Goal: Task Accomplishment & Management: Manage account settings

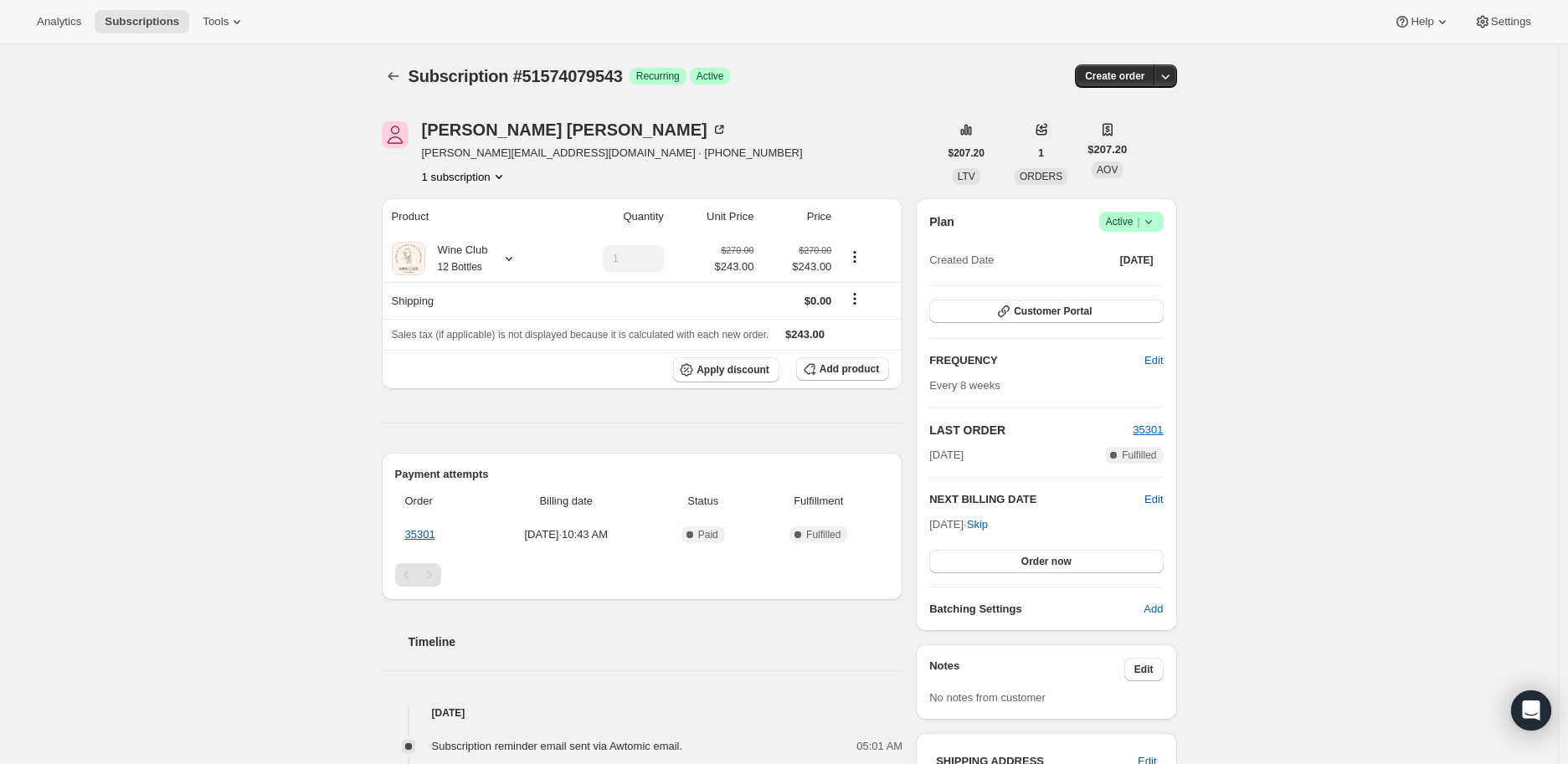
click at [1155, 223] on icon at bounding box center [1149, 222] width 17 height 17
click at [1144, 278] on span "Cancel subscription" at bounding box center [1136, 282] width 94 height 12
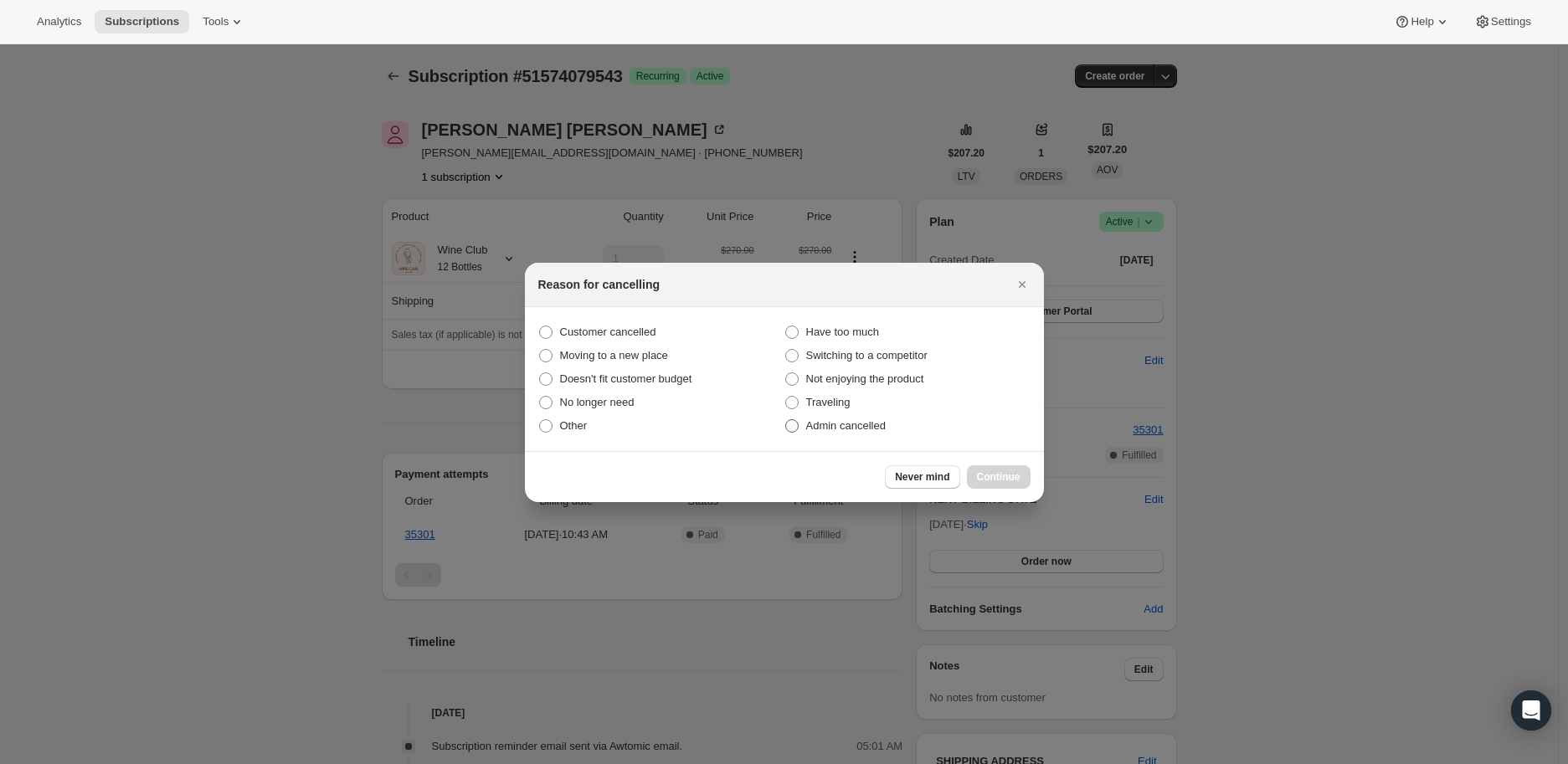
click at [788, 423] on span ":rbl:" at bounding box center [792, 426] width 13 height 13
click at [786, 420] on input "Admin cancelled" at bounding box center [785, 419] width 1 height 1
radio input "true"
click at [985, 472] on span "Continue" at bounding box center [998, 477] width 44 height 13
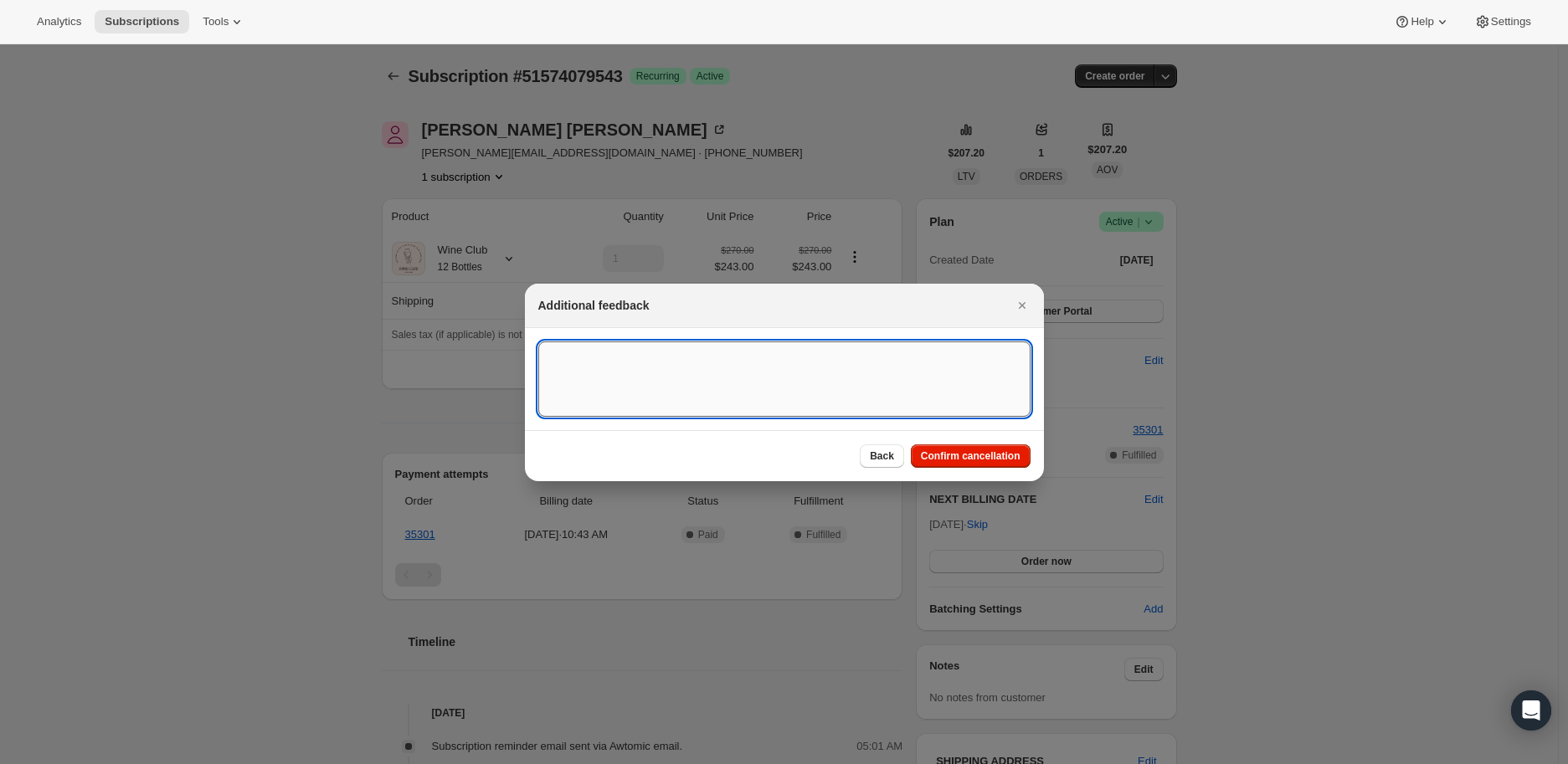
click at [572, 353] on textarea ":rbl:" at bounding box center [784, 379] width 492 height 76
paste textarea "We just haven’t used the bottles we already have. Thank you for taking the time…"
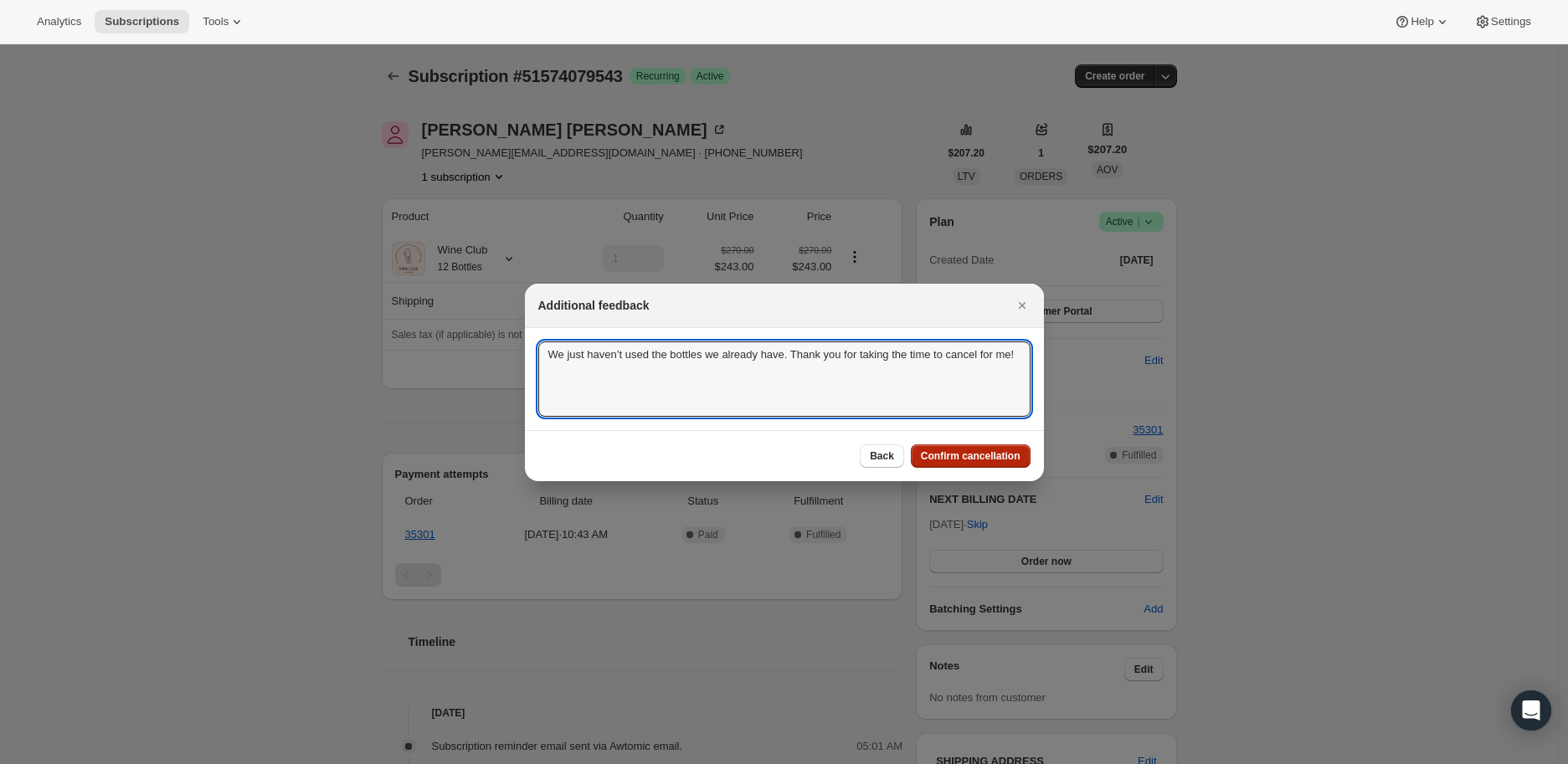
type textarea "We just haven’t used the bottles we already have. Thank you for taking the time…"
click at [964, 454] on span "Confirm cancellation" at bounding box center [970, 456] width 100 height 13
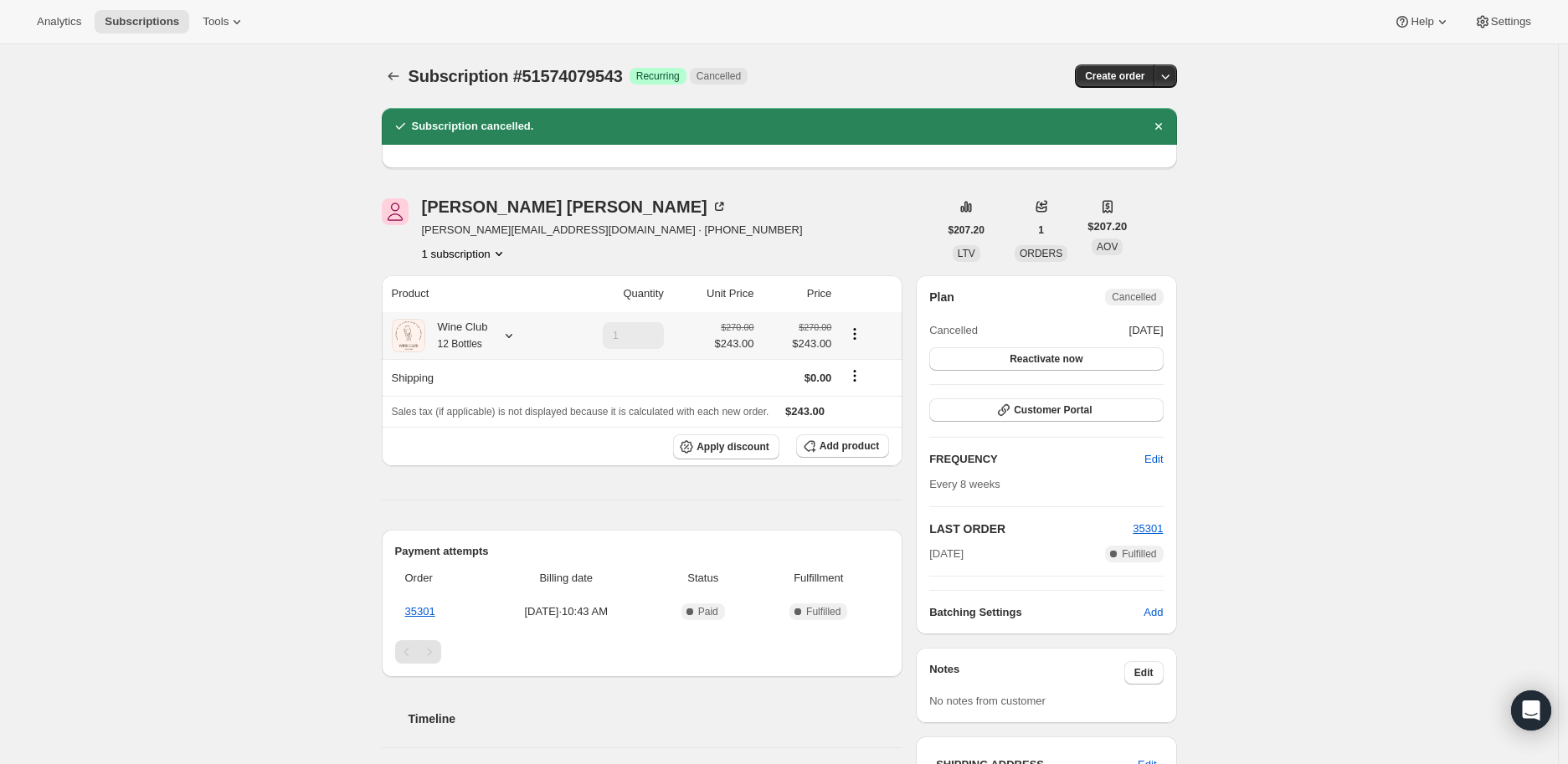
click at [513, 335] on icon at bounding box center [509, 336] width 17 height 17
click at [194, 323] on div "Subscription #51574079543. This page is ready Subscription #51574079543 Success…" at bounding box center [779, 741] width 1558 height 1393
drag, startPoint x: 424, startPoint y: 205, endPoint x: 525, endPoint y: 205, distance: 101.0
click at [525, 205] on div "Jessa Butler [EMAIL_ADDRESS][DOMAIN_NAME] · [PHONE_NUMBER] 1 subscription" at bounding box center [660, 230] width 557 height 64
copy div "[PERSON_NAME]"
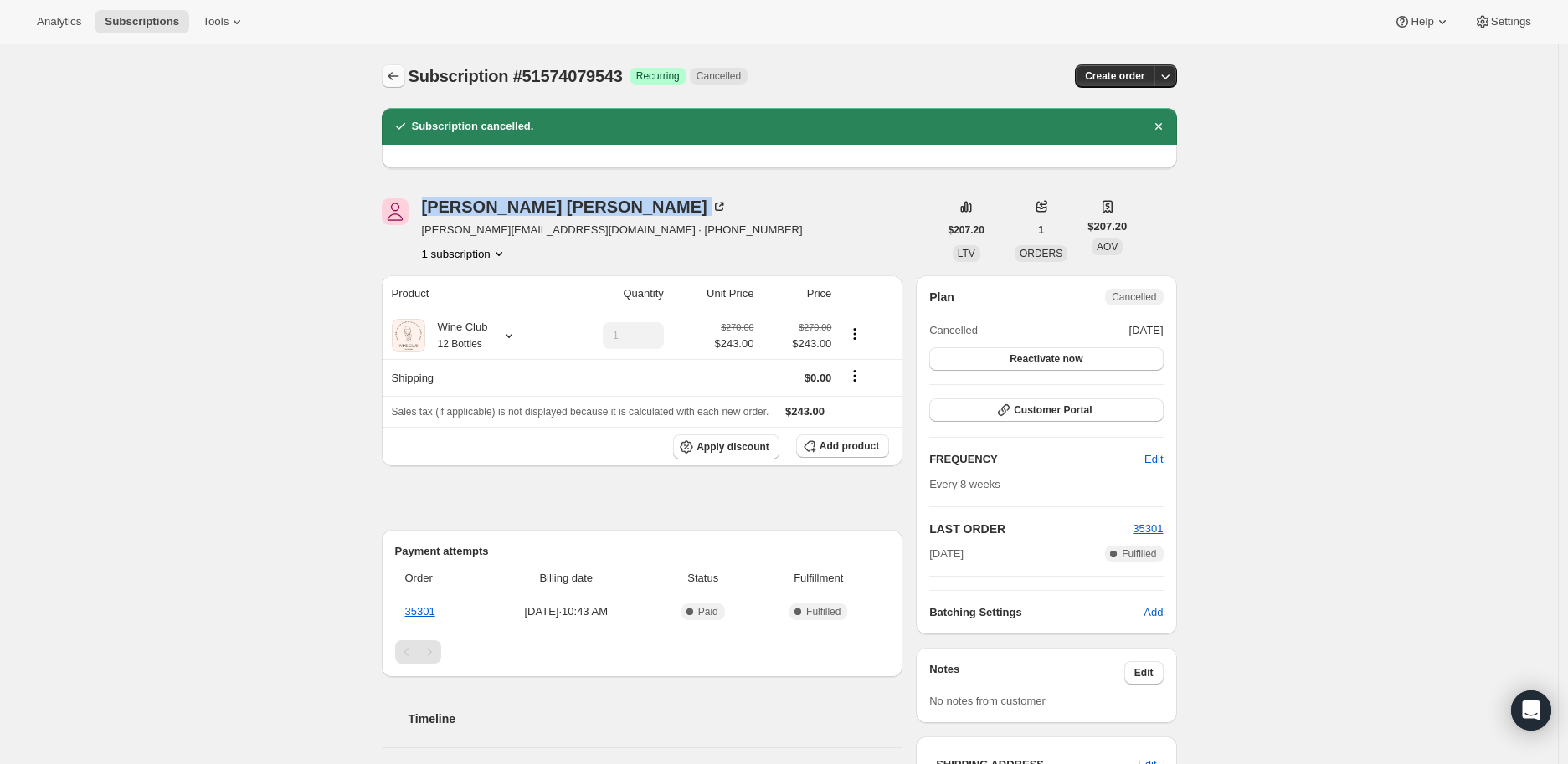
click at [394, 74] on icon "Subscriptions" at bounding box center [393, 77] width 17 height 17
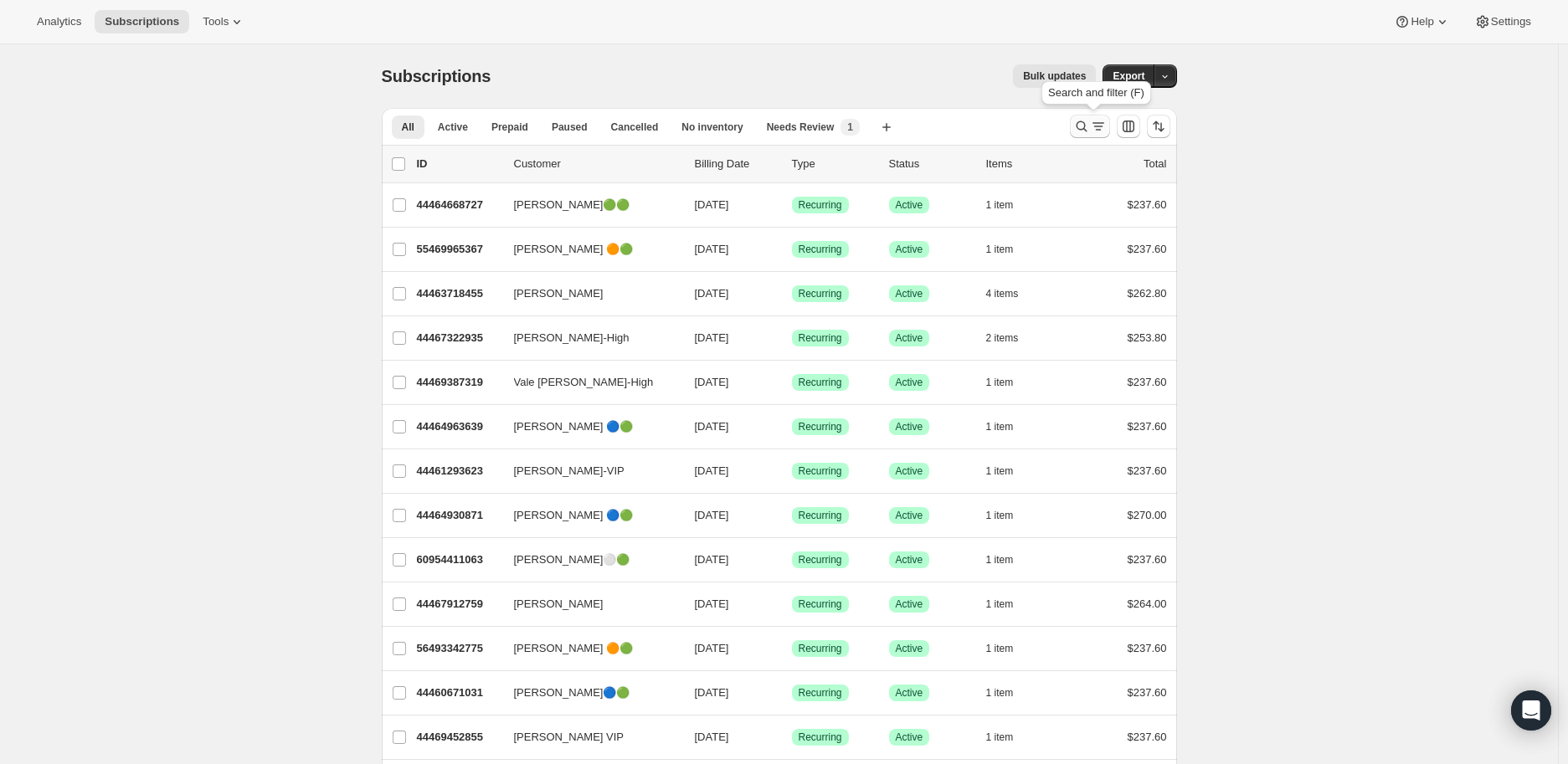
click at [1090, 125] on icon "Search and filter results" at bounding box center [1081, 126] width 17 height 17
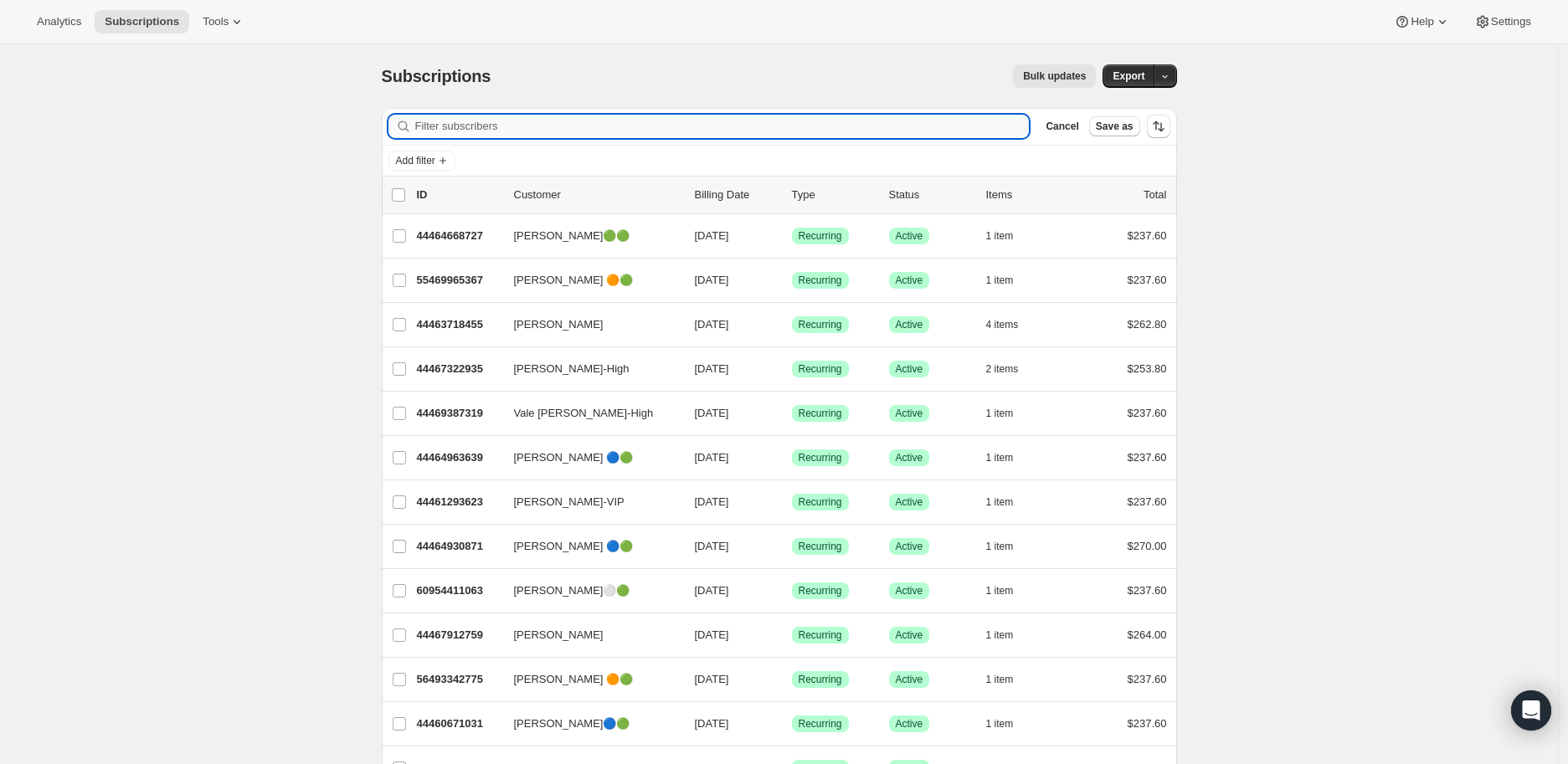
click at [471, 130] on input "Filter subscribers" at bounding box center [723, 126] width 614 height 23
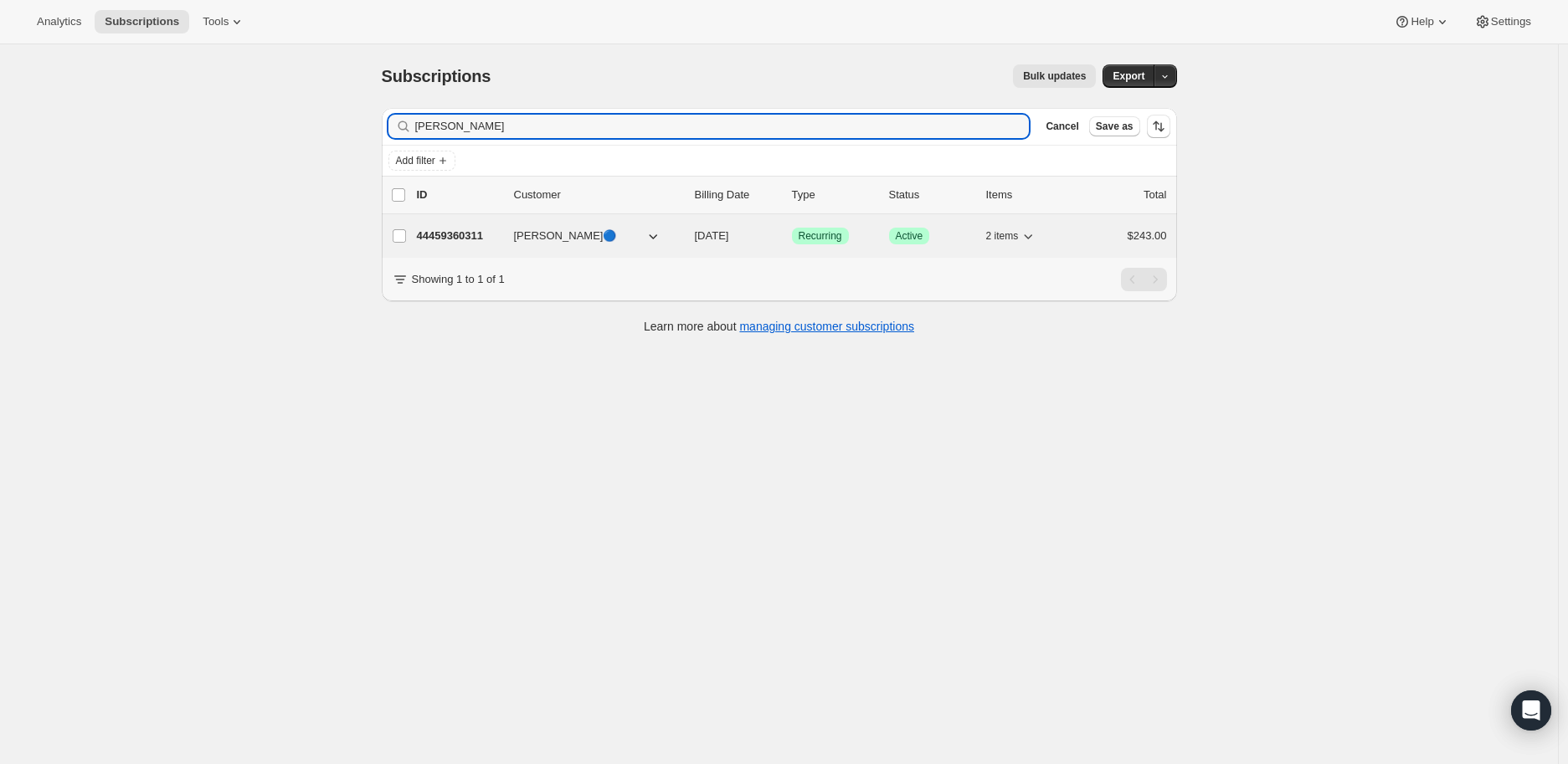
type input "[PERSON_NAME]"
click at [447, 233] on p "44459360311" at bounding box center [459, 236] width 84 height 17
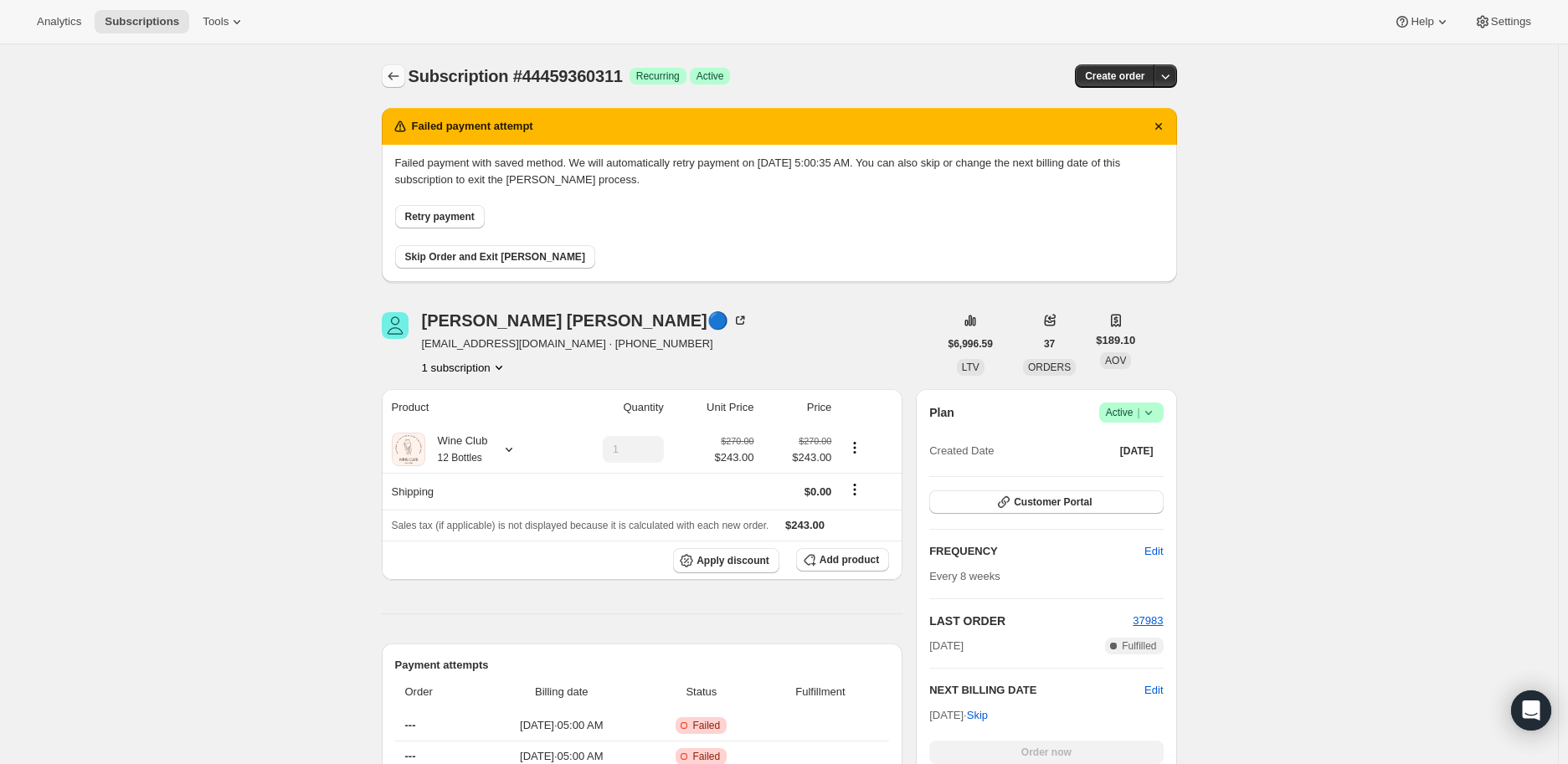
click at [396, 69] on icon "Subscriptions" at bounding box center [393, 77] width 17 height 17
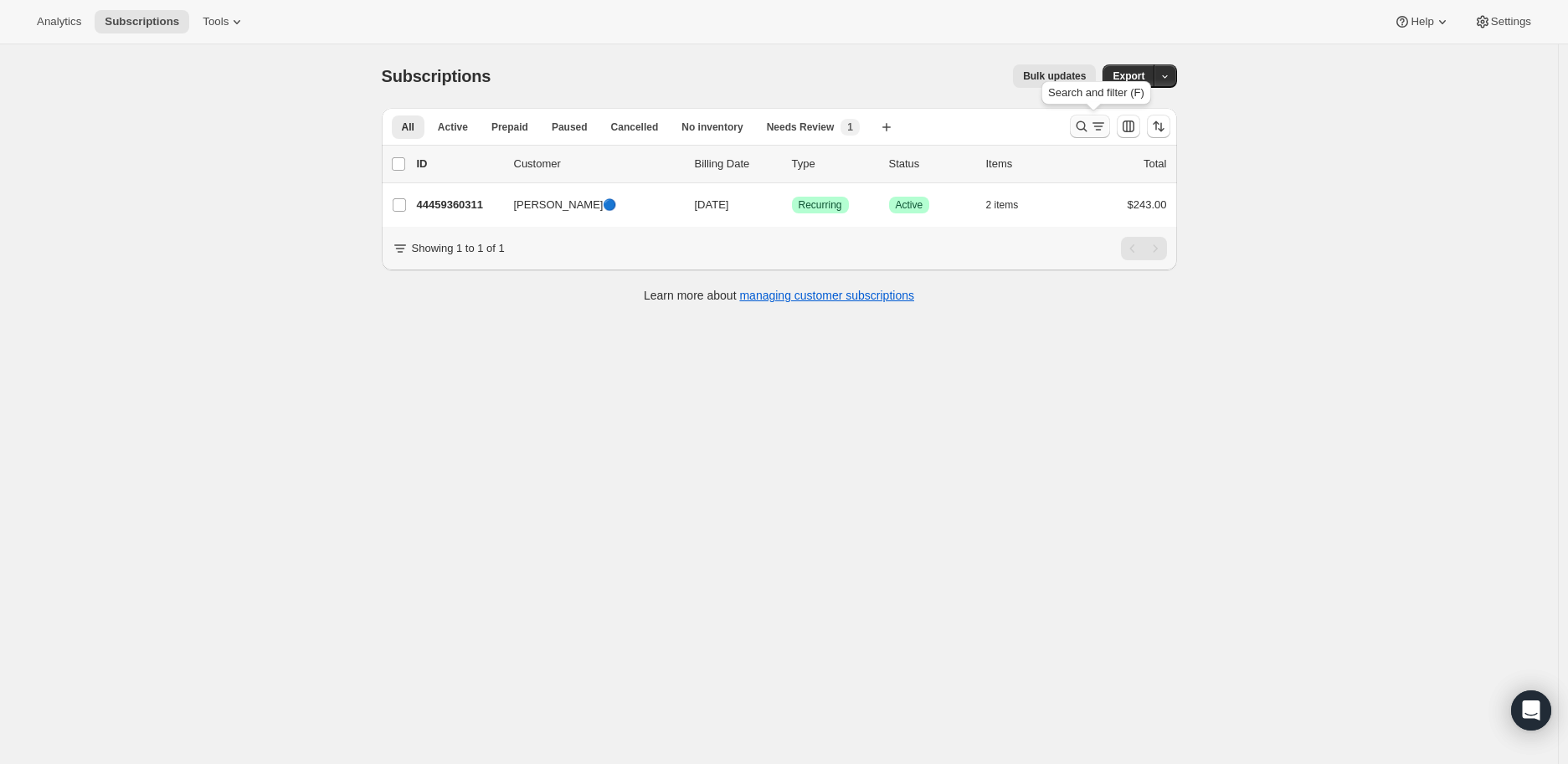
click at [1082, 125] on icon "Search and filter results" at bounding box center [1081, 126] width 17 height 17
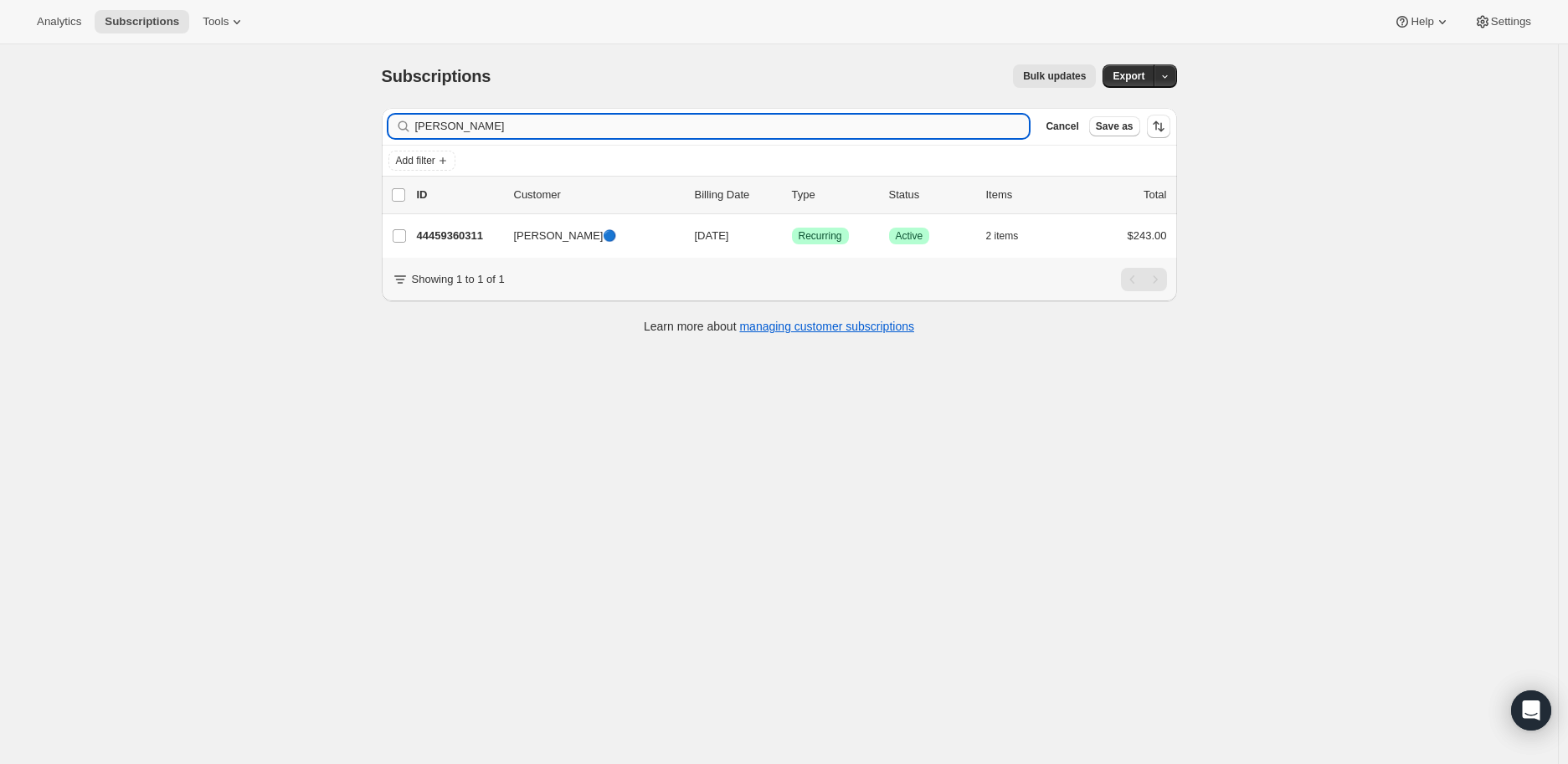
drag, startPoint x: 497, startPoint y: 125, endPoint x: 419, endPoint y: 129, distance: 78.1
click at [419, 129] on input "[PERSON_NAME]" at bounding box center [723, 126] width 614 height 23
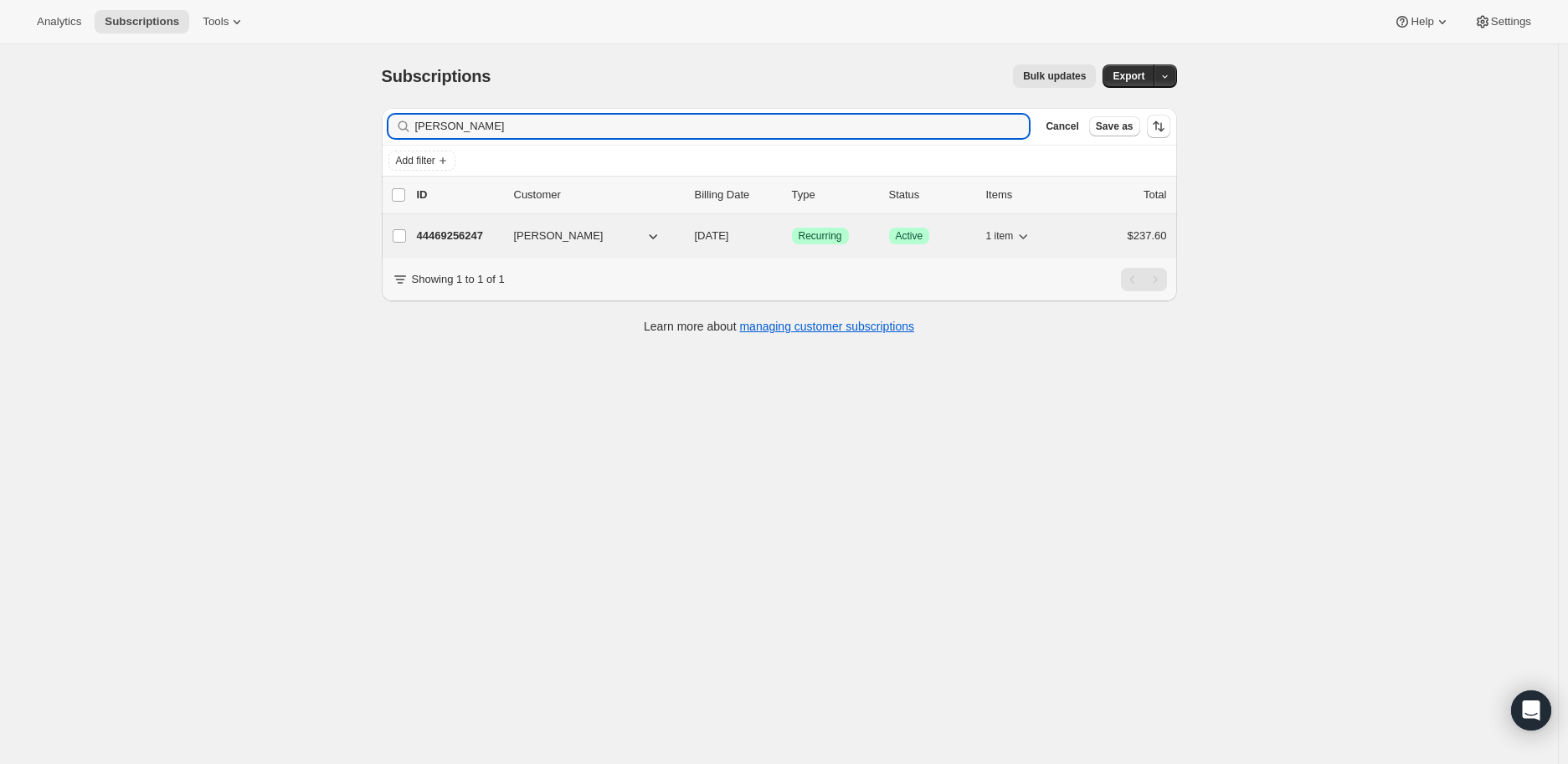
type input "[PERSON_NAME]"
click at [457, 233] on p "44469256247" at bounding box center [459, 236] width 84 height 17
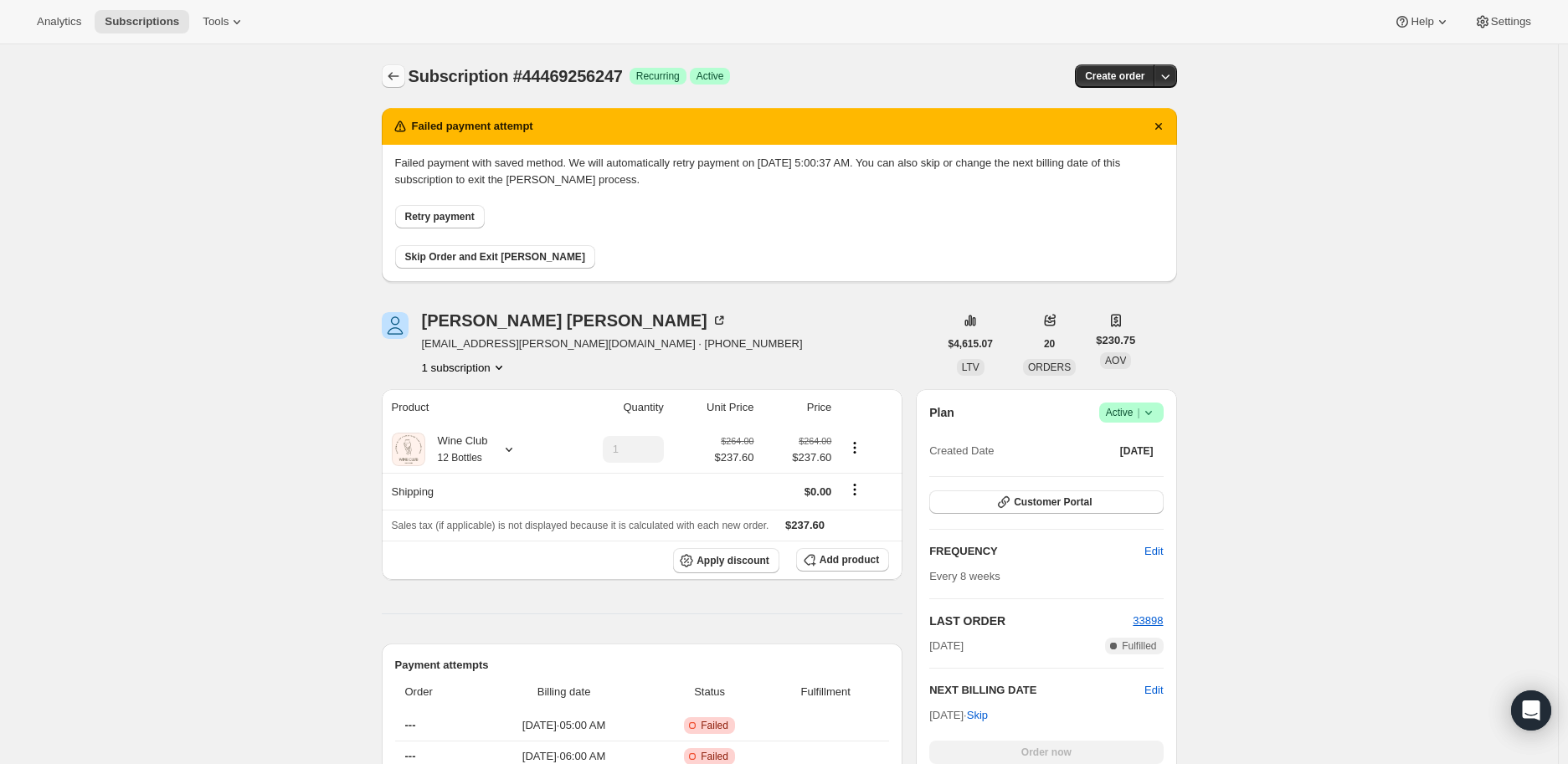
click at [393, 80] on icon "Subscriptions" at bounding box center [393, 77] width 17 height 17
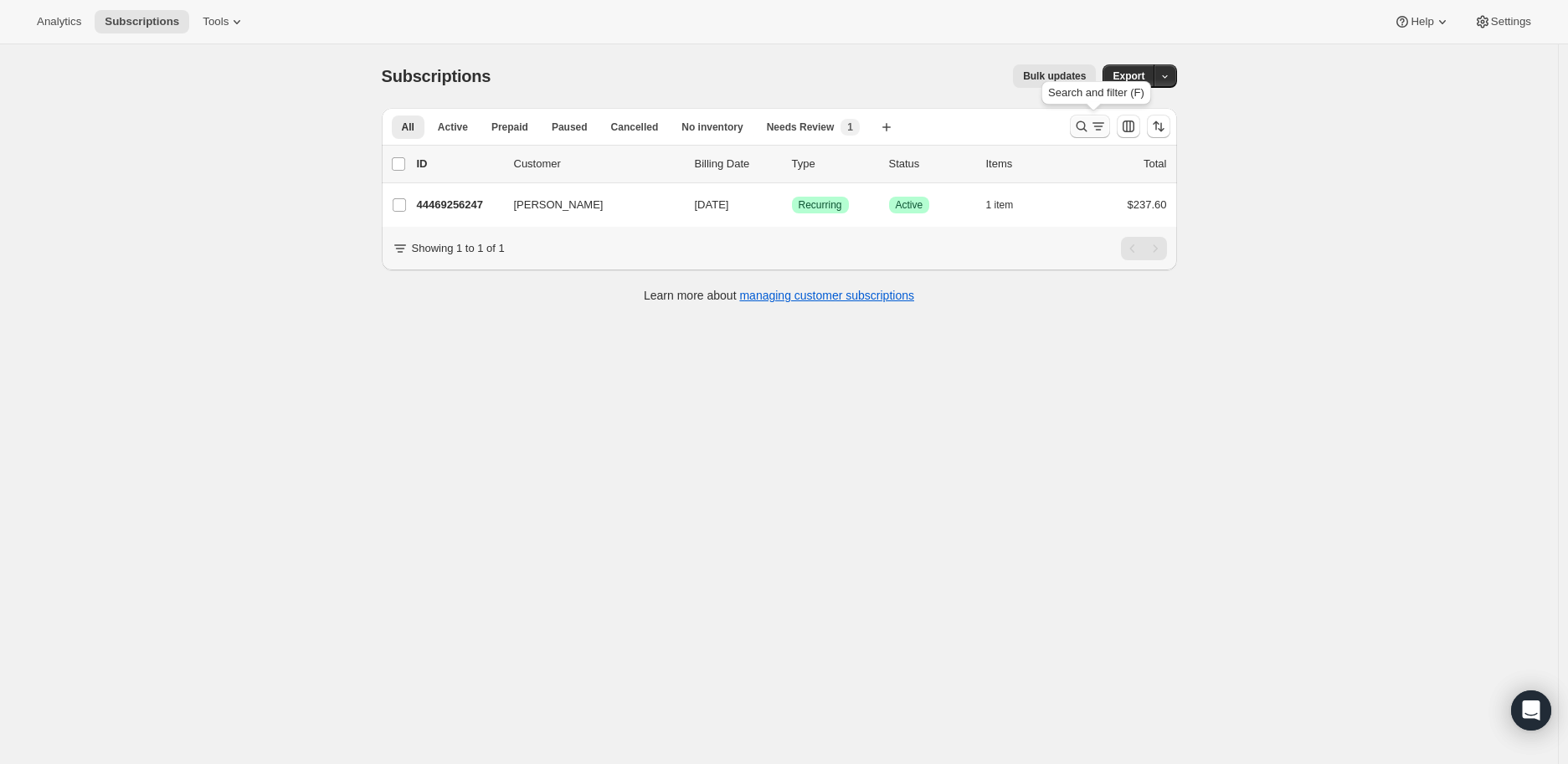
click at [1086, 128] on icon "Search and filter results" at bounding box center [1081, 126] width 17 height 17
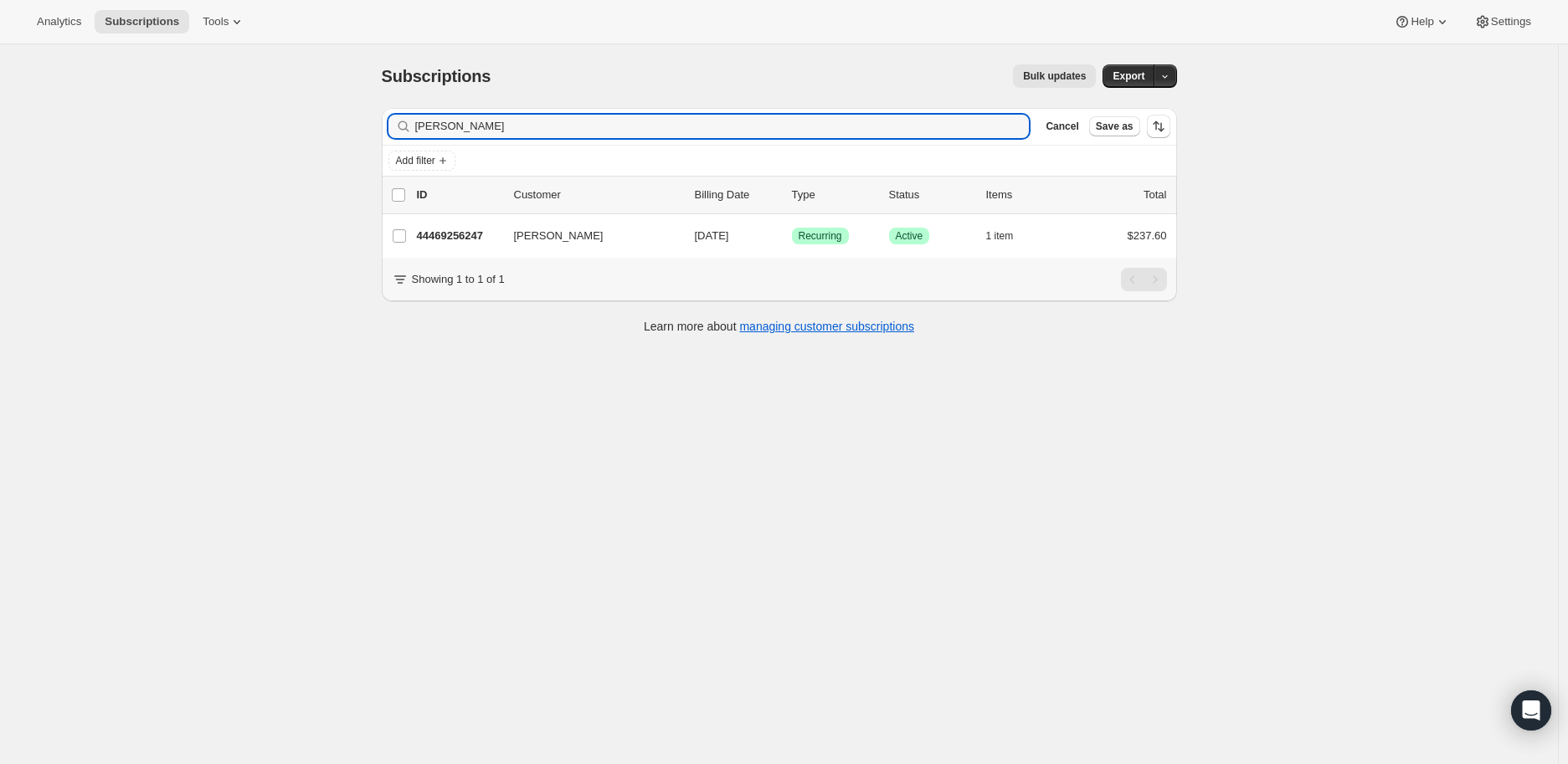
drag, startPoint x: 514, startPoint y: 130, endPoint x: 406, endPoint y: 125, distance: 108.1
click at [406, 125] on div "[PERSON_NAME] Clear" at bounding box center [709, 126] width 642 height 23
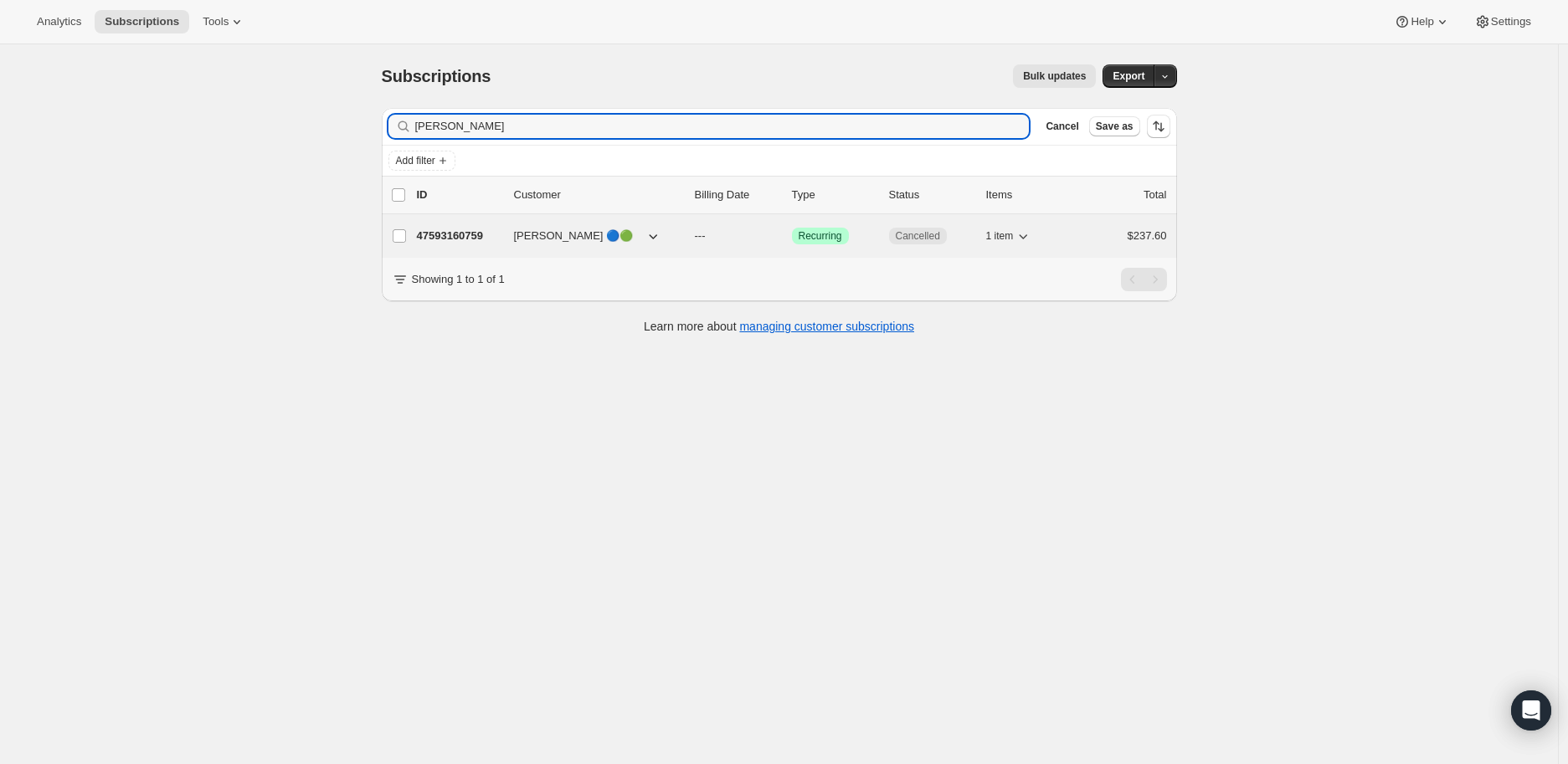
type input "[PERSON_NAME]"
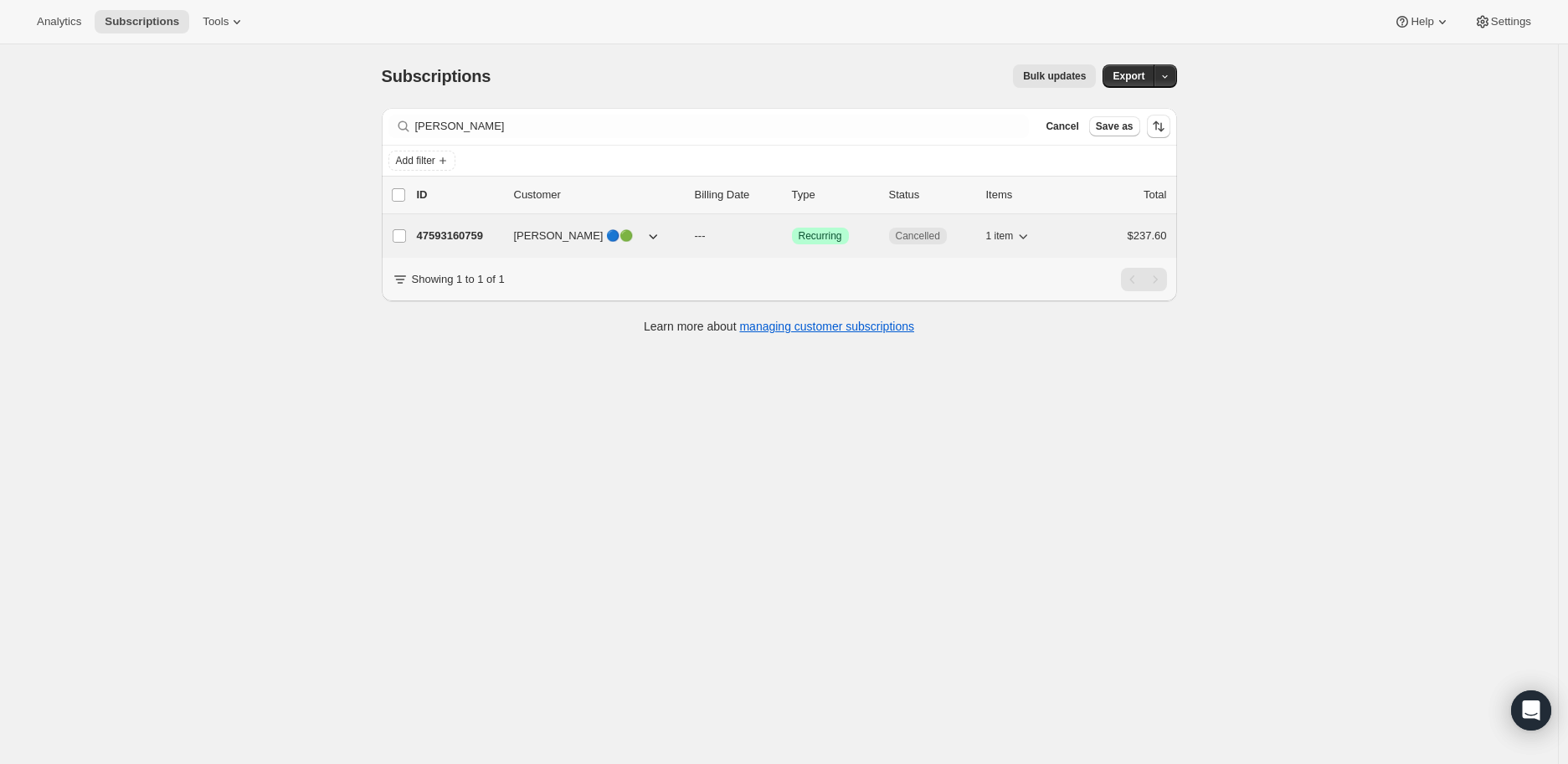
click at [445, 244] on p "47593160759" at bounding box center [459, 236] width 84 height 17
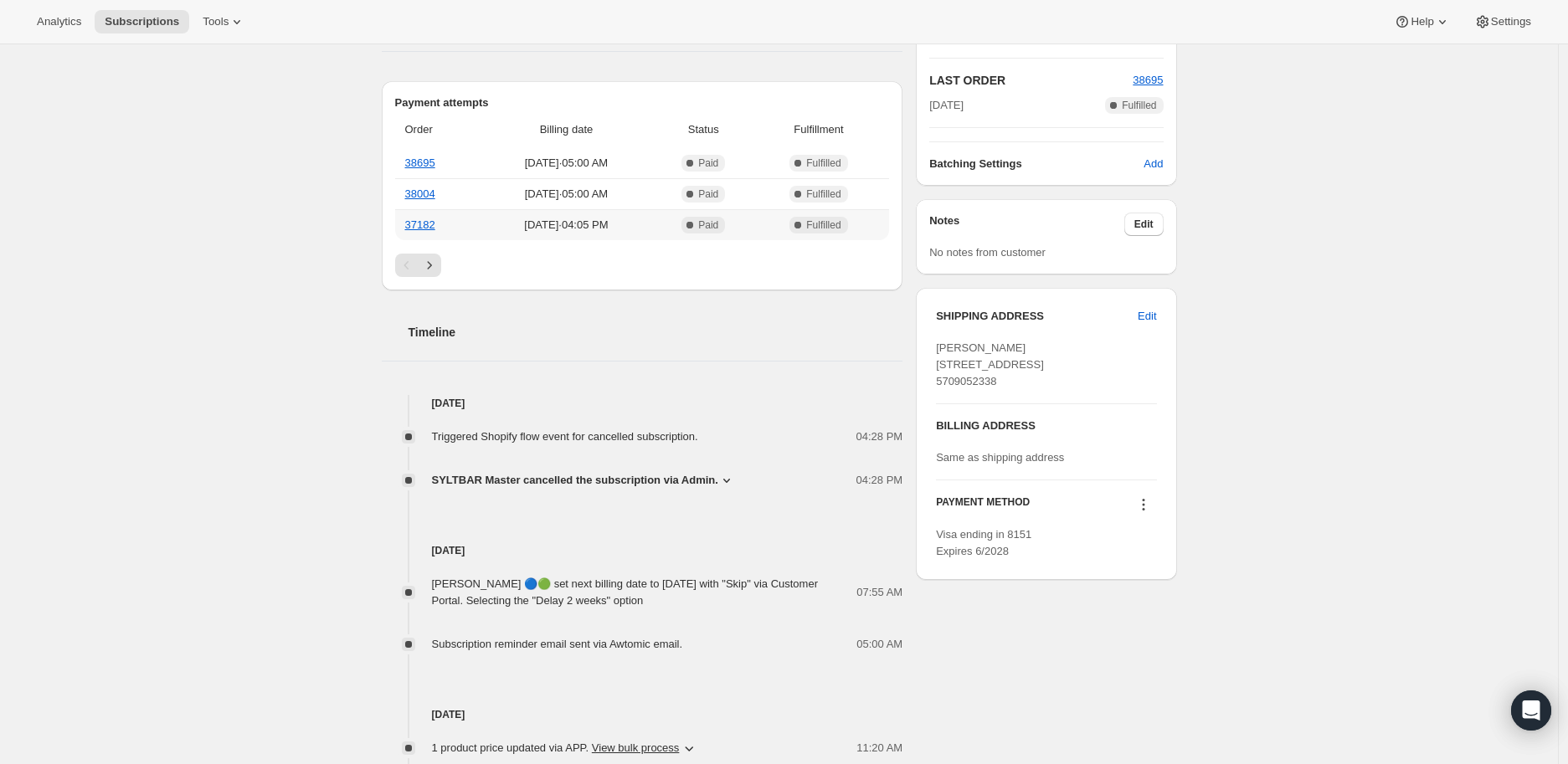
scroll to position [465, 0]
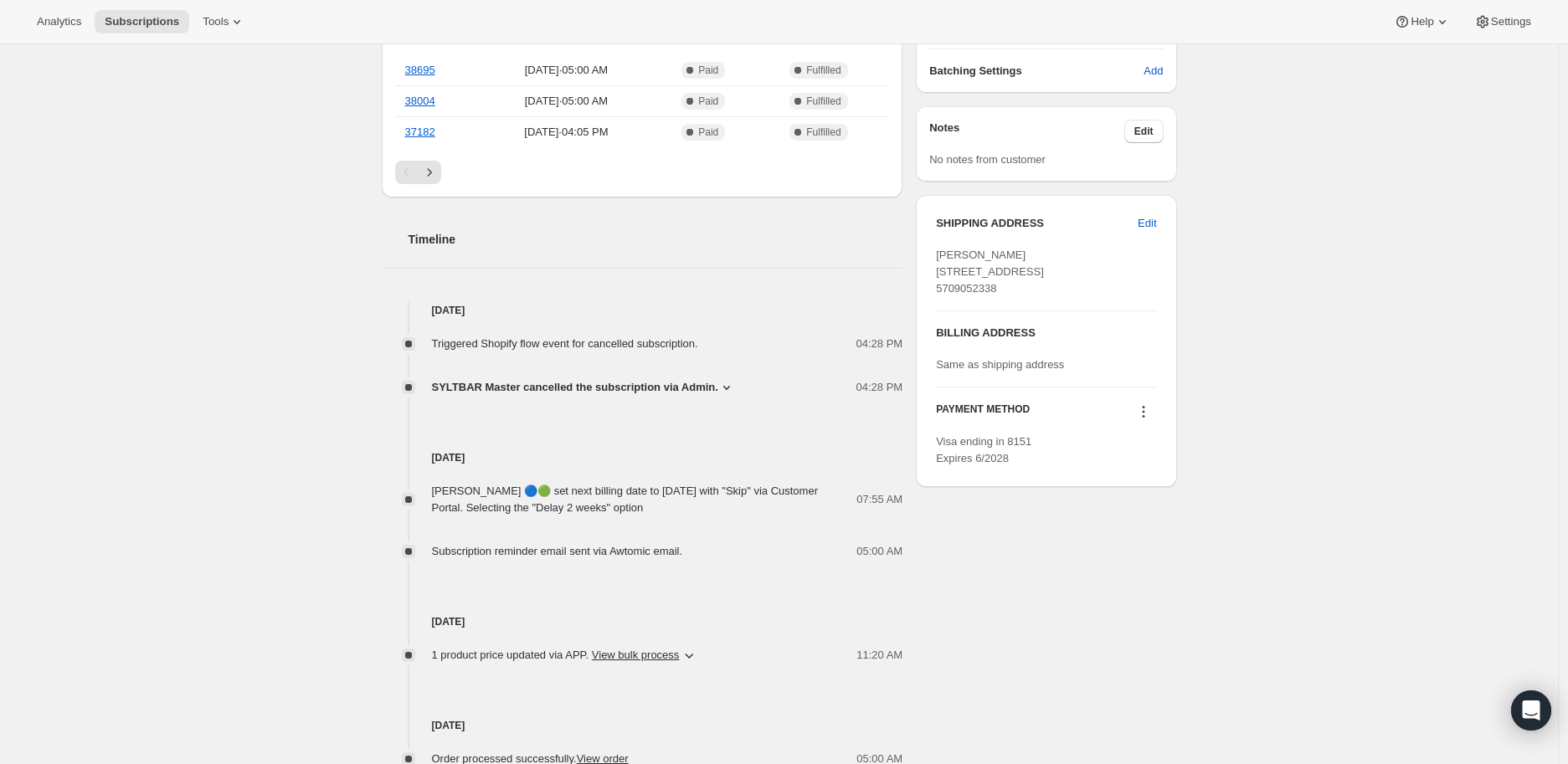
click at [718, 385] on icon at bounding box center [727, 388] width 17 height 17
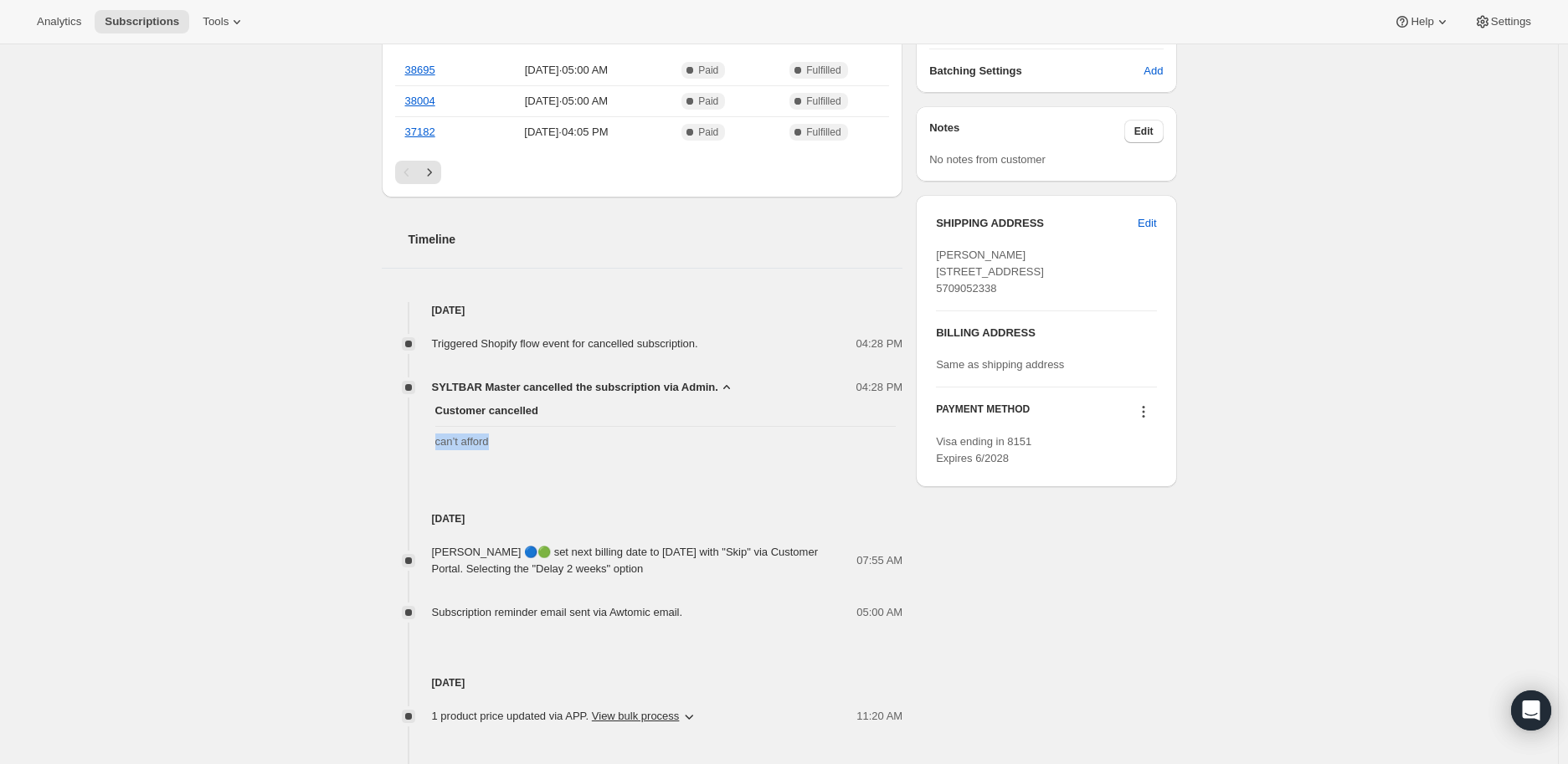
drag, startPoint x: 440, startPoint y: 438, endPoint x: 513, endPoint y: 448, distance: 73.7
click at [513, 448] on span "can’t afford" at bounding box center [666, 442] width 461 height 17
copy span "can’t afford"
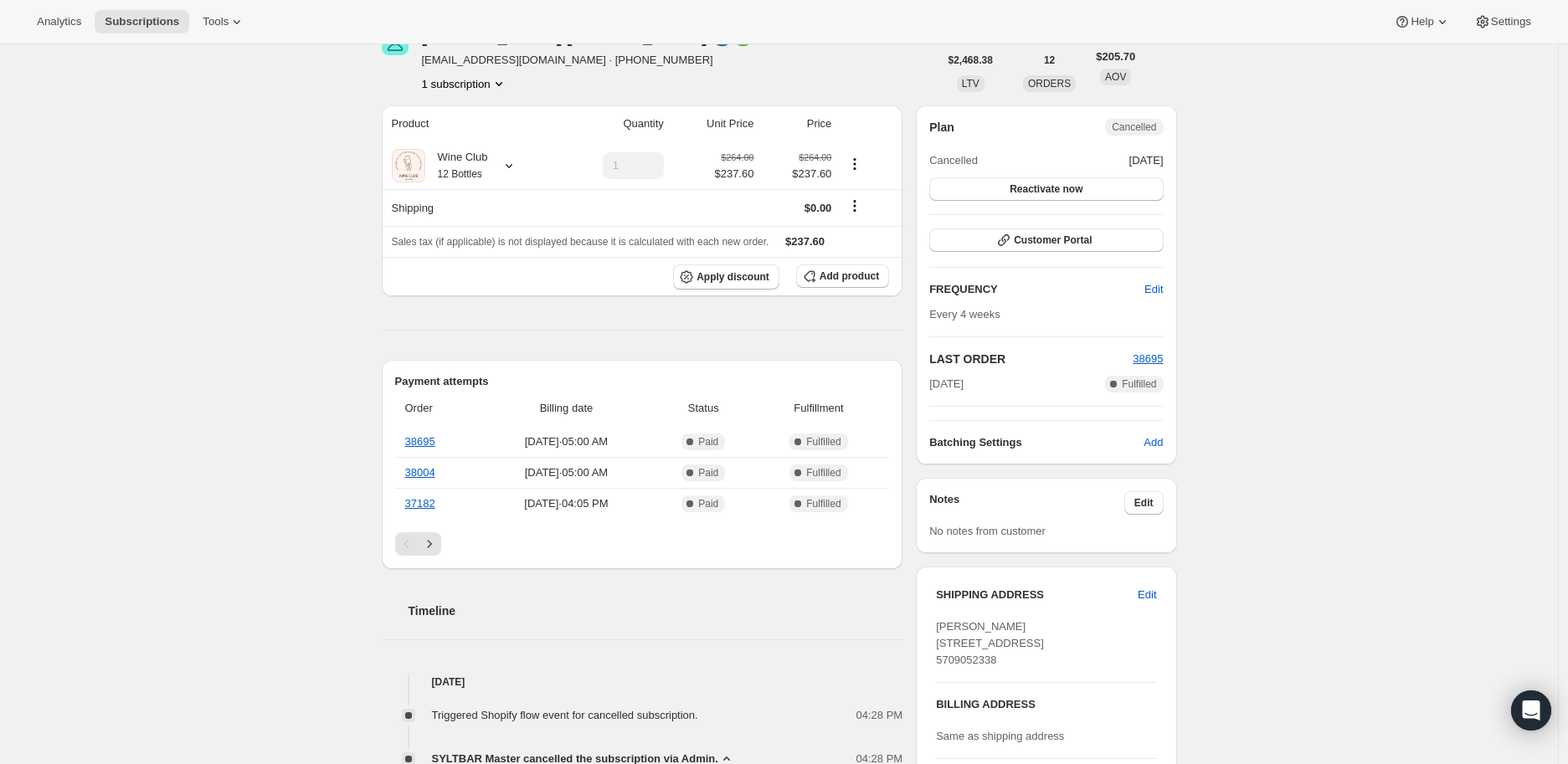
scroll to position [0, 0]
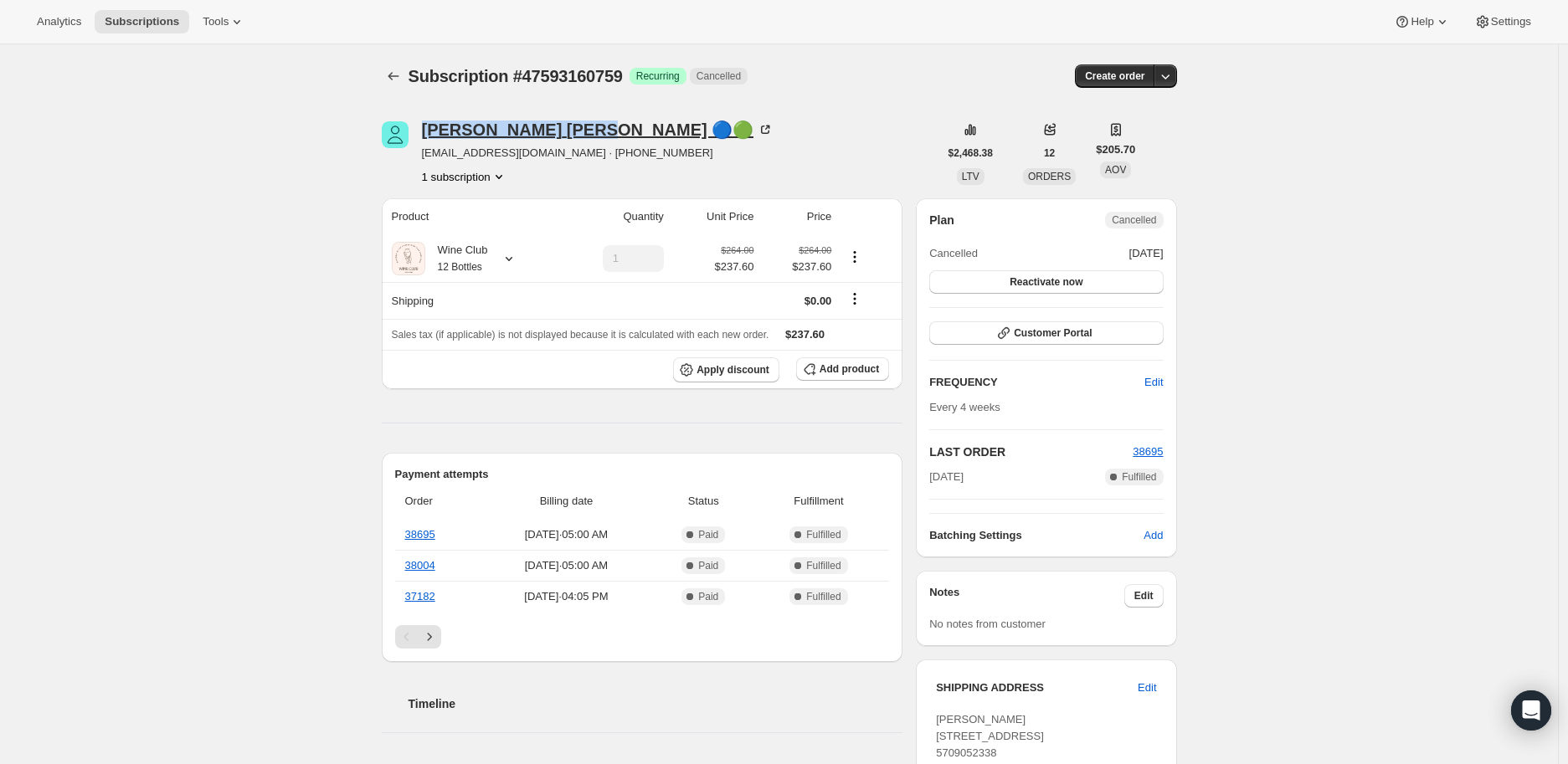
drag, startPoint x: 420, startPoint y: 130, endPoint x: 542, endPoint y: 128, distance: 122.0
click at [542, 128] on div "[PERSON_NAME] 🔵🟢 [EMAIL_ADDRESS][DOMAIN_NAME] · [PHONE_NUMBER] 1 subscription" at bounding box center [660, 153] width 557 height 64
copy div "[PERSON_NAME]"
click at [399, 72] on icon "Subscriptions" at bounding box center [393, 77] width 17 height 17
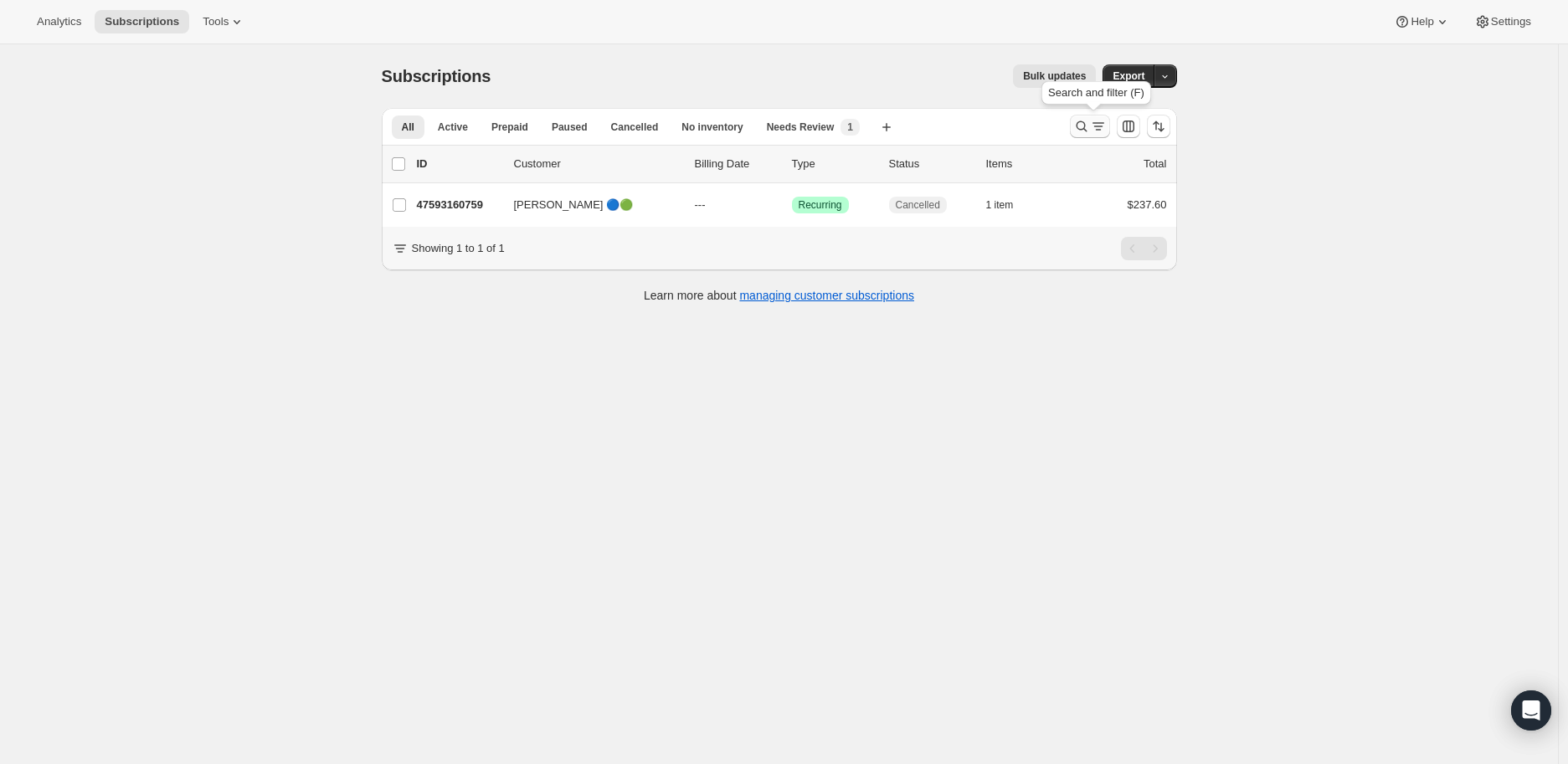
click at [1083, 125] on icon "Search and filter results" at bounding box center [1081, 126] width 17 height 17
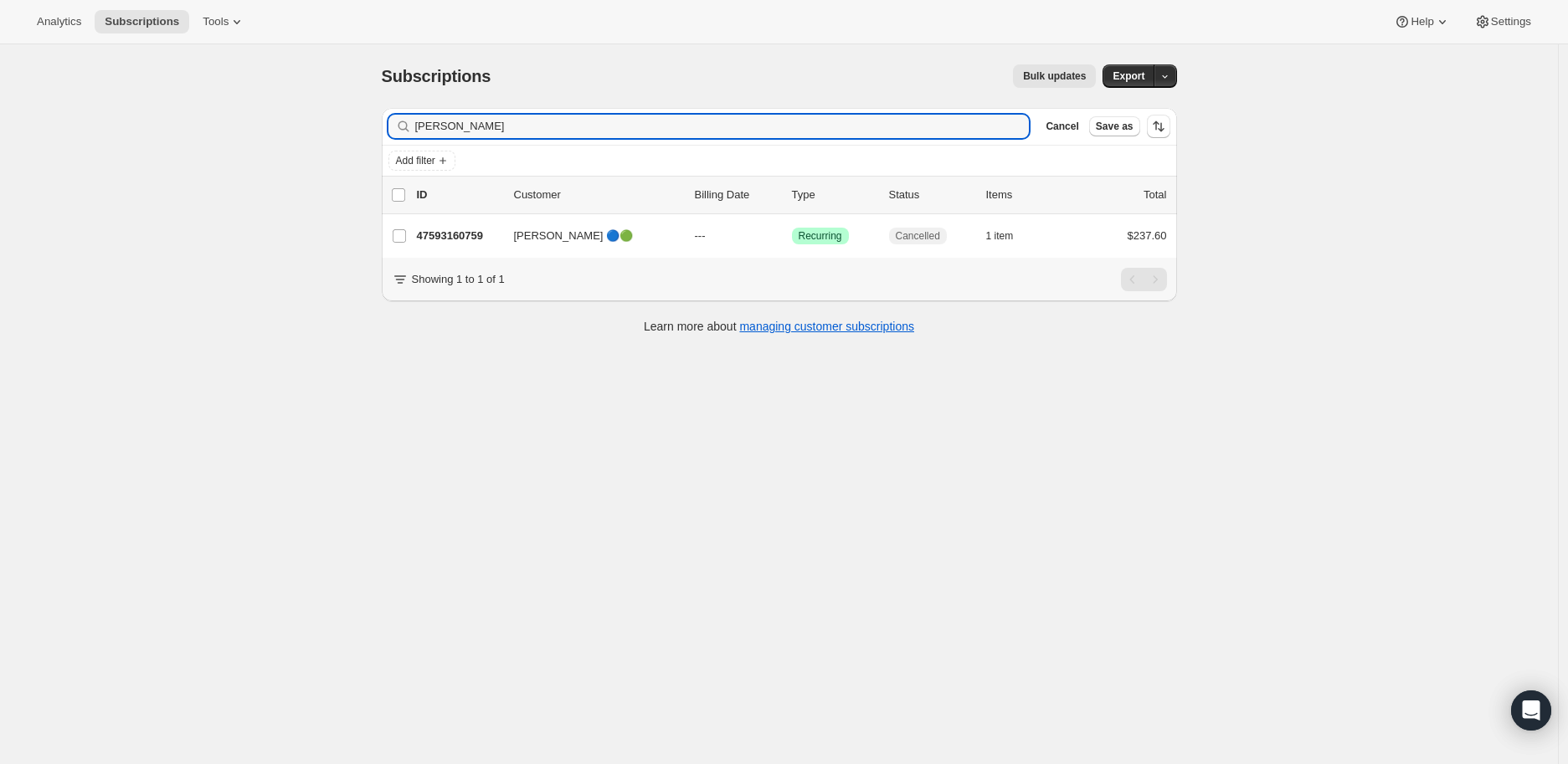
drag, startPoint x: 499, startPoint y: 122, endPoint x: 407, endPoint y: 128, distance: 92.2
click at [407, 128] on div "[PERSON_NAME] Clear" at bounding box center [709, 126] width 642 height 23
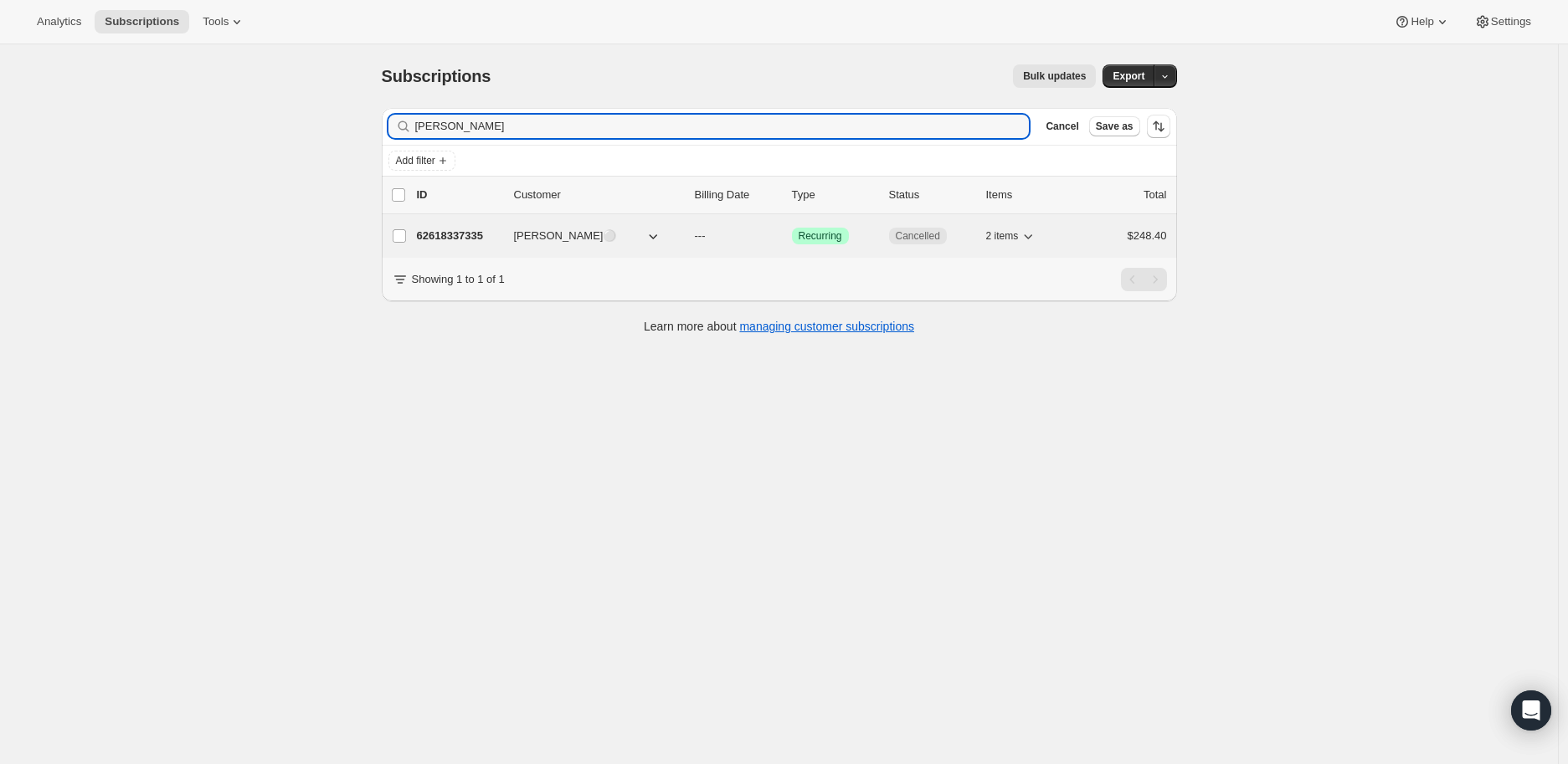
type input "[PERSON_NAME]"
click at [457, 233] on p "62618337335" at bounding box center [459, 236] width 84 height 17
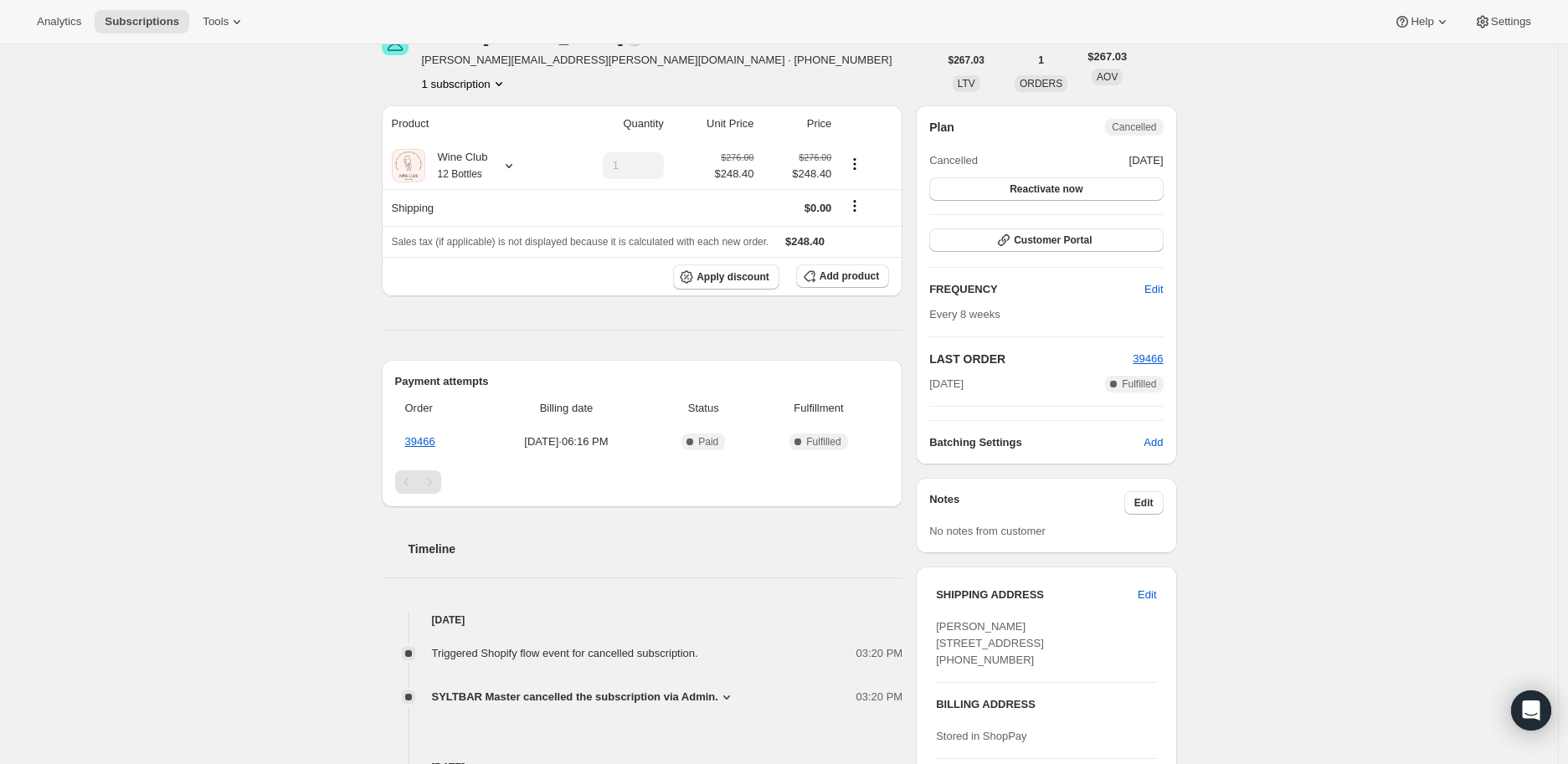
scroll to position [186, 0]
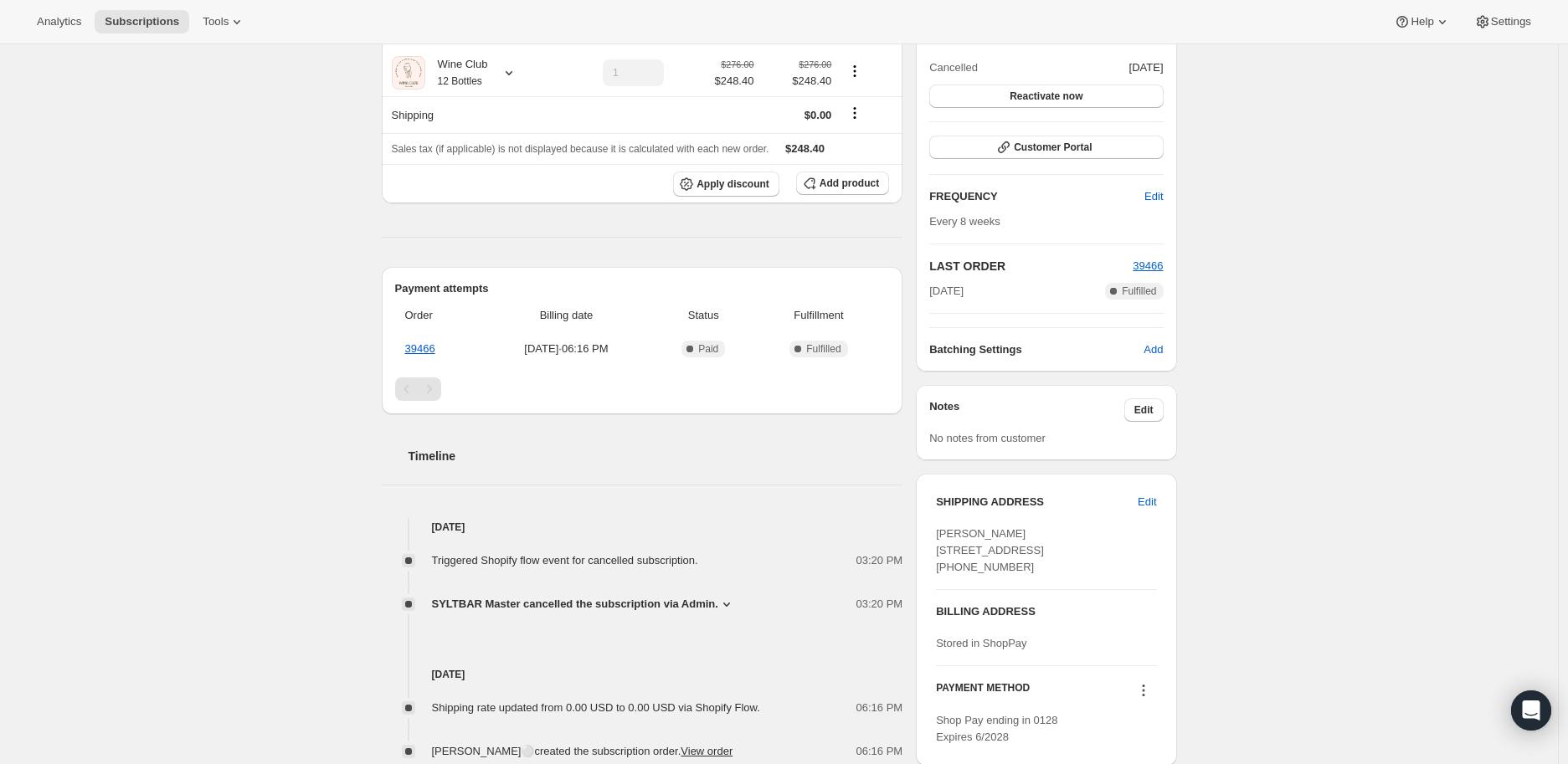
click at [726, 600] on icon at bounding box center [727, 604] width 17 height 17
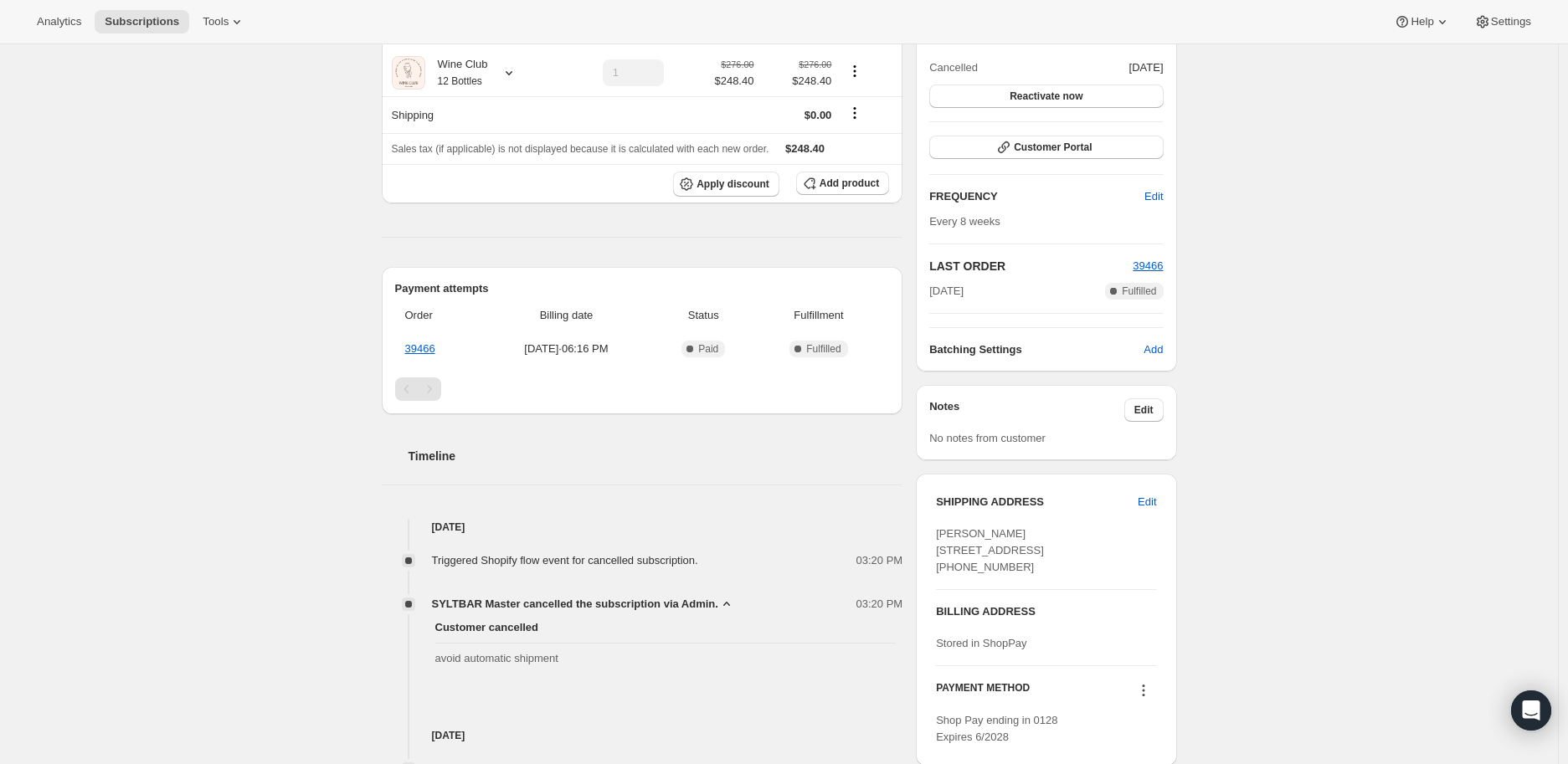
scroll to position [0, 0]
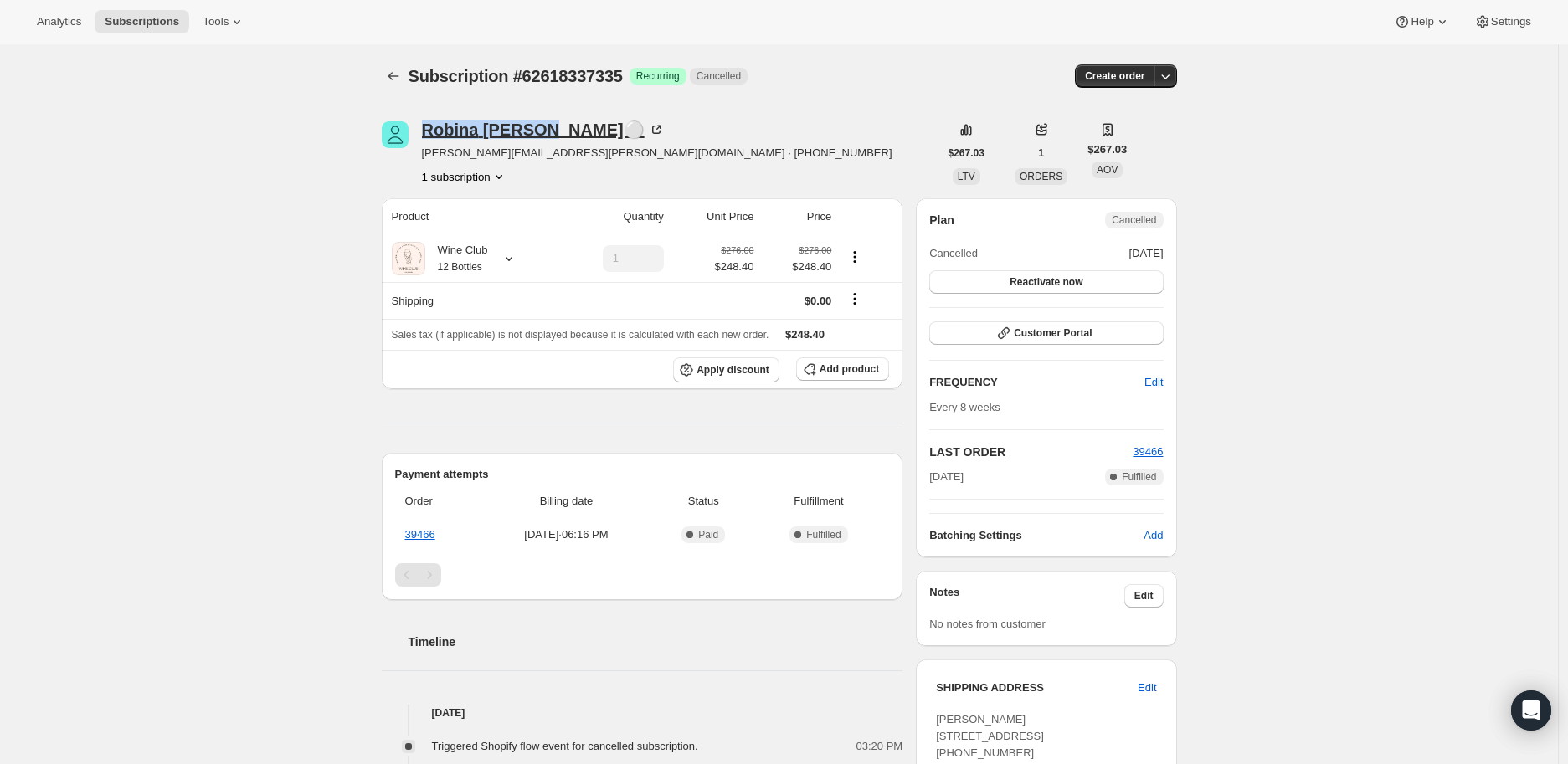
drag, startPoint x: 417, startPoint y: 130, endPoint x: 545, endPoint y: 129, distance: 128.0
click at [545, 129] on div "[PERSON_NAME]⚪ [PERSON_NAME][EMAIL_ADDRESS][PERSON_NAME][DOMAIN_NAME] · [PHONE_…" at bounding box center [660, 153] width 557 height 64
copy div "[PERSON_NAME]"
click at [514, 259] on icon at bounding box center [509, 259] width 17 height 17
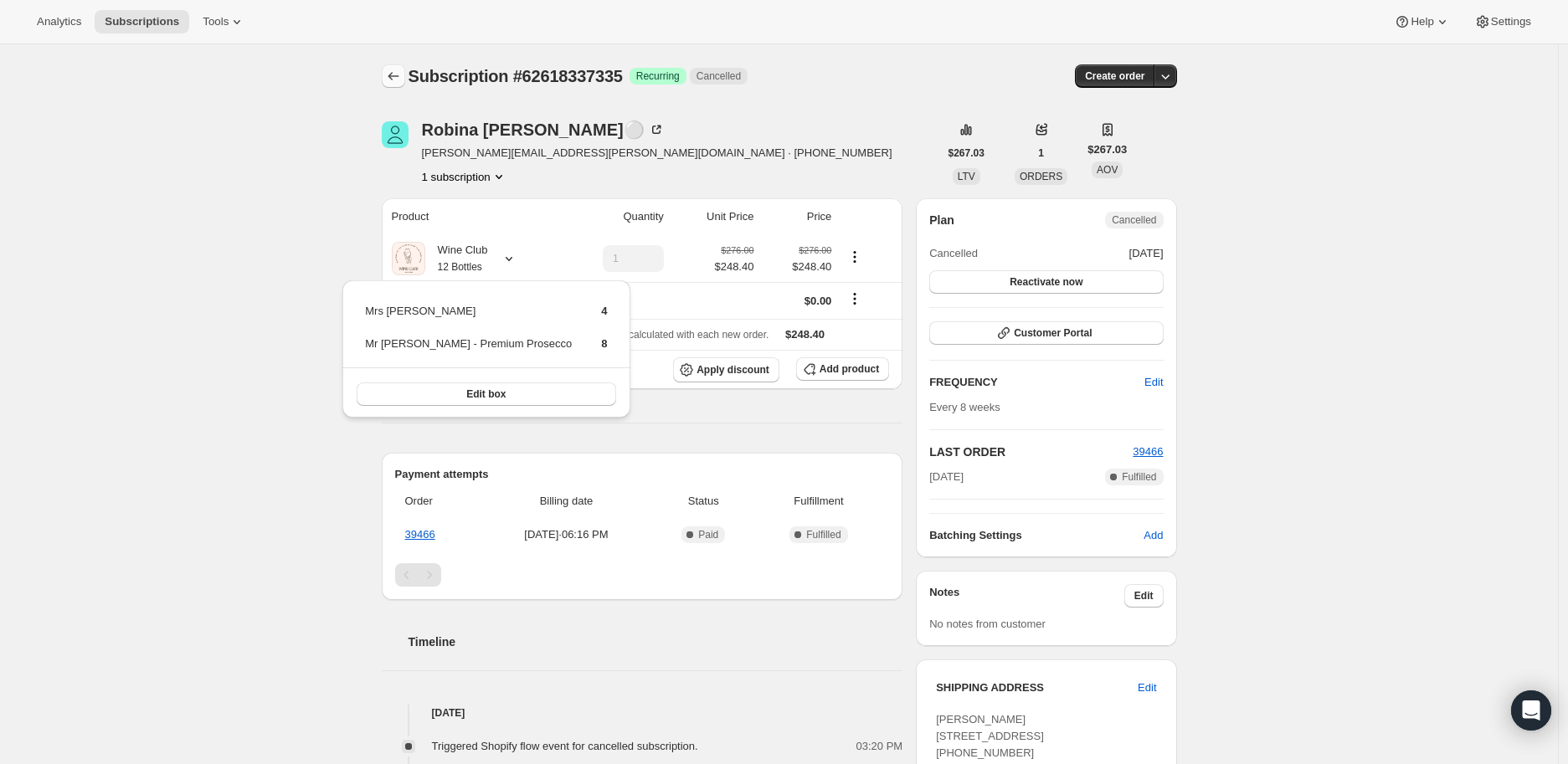
click at [396, 76] on icon "Subscriptions" at bounding box center [393, 77] width 17 height 17
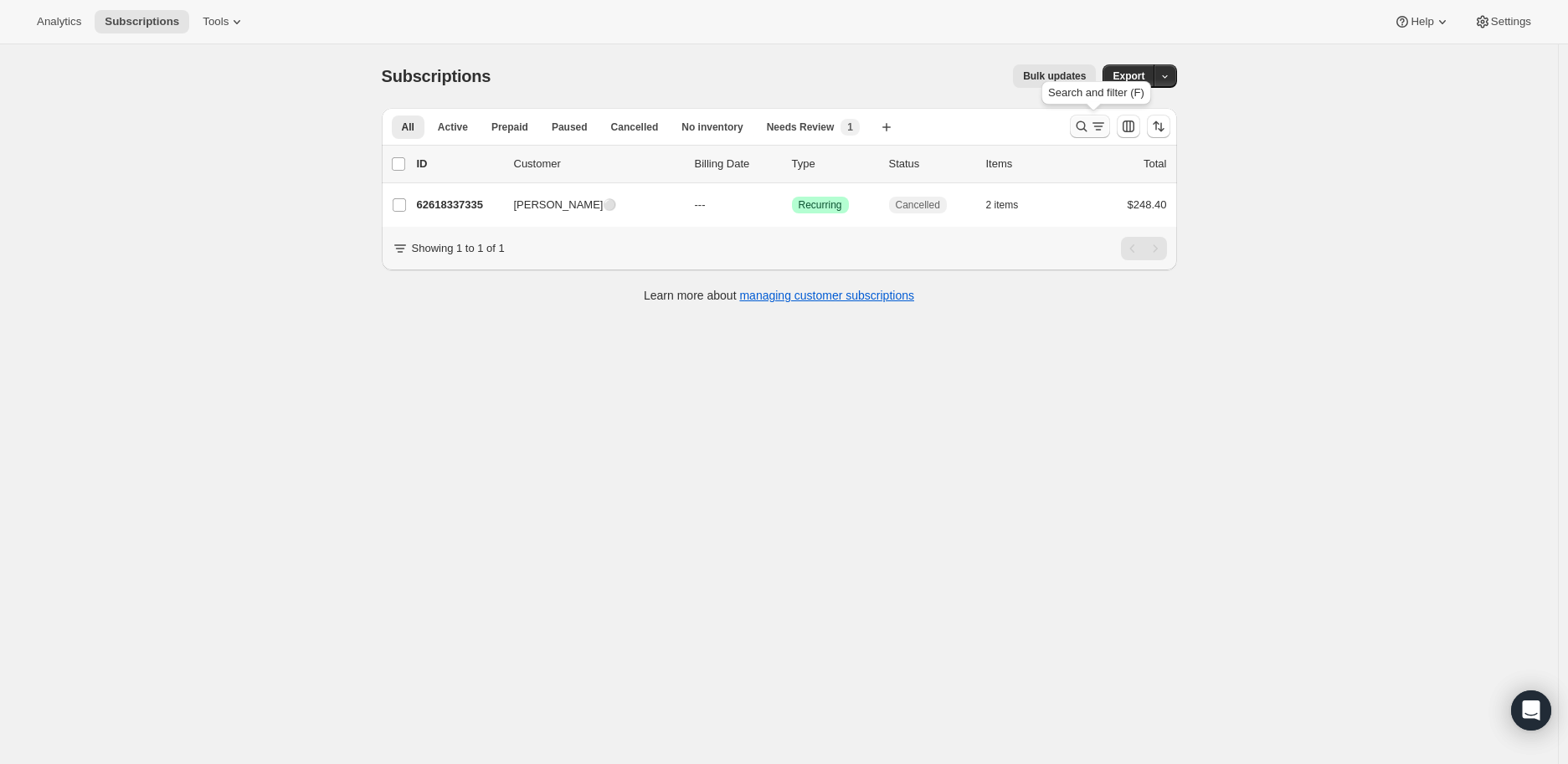
click at [1082, 125] on icon "Search and filter results" at bounding box center [1081, 126] width 17 height 17
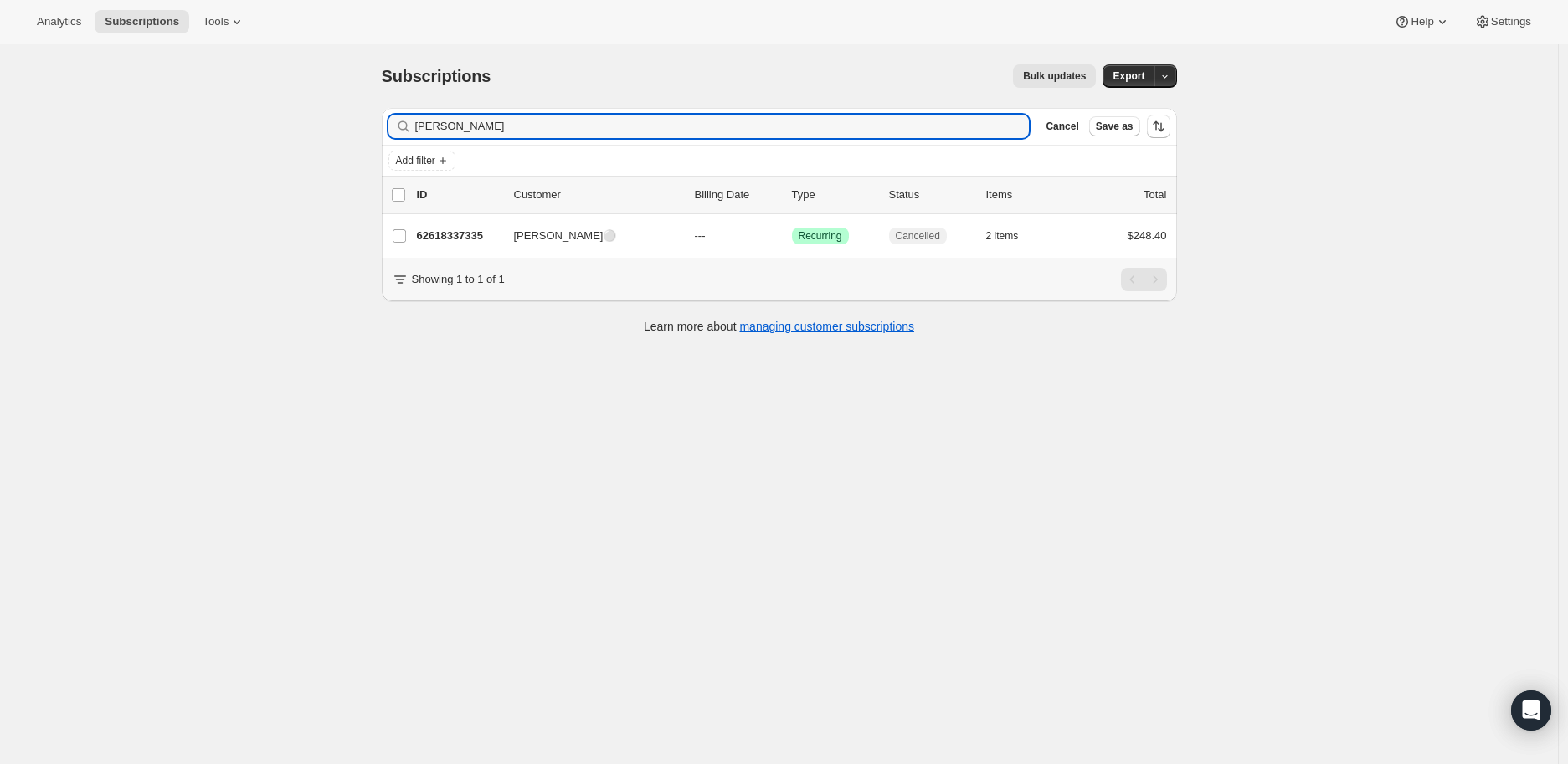
drag, startPoint x: 512, startPoint y: 124, endPoint x: 412, endPoint y: 125, distance: 100.0
click at [412, 125] on div "[PERSON_NAME] Clear" at bounding box center [709, 126] width 642 height 23
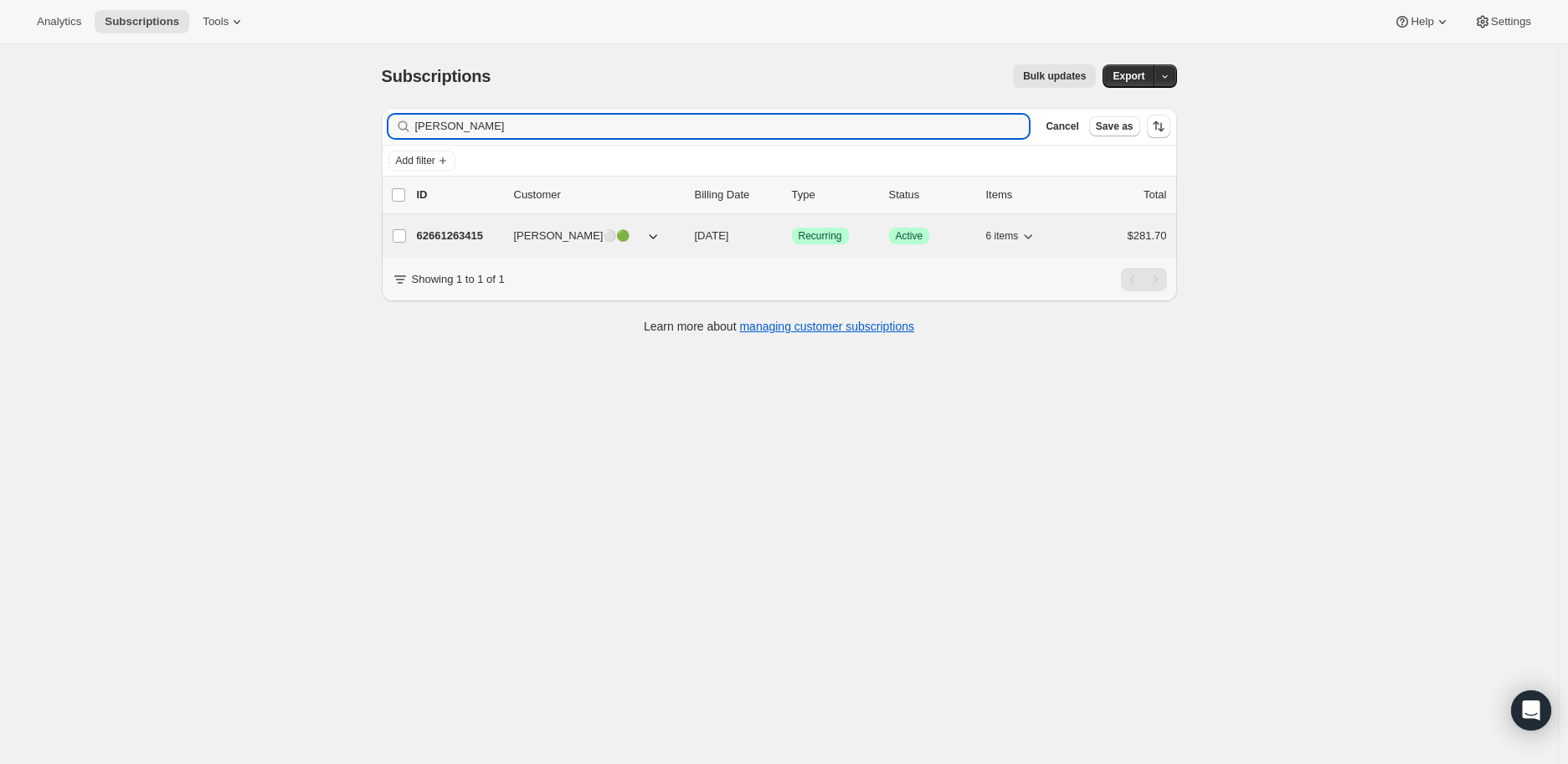
type input "[PERSON_NAME]"
click at [466, 236] on p "62661263415" at bounding box center [459, 236] width 84 height 17
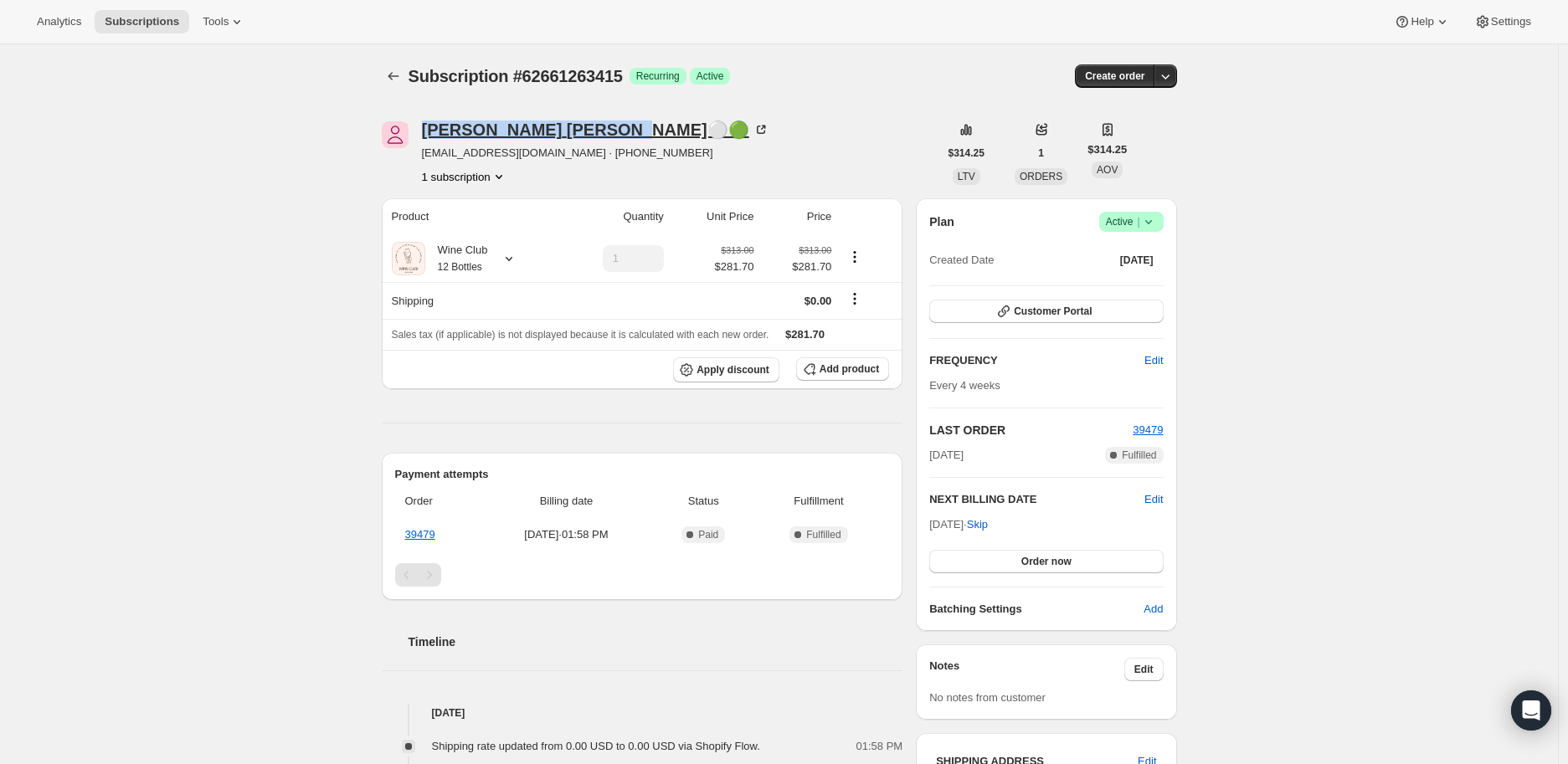
drag, startPoint x: 424, startPoint y: 130, endPoint x: 542, endPoint y: 130, distance: 118.0
click at [542, 130] on div "[PERSON_NAME]⚪🟢 [EMAIL_ADDRESS][DOMAIN_NAME] · [PHONE_NUMBER] 1 subscription" at bounding box center [660, 153] width 557 height 64
copy div "[PERSON_NAME]"
click at [515, 255] on icon at bounding box center [509, 259] width 17 height 17
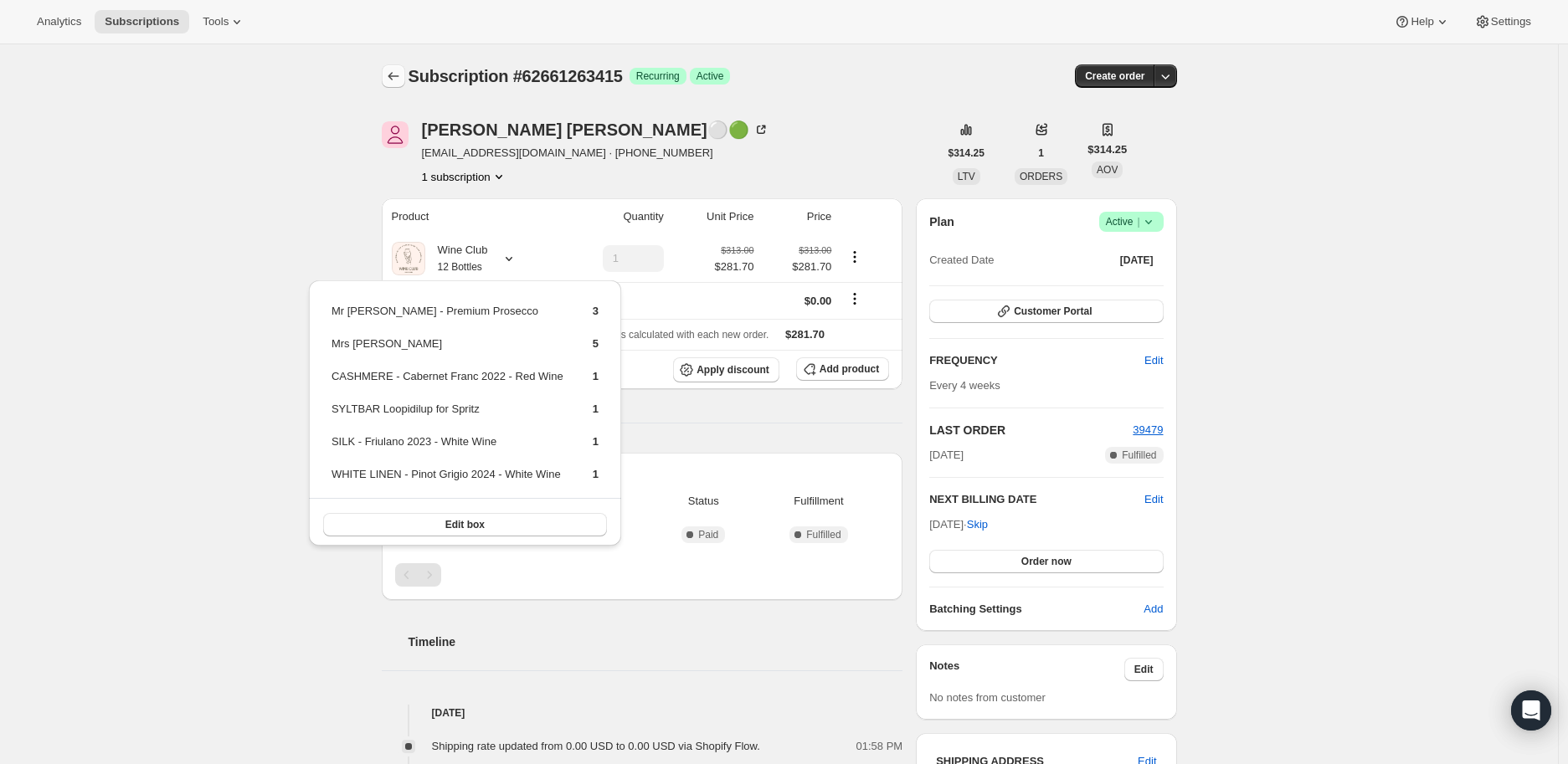
click at [399, 75] on icon "Subscriptions" at bounding box center [393, 77] width 17 height 17
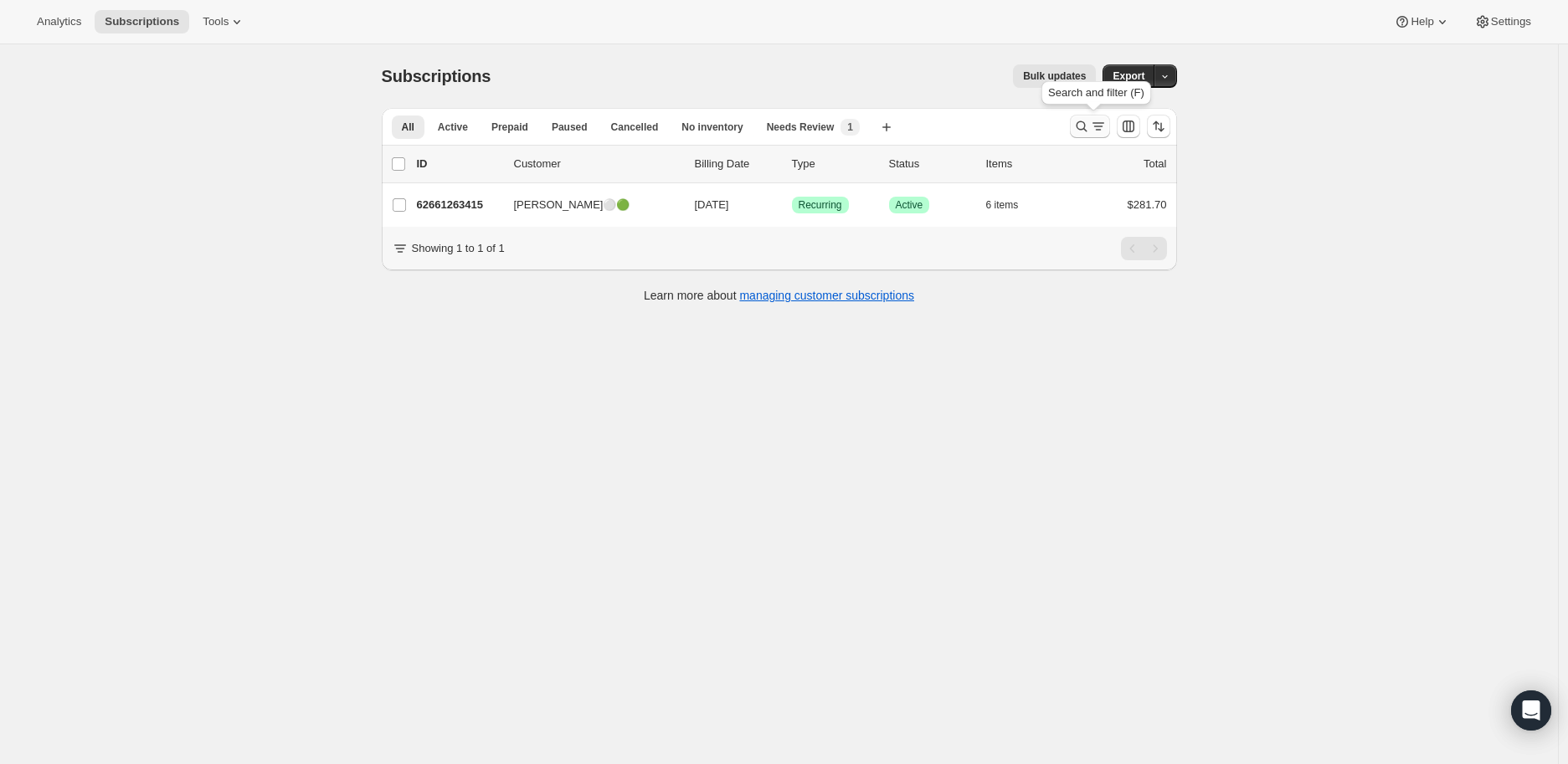
click at [1082, 126] on icon "Search and filter results" at bounding box center [1081, 126] width 17 height 17
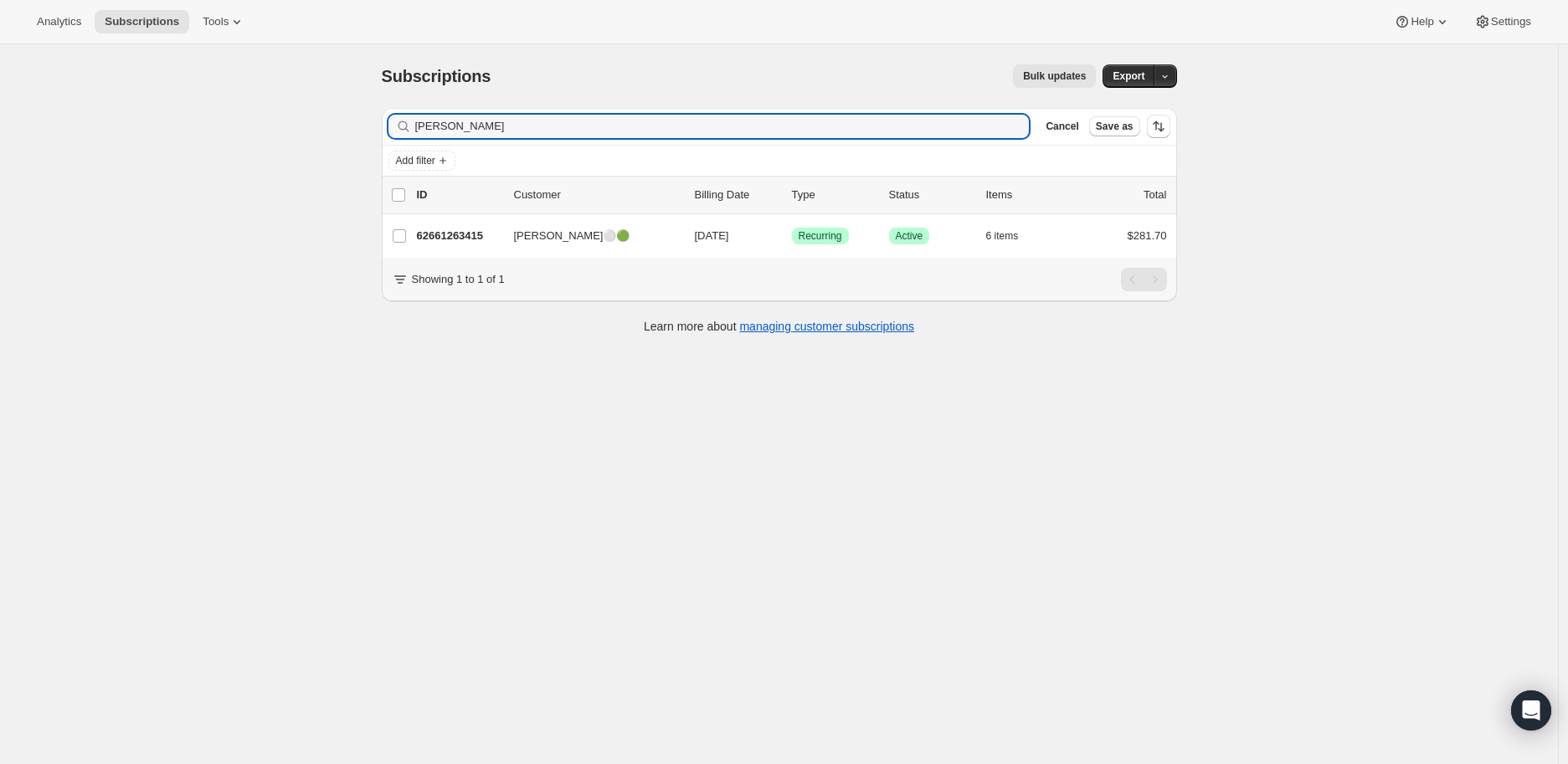
drag, startPoint x: 504, startPoint y: 130, endPoint x: 390, endPoint y: 130, distance: 114.0
click at [390, 130] on div "Filter subscribers [PERSON_NAME] Clear Cancel Save as" at bounding box center [780, 126] width 796 height 36
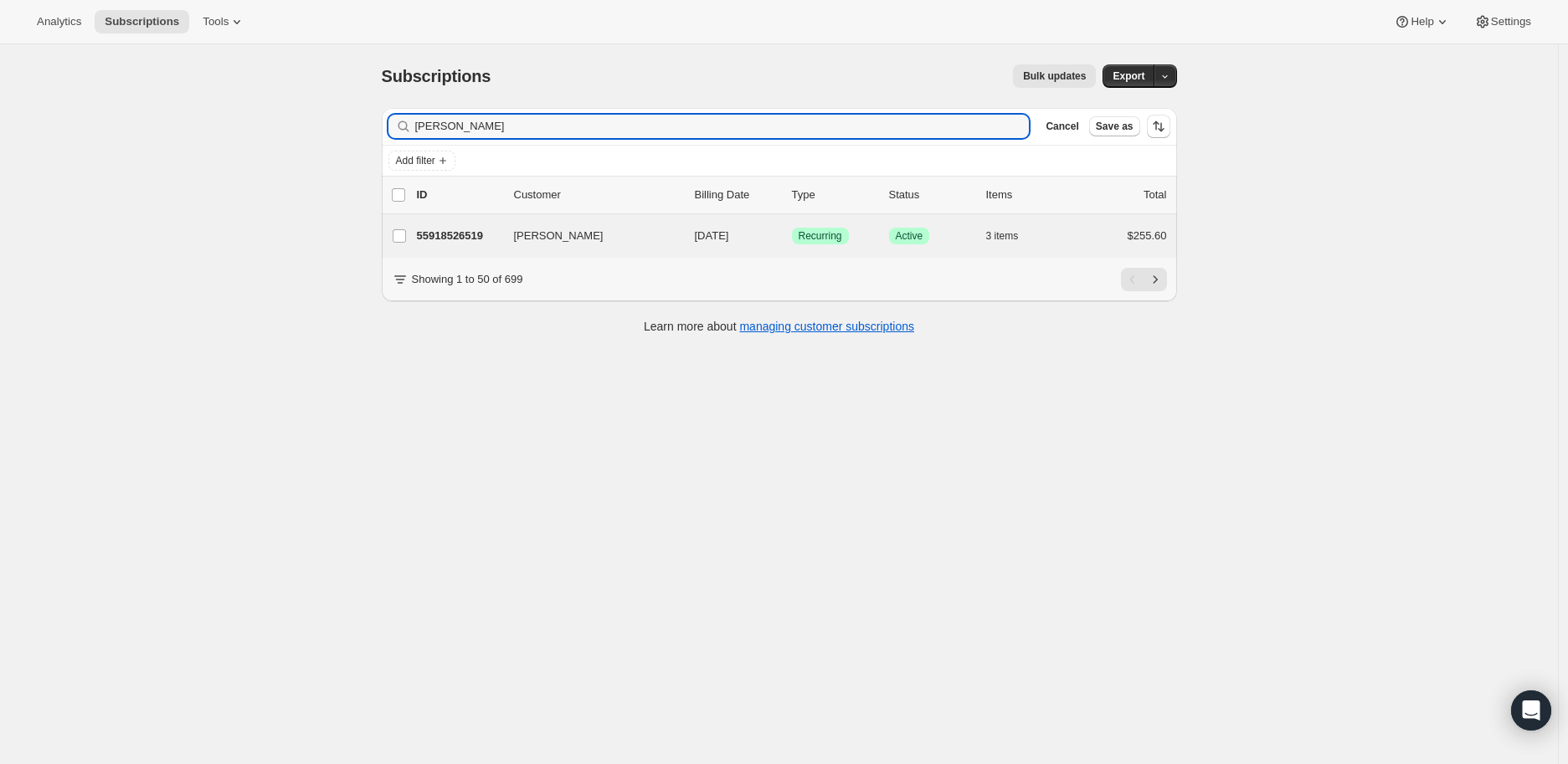
type input "[PERSON_NAME]"
click at [455, 222] on div "[PERSON_NAME] 55918526519 [PERSON_NAME] [DATE] Success Recurring Success Active…" at bounding box center [780, 235] width 796 height 44
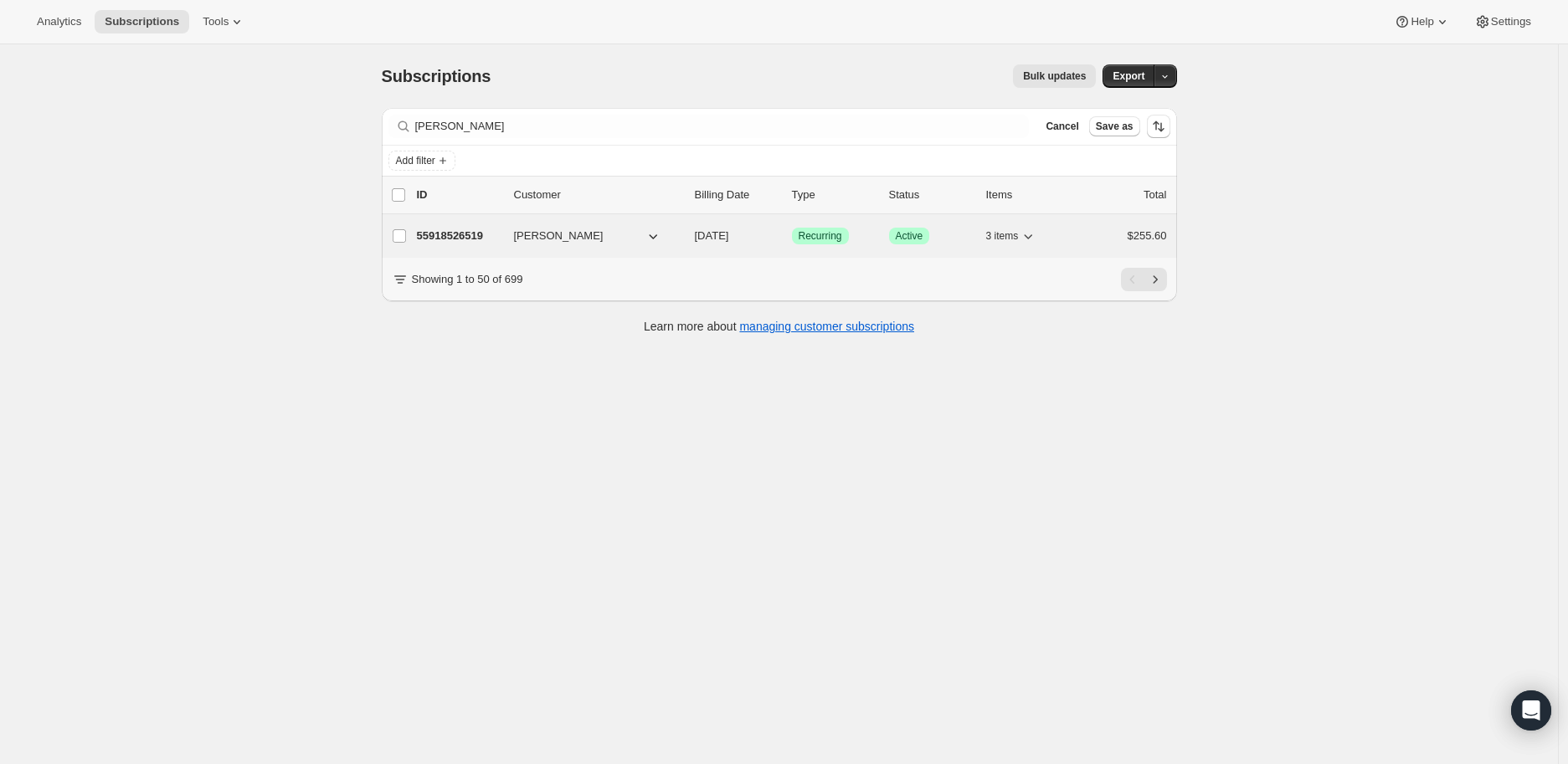
click at [446, 233] on p "55918526519" at bounding box center [459, 236] width 84 height 17
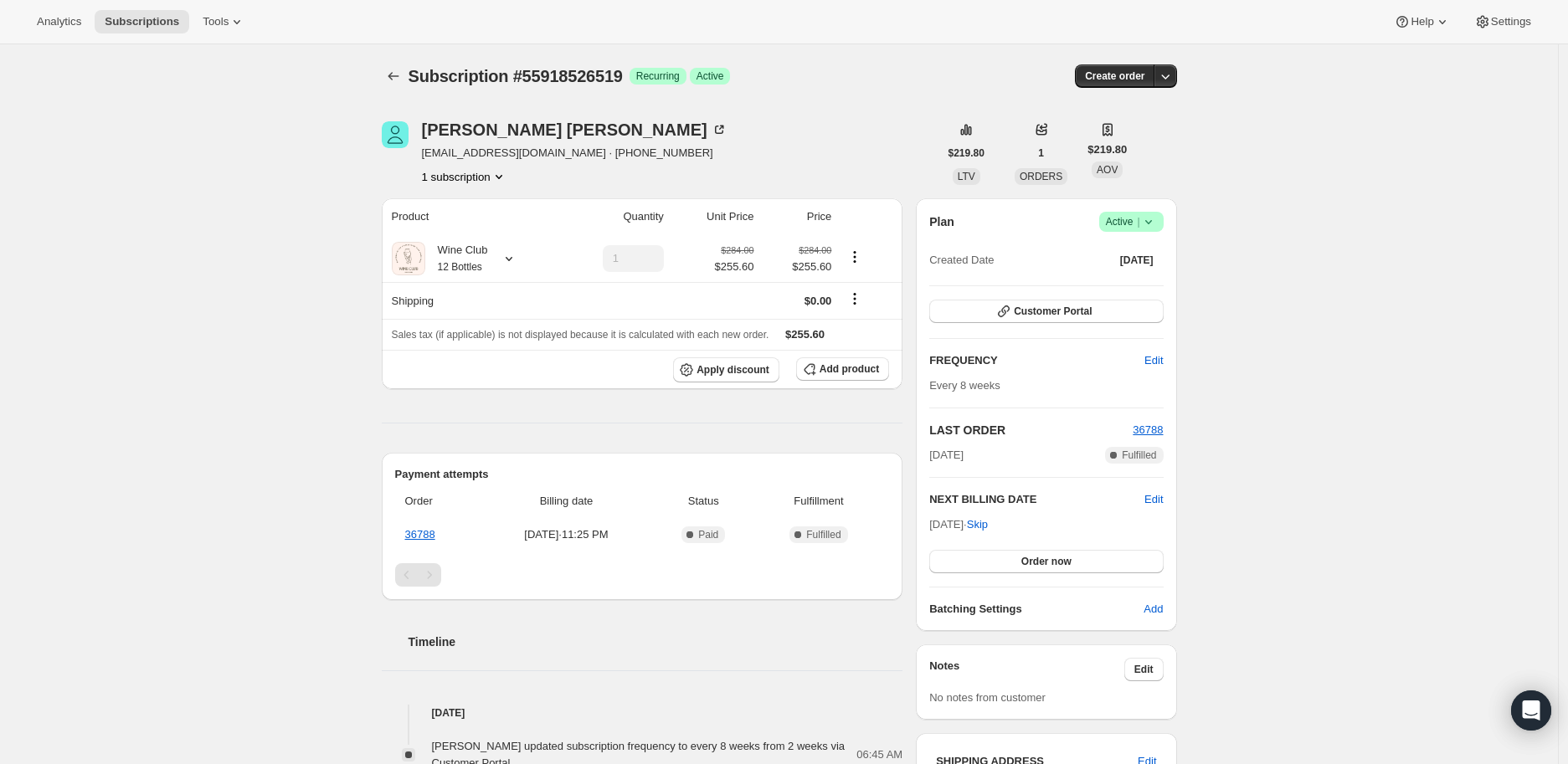
click at [1151, 220] on icon at bounding box center [1149, 222] width 17 height 17
click at [1160, 281] on span "Cancel subscription" at bounding box center [1136, 282] width 94 height 12
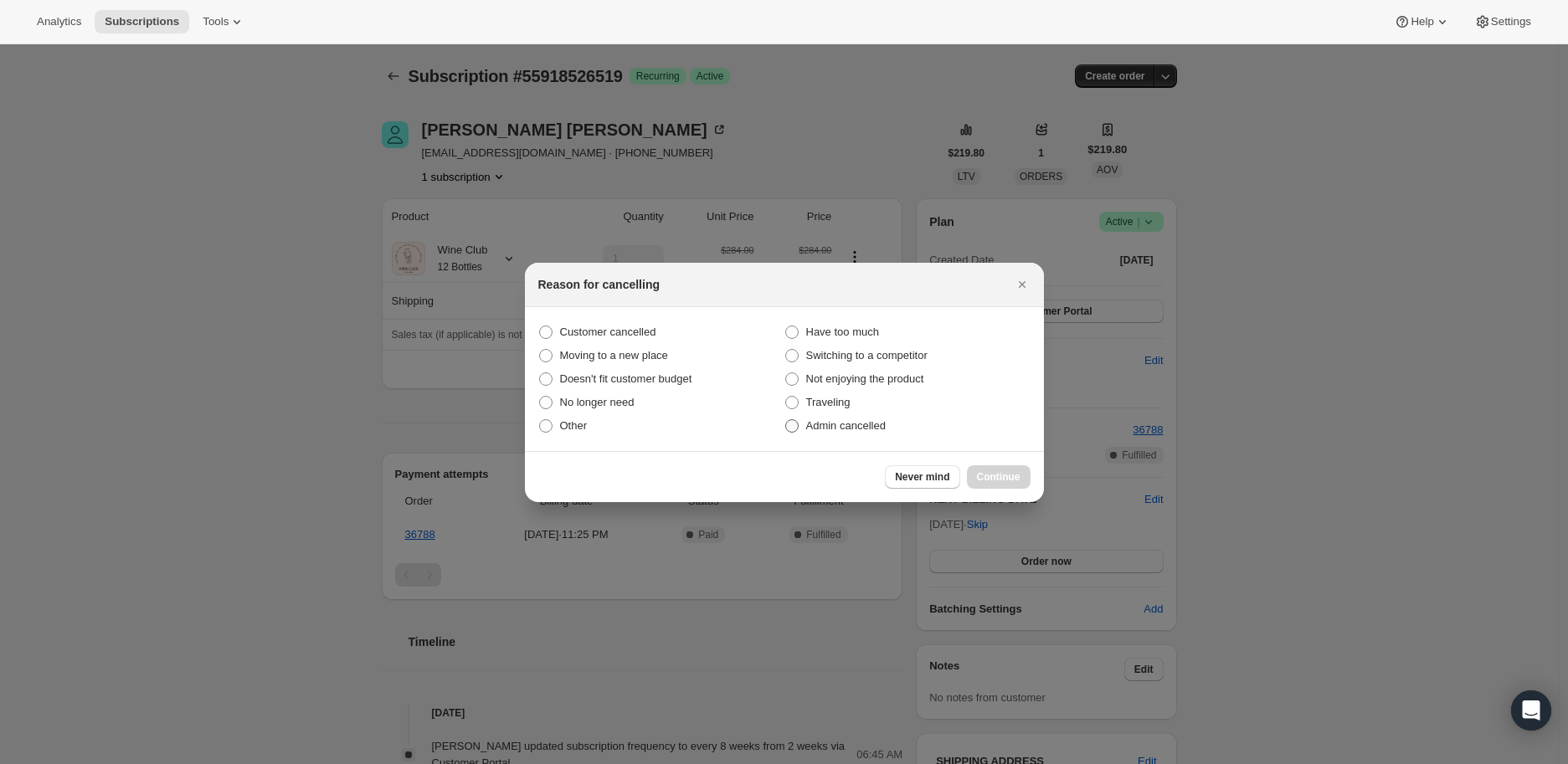
drag, startPoint x: 796, startPoint y: 425, endPoint x: 849, endPoint y: 436, distance: 54.1
click at [798, 424] on span ":r32e:" at bounding box center [792, 426] width 15 height 15
click at [786, 420] on input "Admin cancelled" at bounding box center [785, 419] width 1 height 1
radio input "true"
click at [986, 467] on button "Continue" at bounding box center [998, 476] width 64 height 23
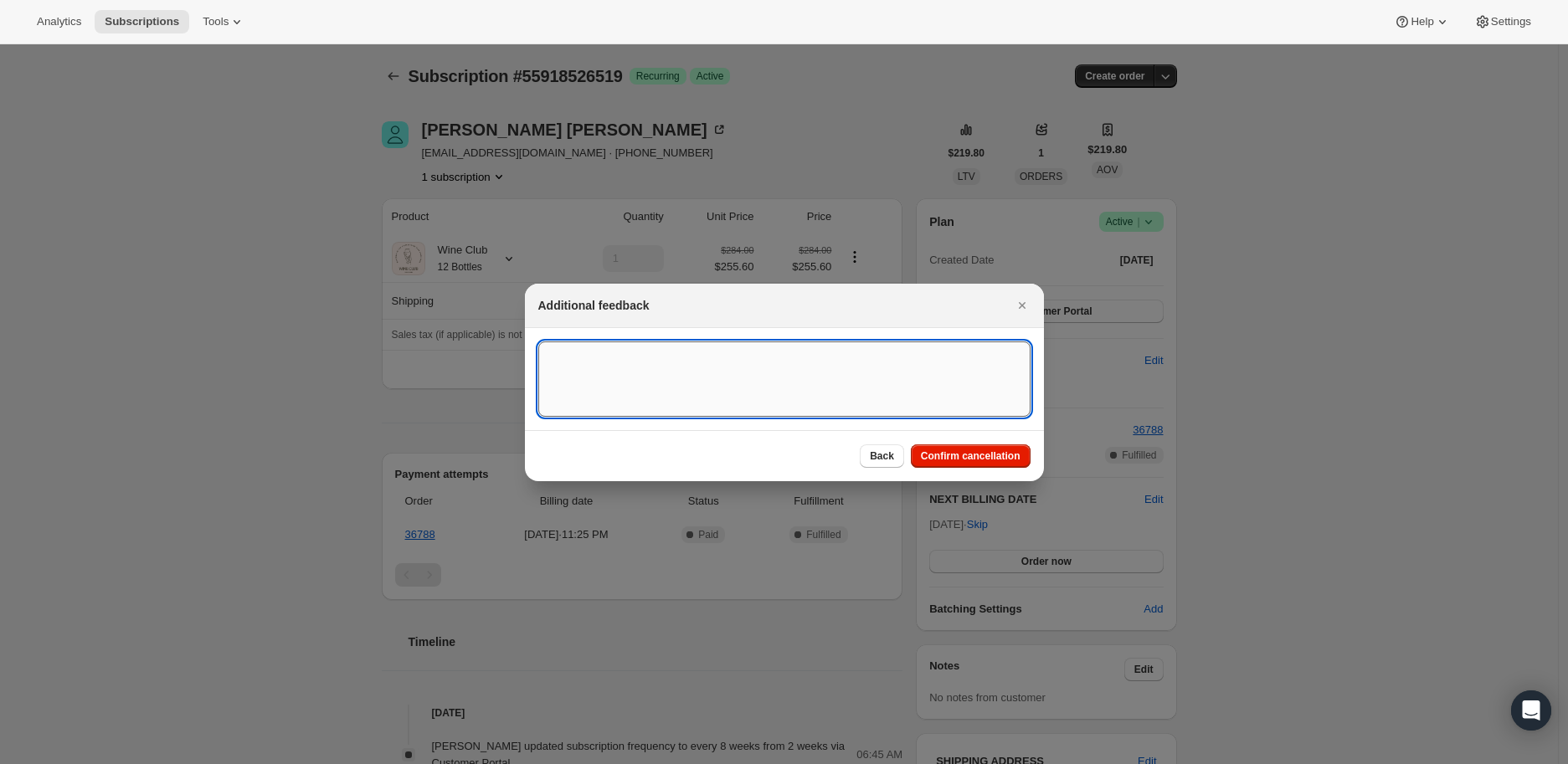
click at [578, 359] on textarea ":r32e:" at bounding box center [784, 379] width 492 height 76
paste textarea "I did not see anywhere to pause or cancel and do not want this next upcoming or…"
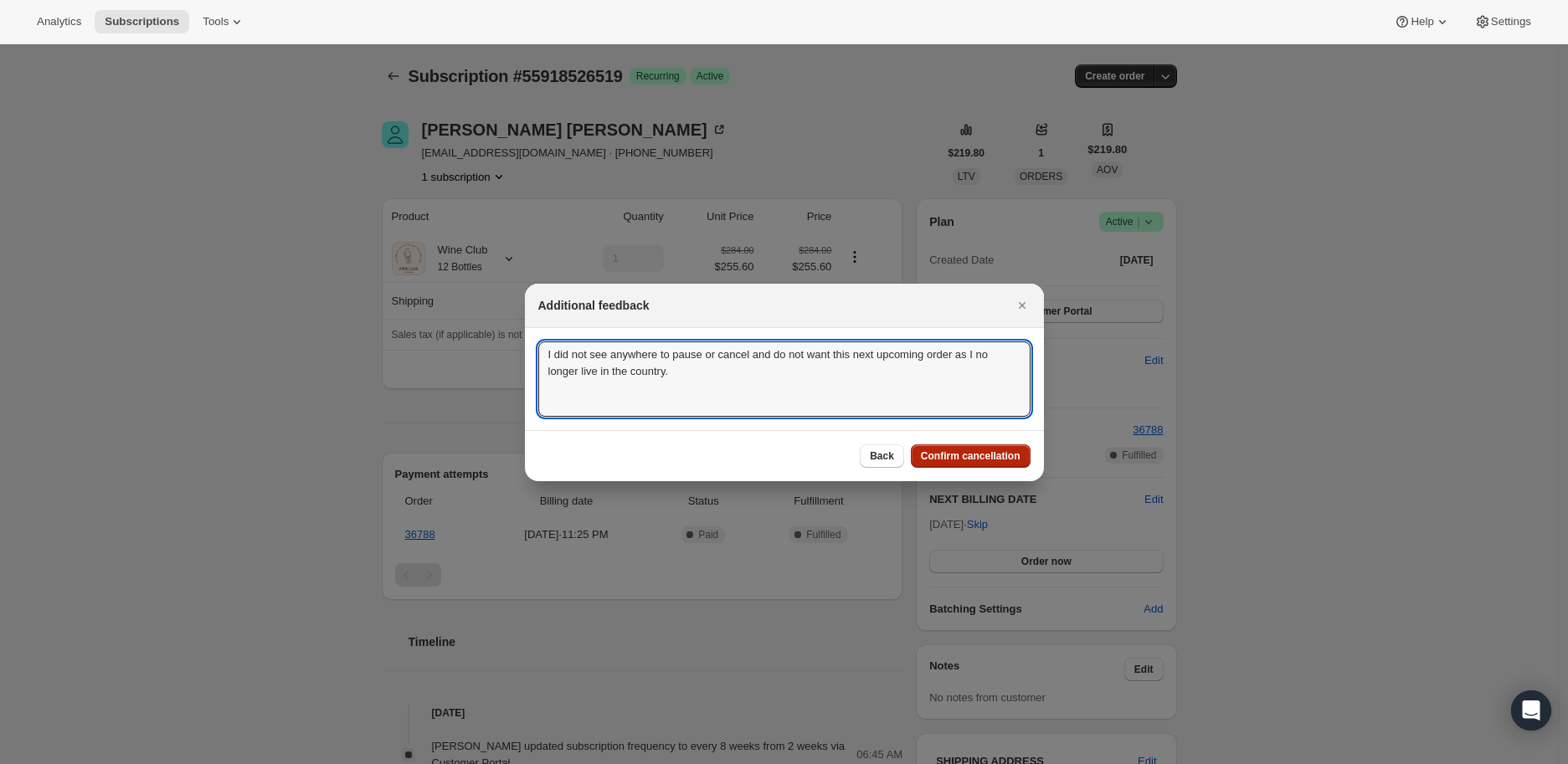
type textarea "I did not see anywhere to pause or cancel and do not want this next upcoming or…"
click at [982, 455] on span "Confirm cancellation" at bounding box center [970, 456] width 100 height 13
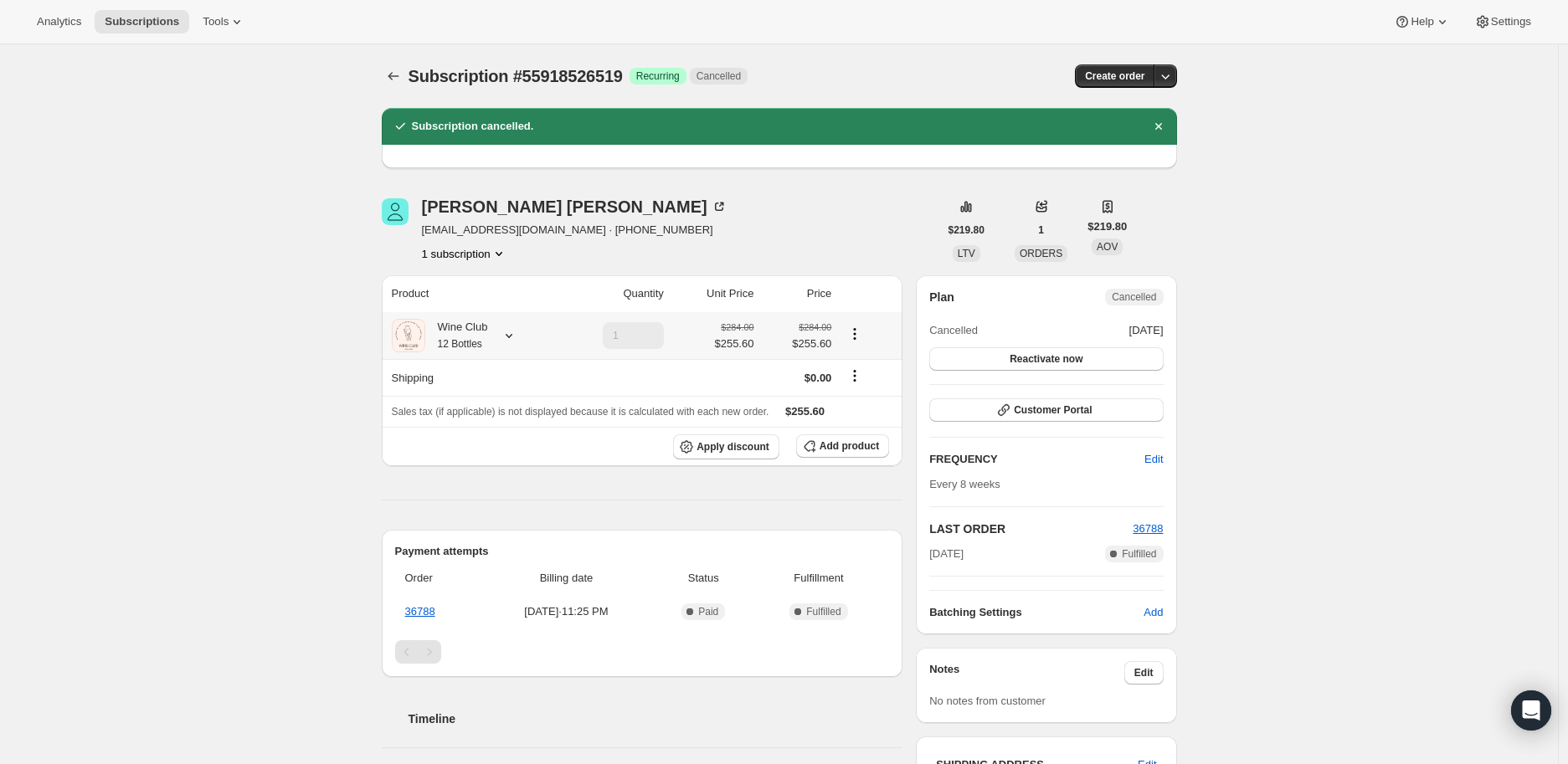
click at [509, 335] on icon at bounding box center [509, 336] width 17 height 17
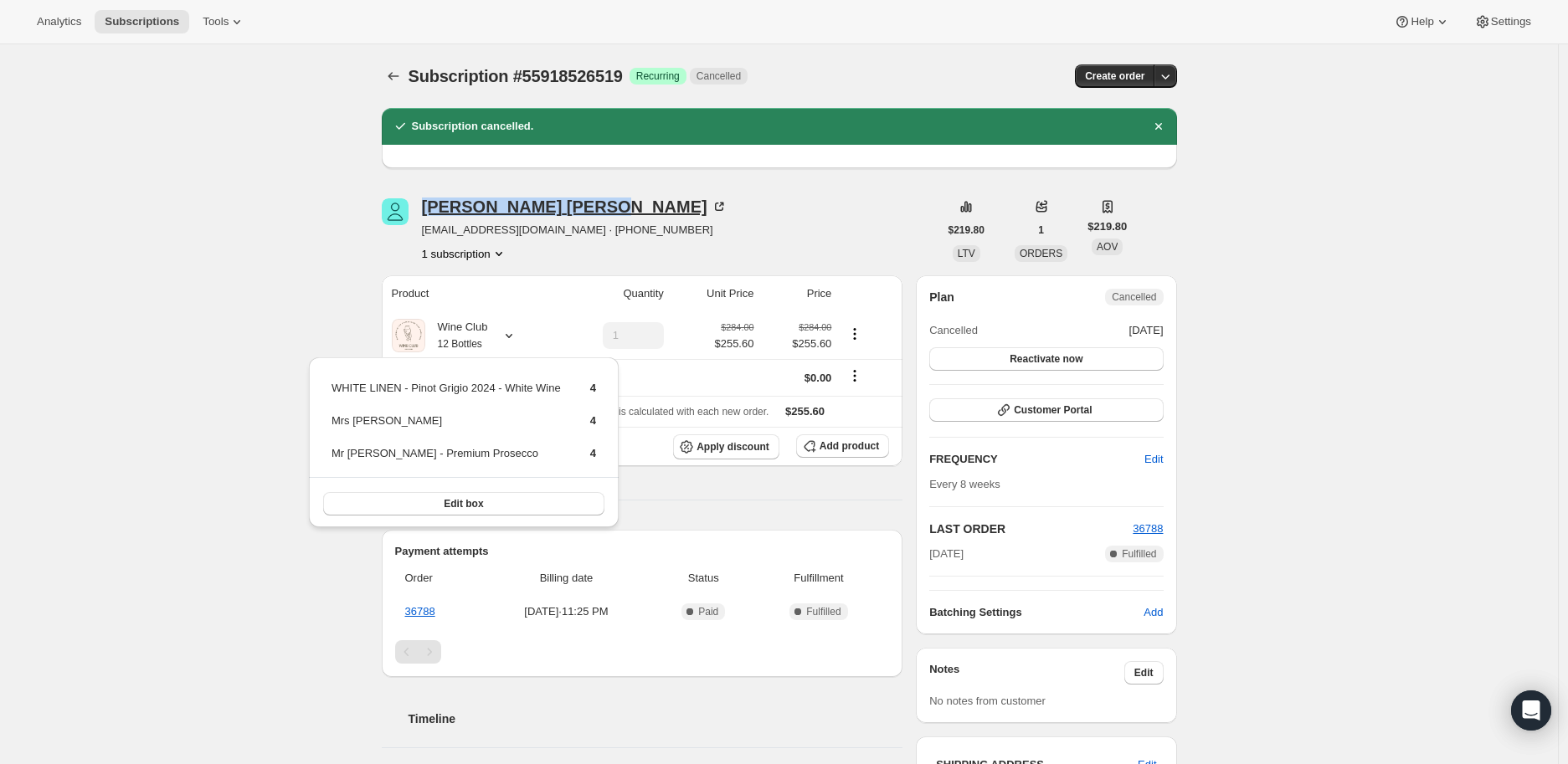
drag, startPoint x: 421, startPoint y: 201, endPoint x: 546, endPoint y: 205, distance: 125.1
click at [546, 205] on div "[PERSON_NAME] [EMAIL_ADDRESS][DOMAIN_NAME] · [PHONE_NUMBER] 1 subscription" at bounding box center [660, 230] width 557 height 64
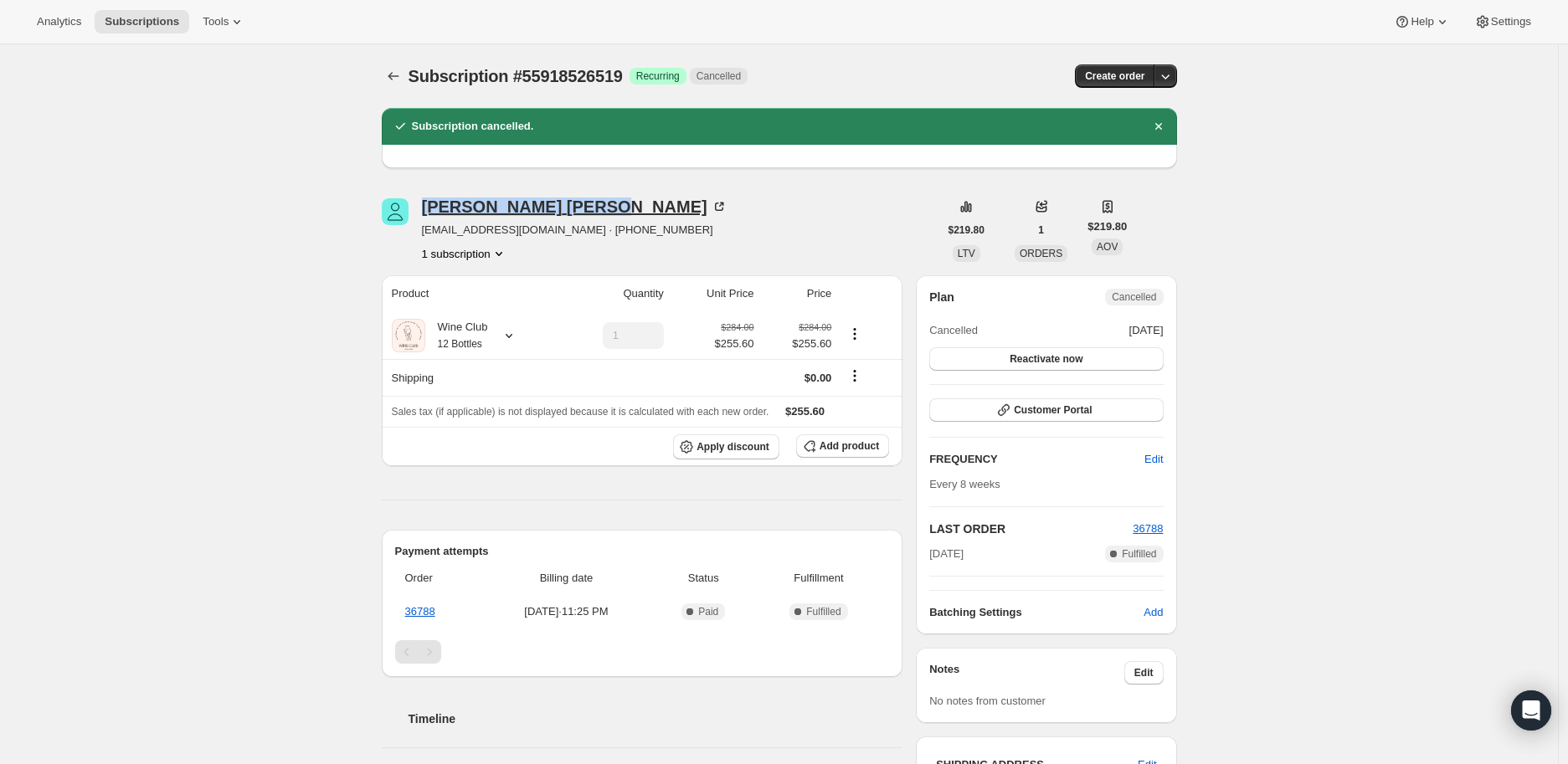
copy div "[PERSON_NAME]"
click at [396, 75] on icon "Subscriptions" at bounding box center [393, 77] width 17 height 17
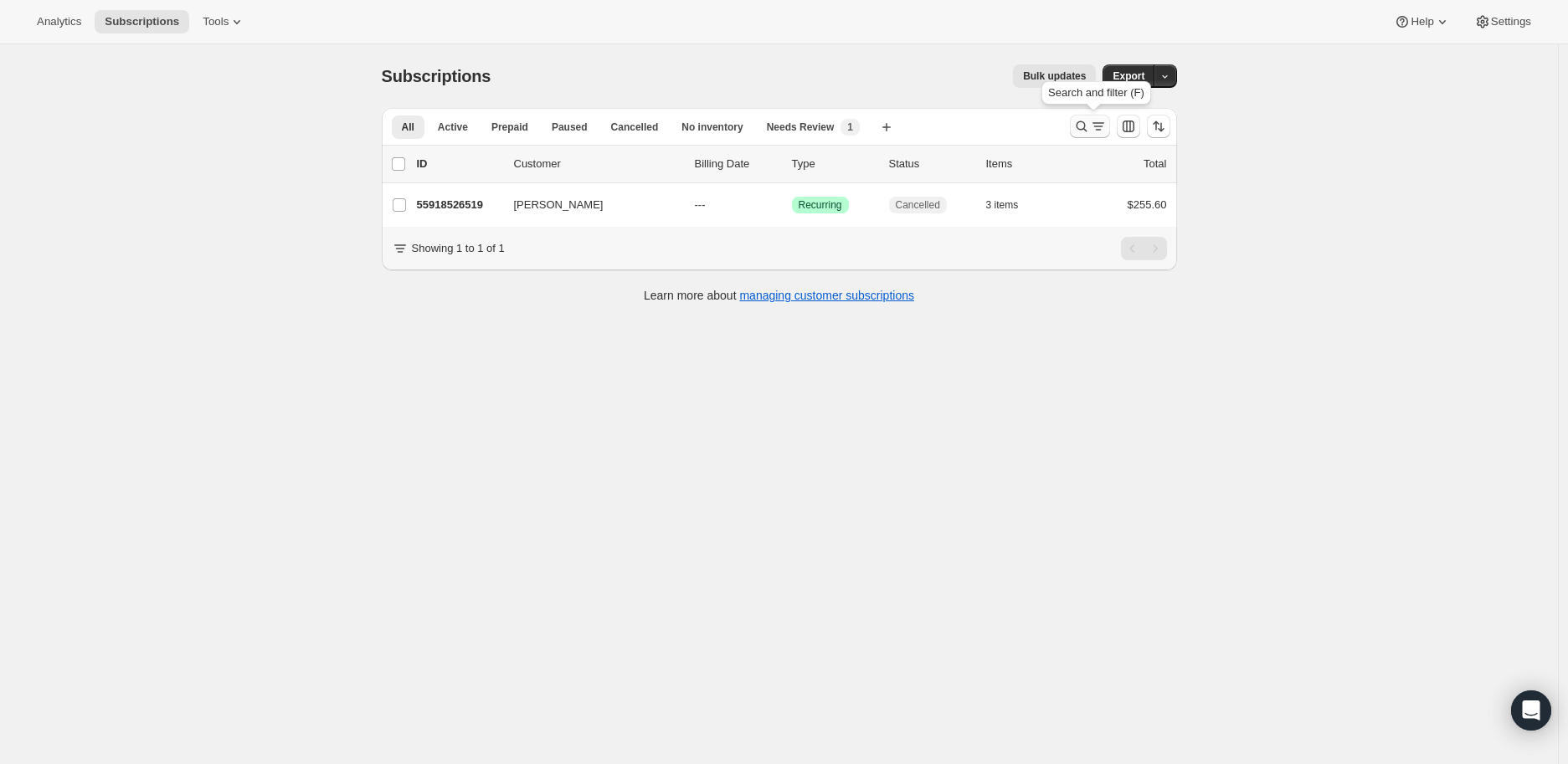
click at [1083, 126] on icon "Search and filter results" at bounding box center [1081, 126] width 17 height 17
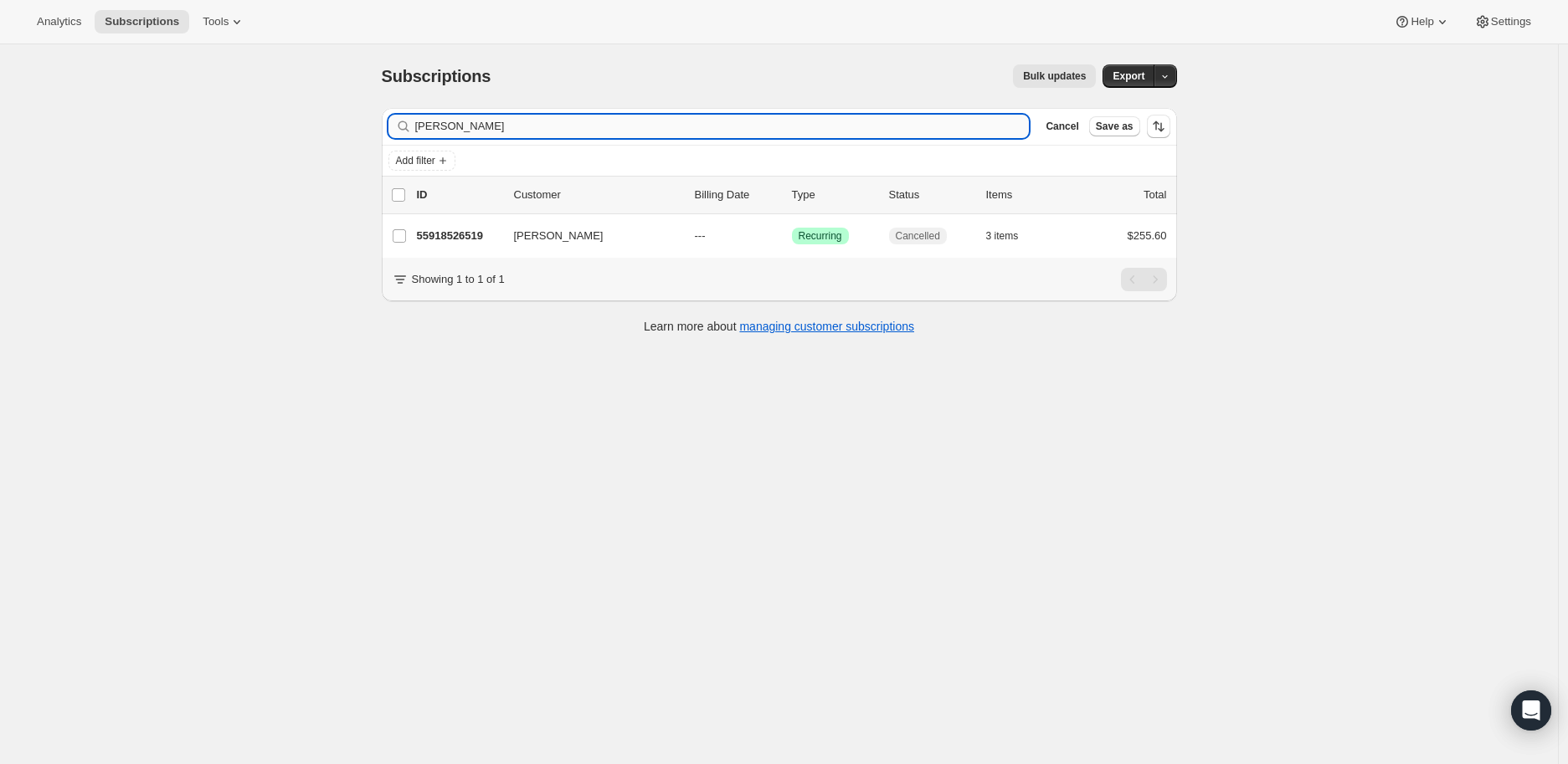
drag, startPoint x: 502, startPoint y: 124, endPoint x: 424, endPoint y: 128, distance: 78.1
click at [424, 128] on input "[PERSON_NAME]" at bounding box center [723, 126] width 614 height 23
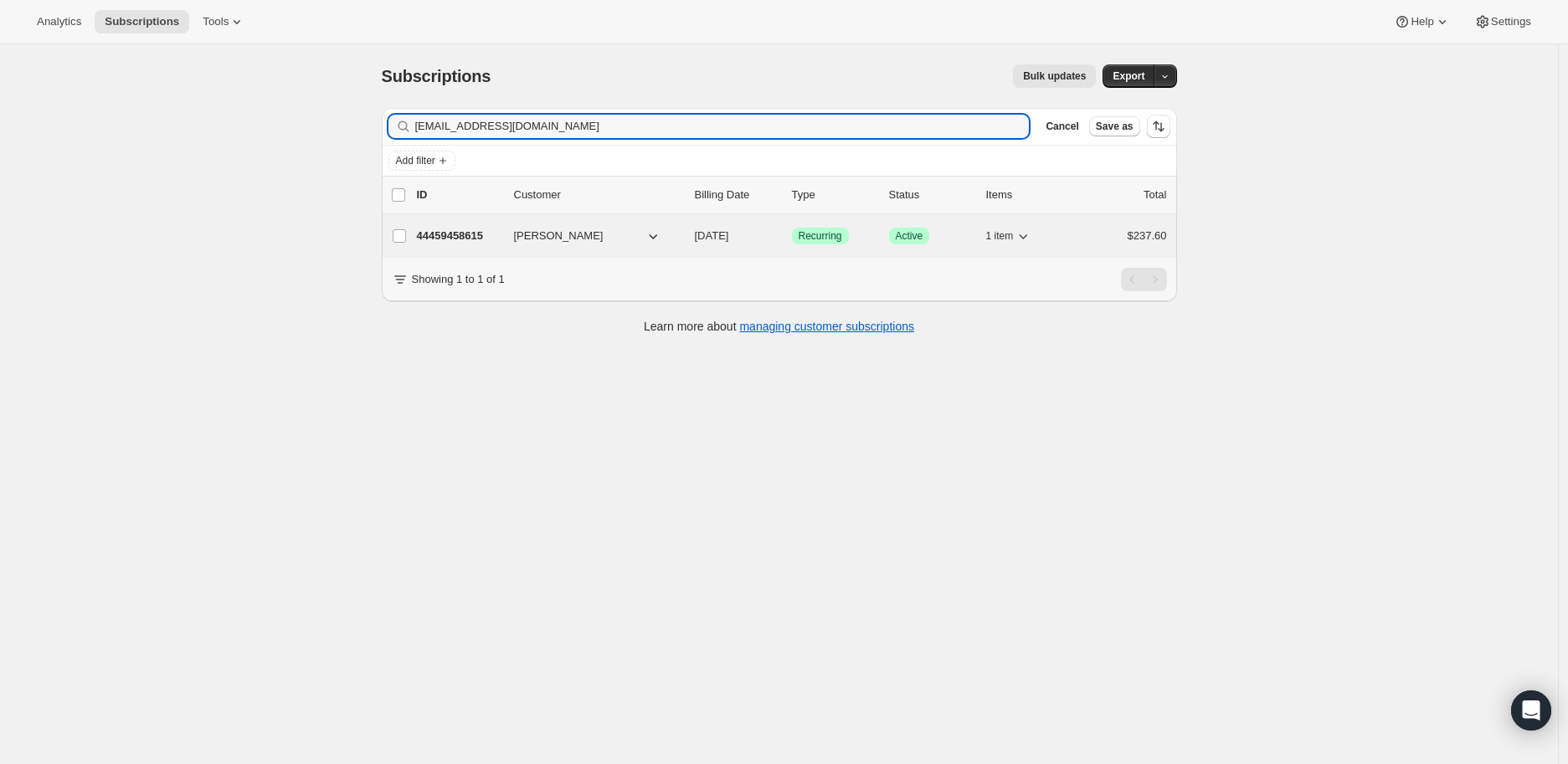
type input "[EMAIL_ADDRESS][DOMAIN_NAME]"
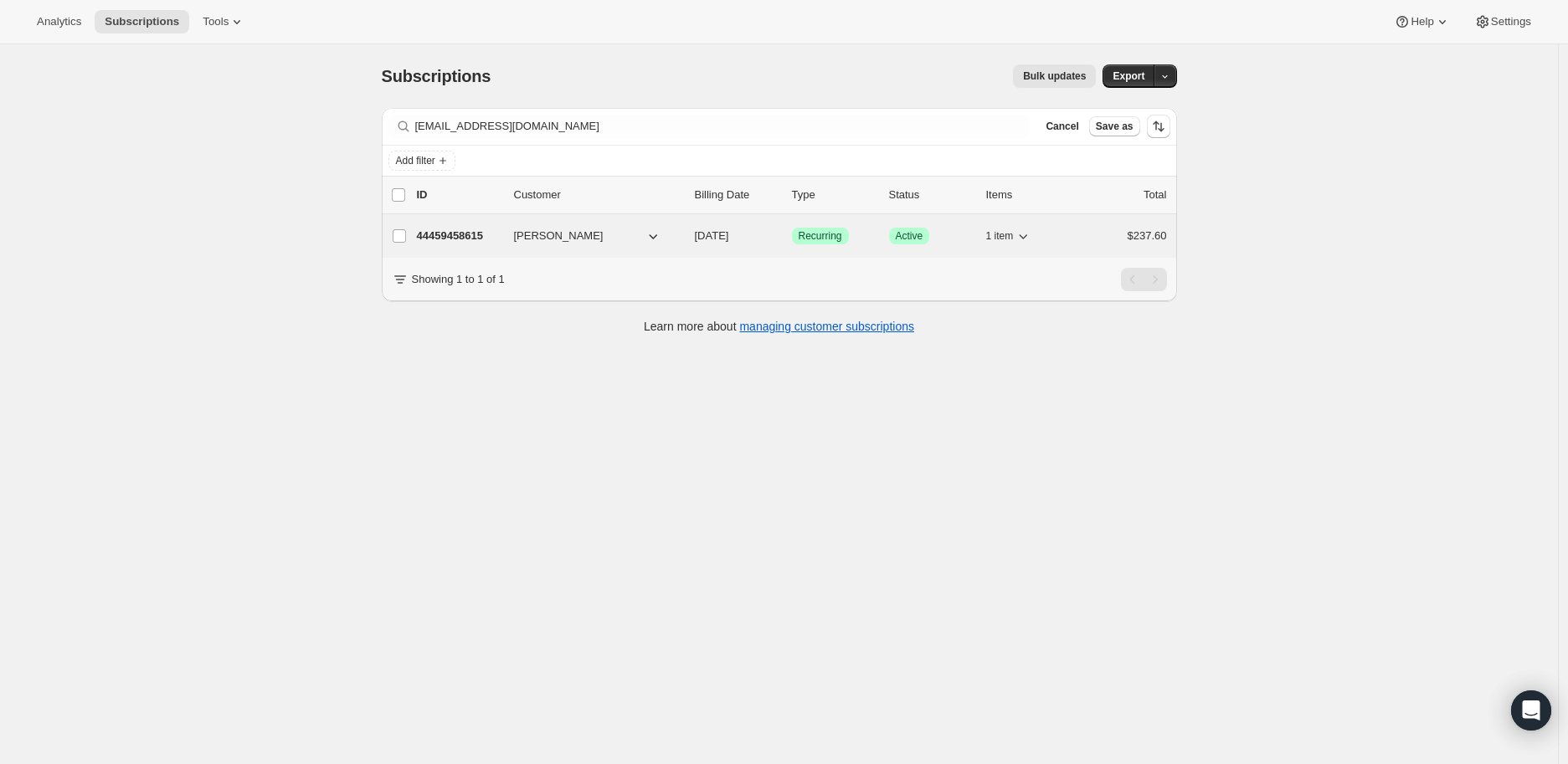
click at [428, 231] on p "44459458615" at bounding box center [459, 236] width 84 height 17
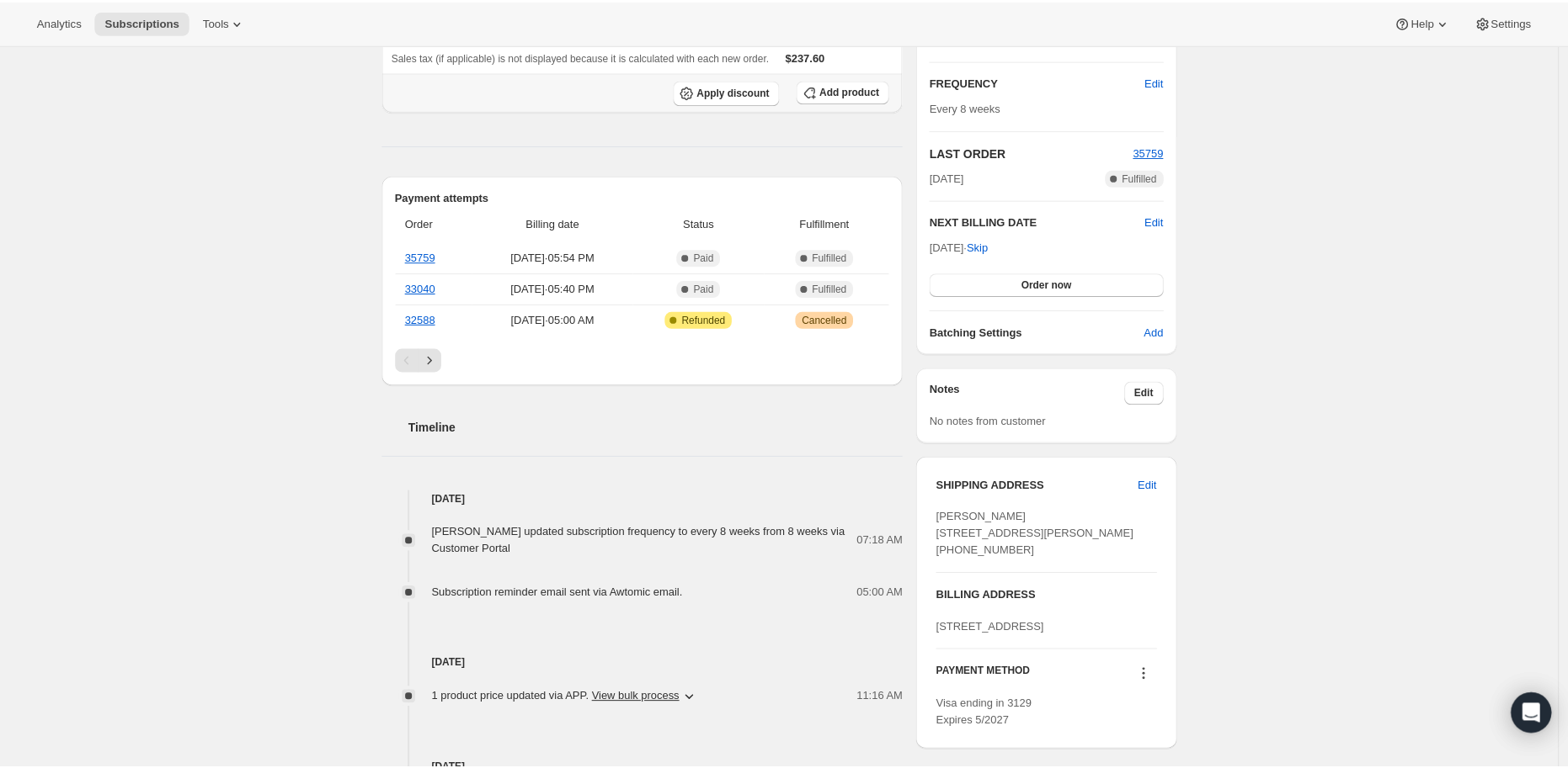
scroll to position [187, 0]
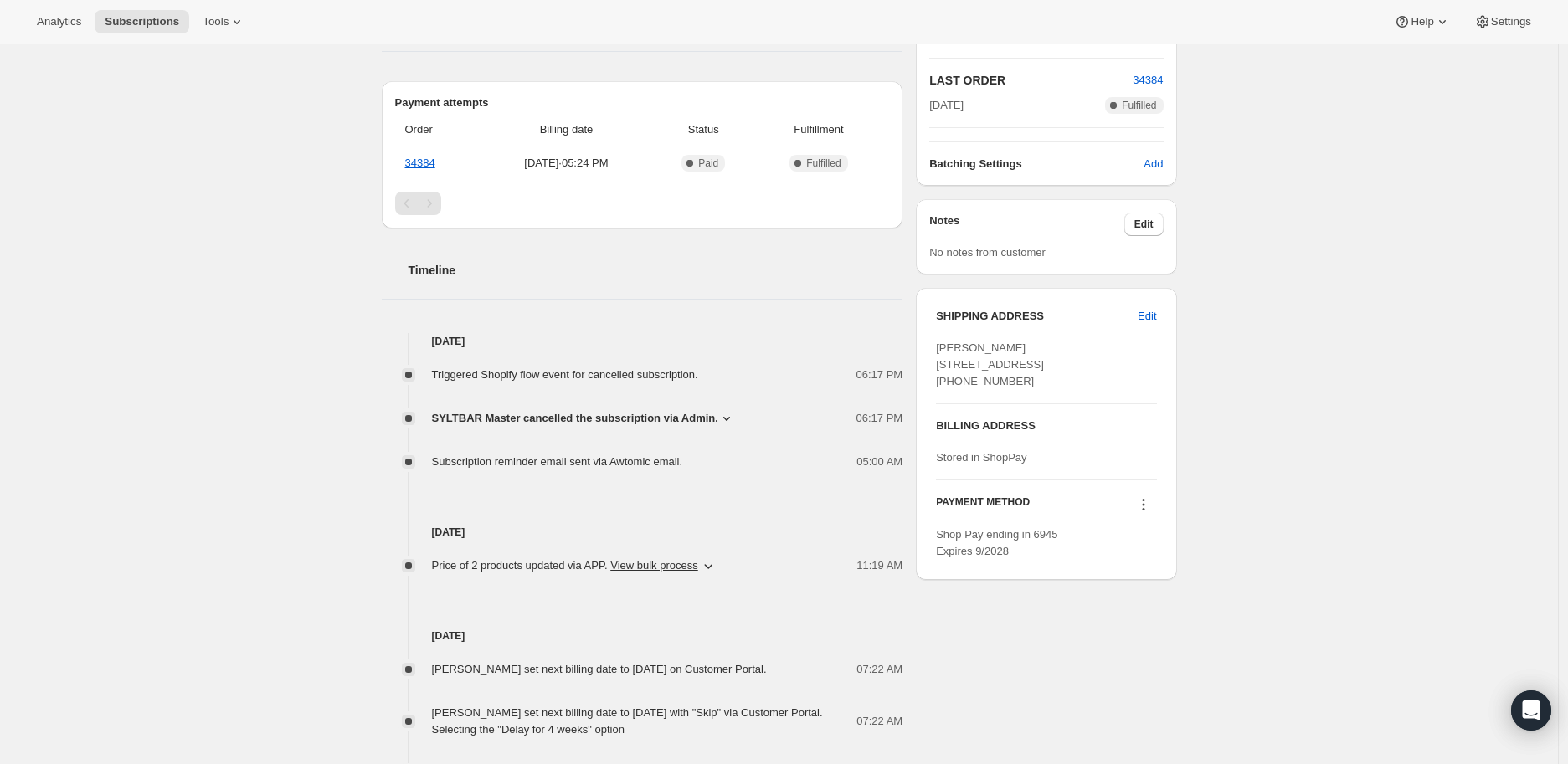
scroll to position [465, 0]
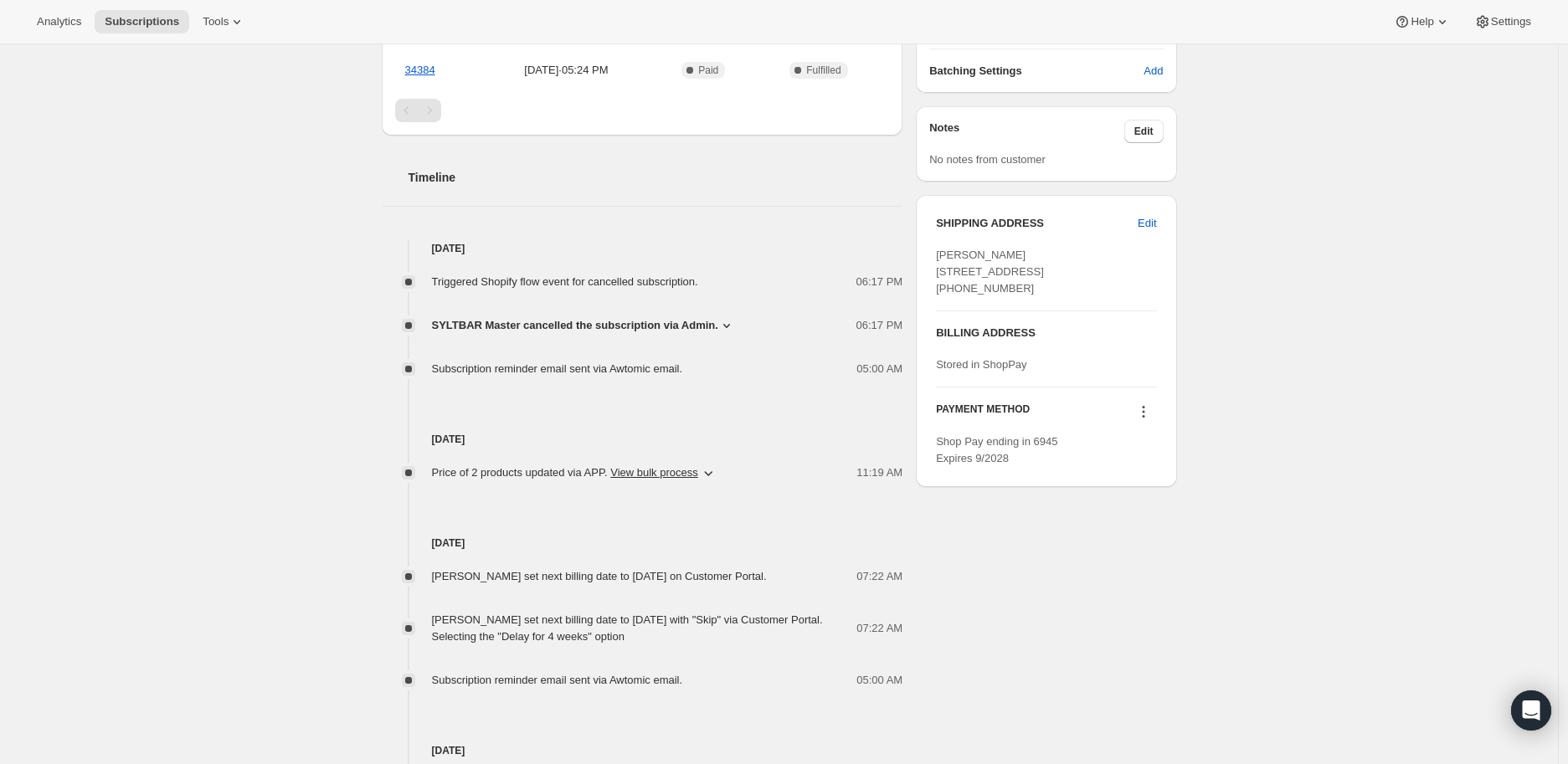
click at [722, 328] on icon at bounding box center [727, 326] width 17 height 17
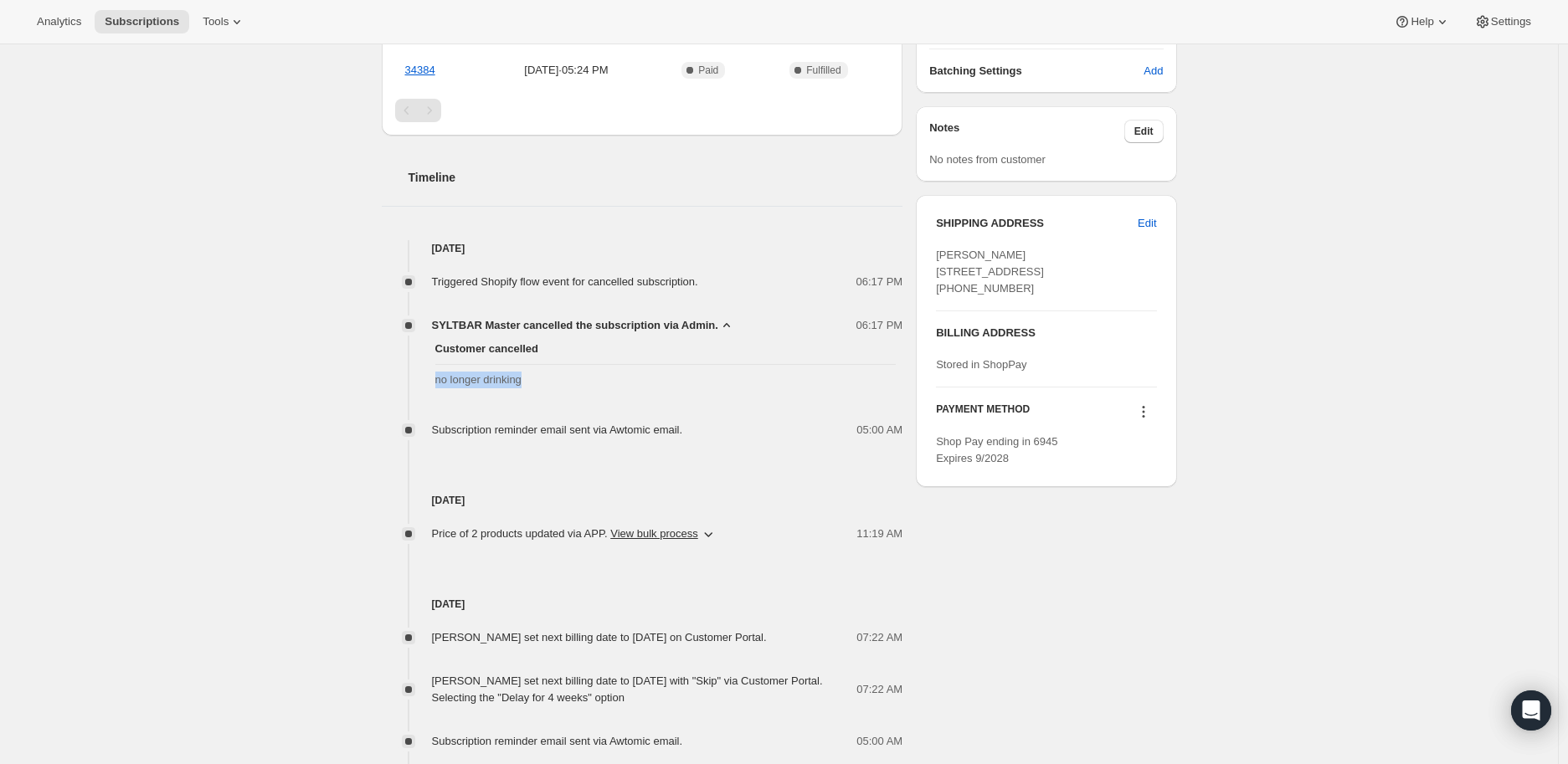
drag, startPoint x: 433, startPoint y: 381, endPoint x: 532, endPoint y: 381, distance: 99.0
click at [532, 381] on div "Customer cancelled no longer drinking" at bounding box center [643, 364] width 521 height 61
copy span "no longer drinking"
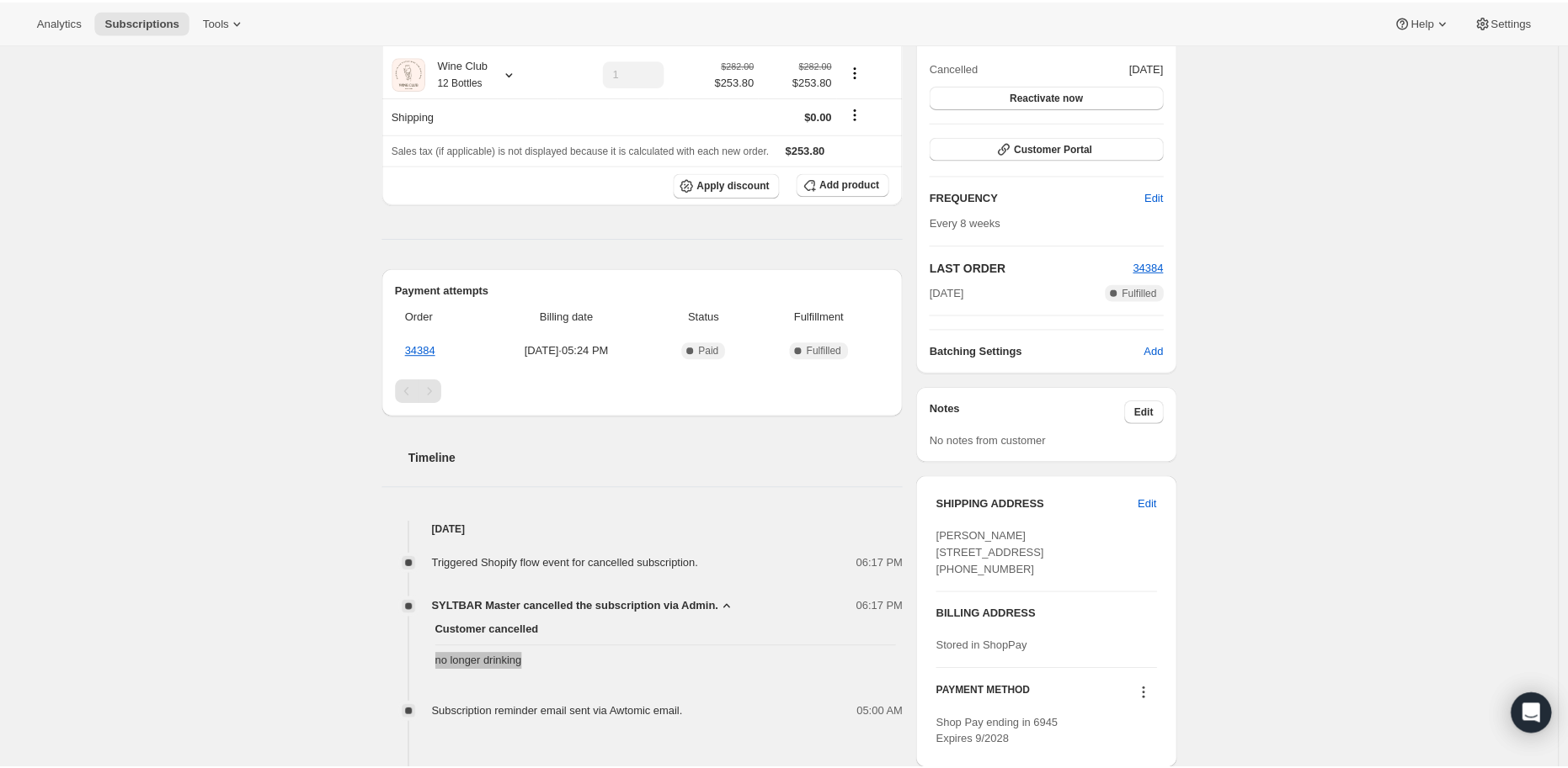
scroll to position [0, 0]
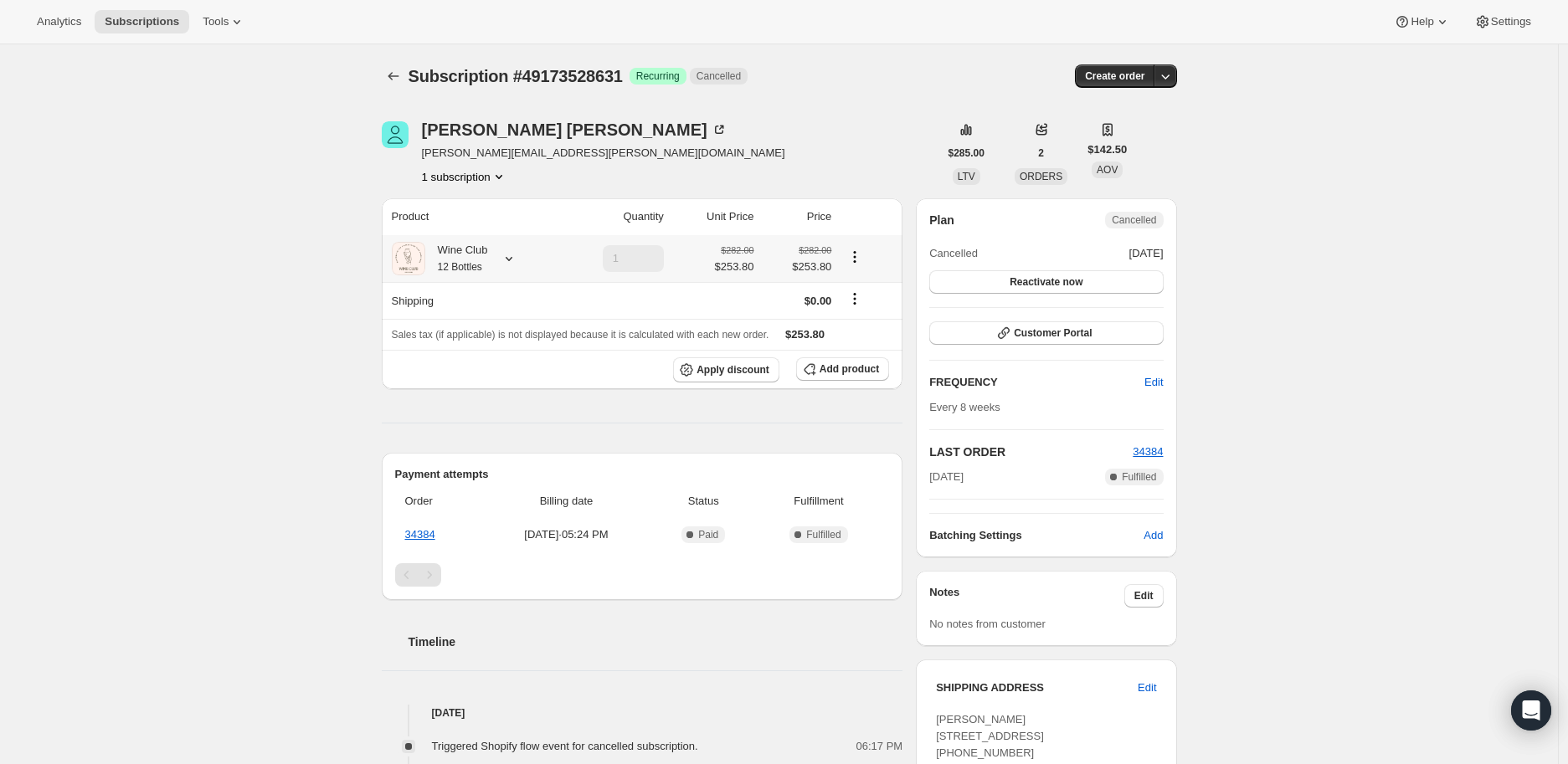
click at [511, 252] on icon at bounding box center [509, 259] width 17 height 17
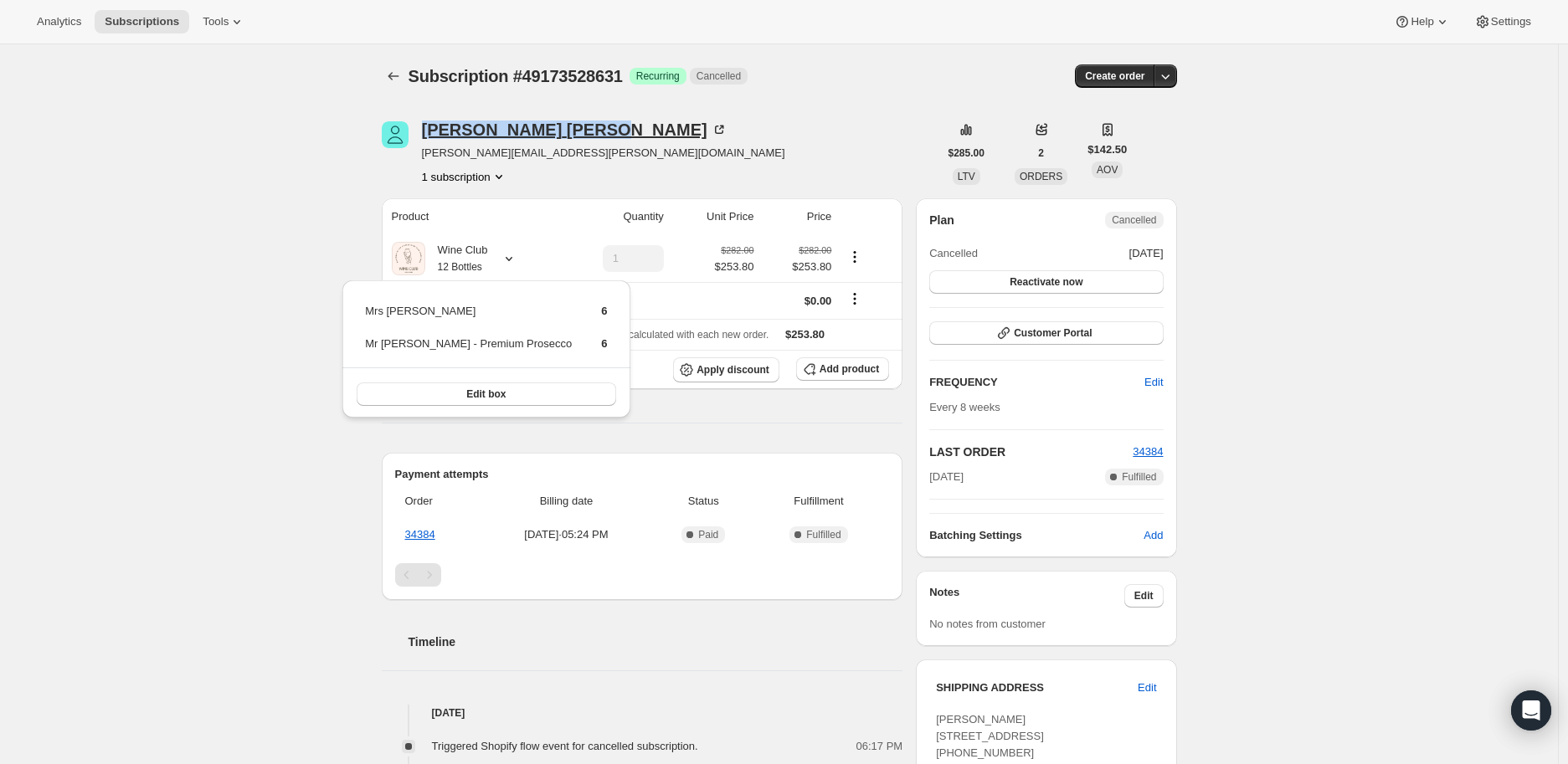
drag, startPoint x: 416, startPoint y: 133, endPoint x: 554, endPoint y: 132, distance: 138.0
click at [554, 132] on div "Rebecca Dobson rebecca.dobson@gmail.com 1 subscription" at bounding box center [660, 153] width 557 height 64
copy div "Rebecca Dobson"
